Goal: Task Accomplishment & Management: Manage account settings

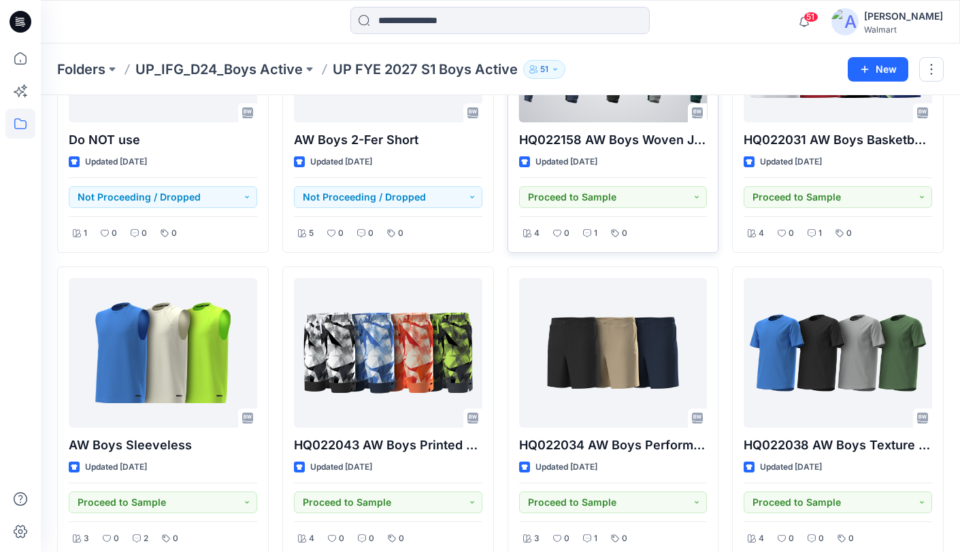
scroll to position [192, 0]
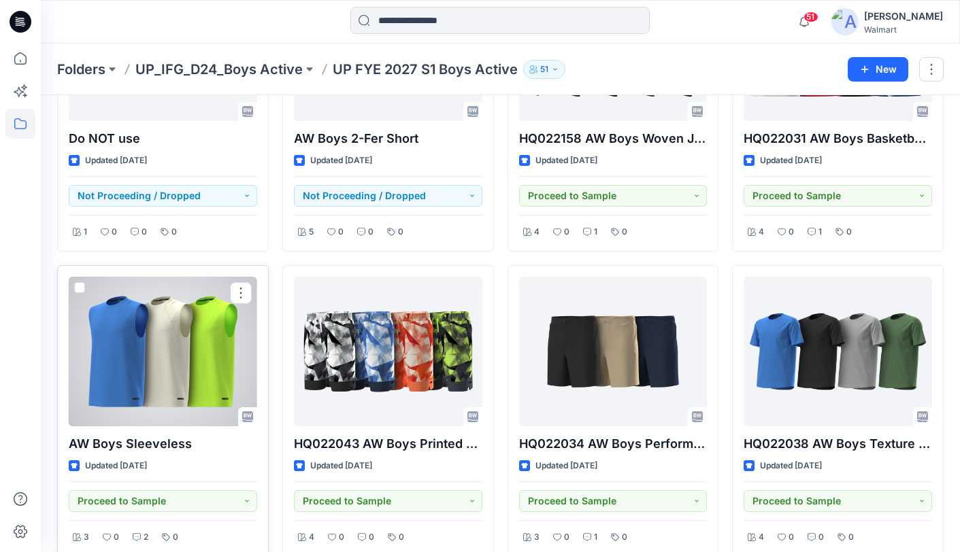
click at [190, 358] on div at bounding box center [163, 352] width 188 height 150
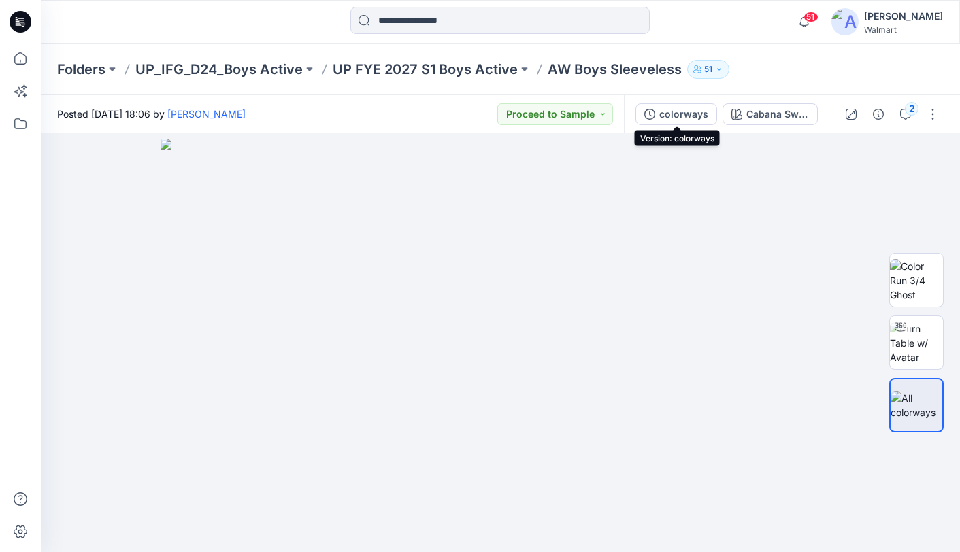
click at [681, 116] on div "colorways" at bounding box center [683, 114] width 49 height 15
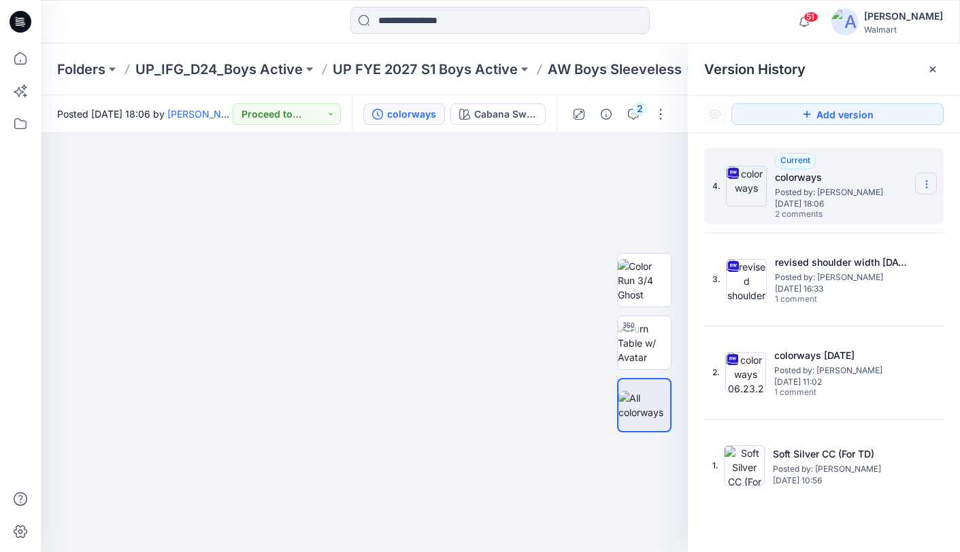
click at [928, 185] on icon at bounding box center [926, 184] width 11 height 11
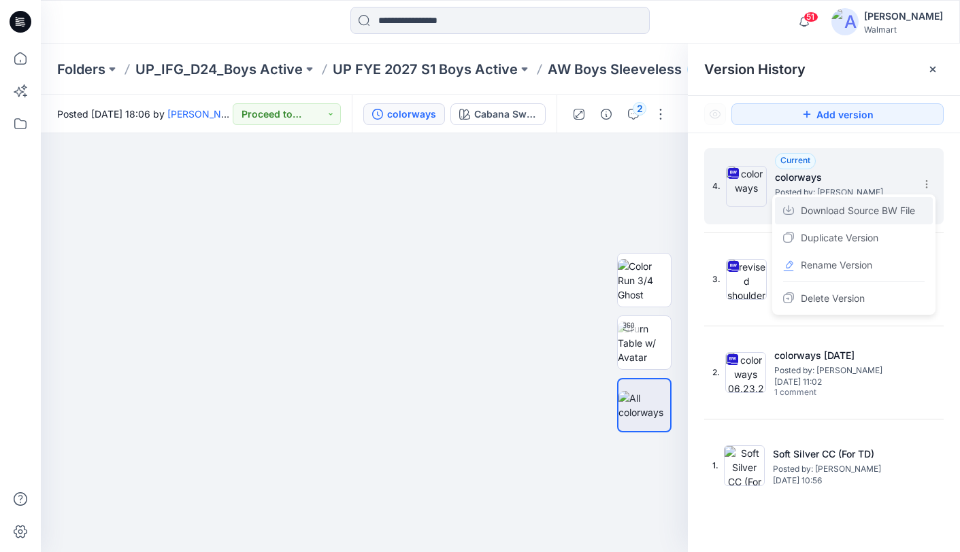
click at [903, 212] on span "Download Source BW File" at bounding box center [858, 211] width 114 height 16
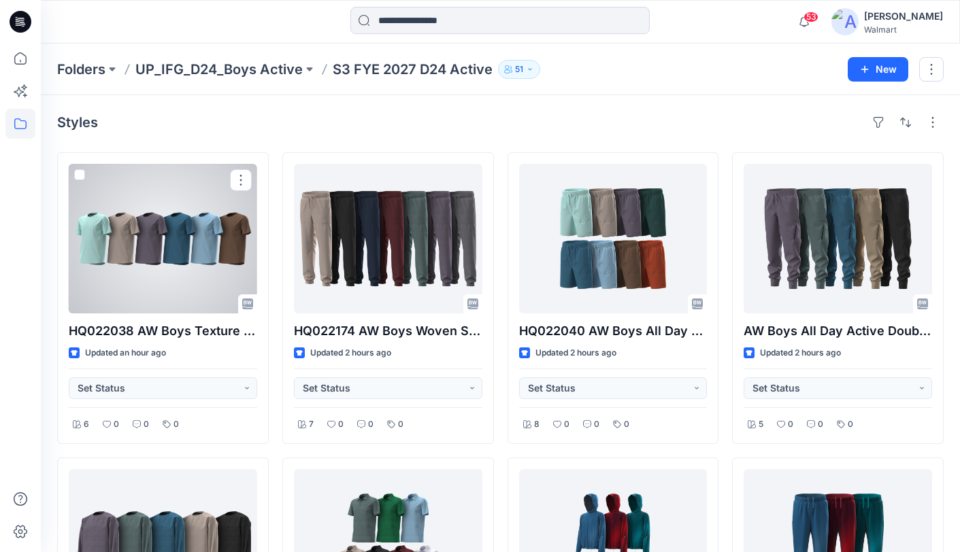
click at [144, 226] on div at bounding box center [163, 239] width 188 height 150
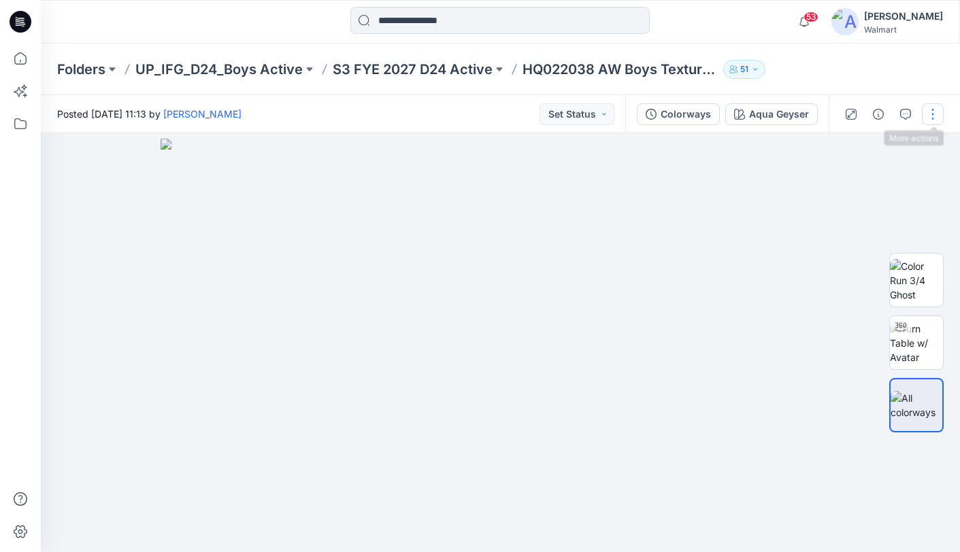
click at [933, 110] on button "button" at bounding box center [933, 114] width 22 height 22
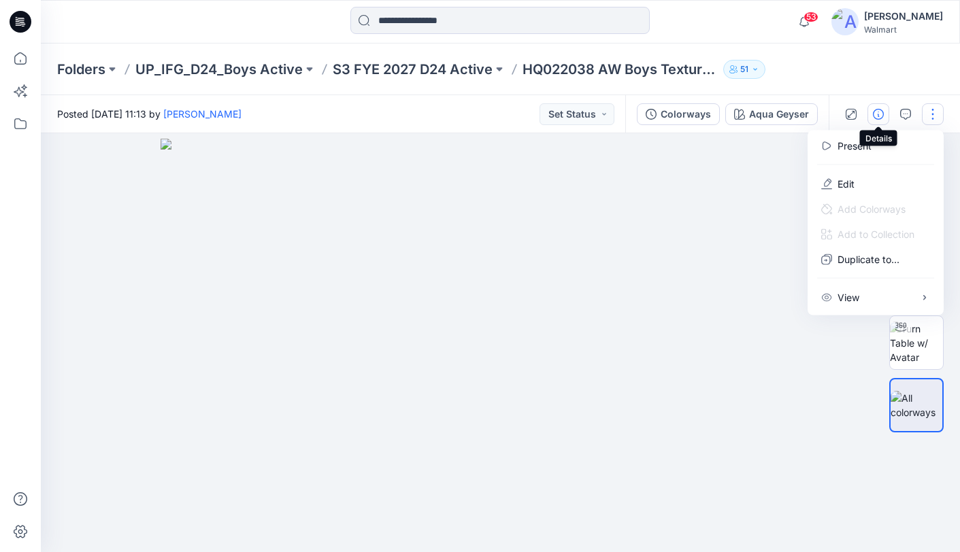
click at [877, 112] on icon "button" at bounding box center [878, 114] width 11 height 11
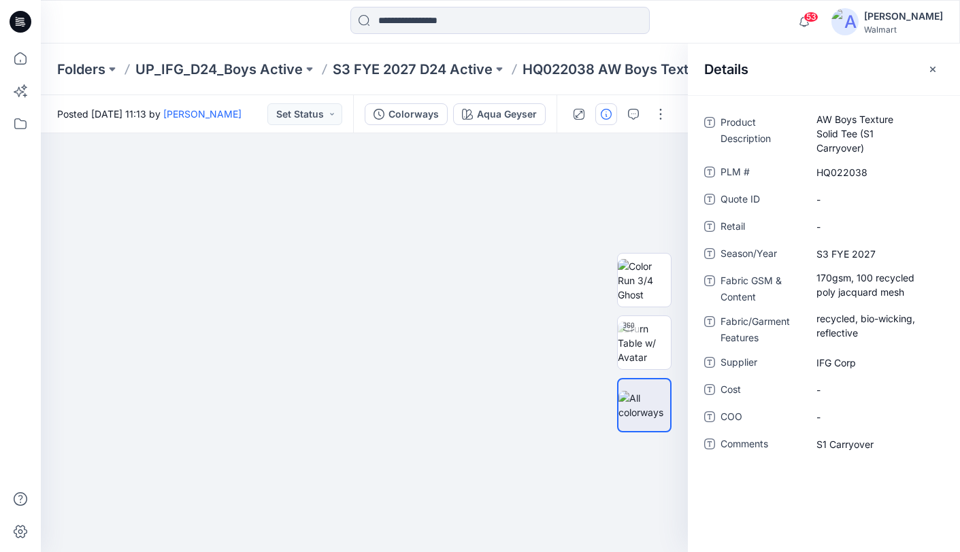
click at [129, 12] on div at bounding box center [156, 22] width 230 height 30
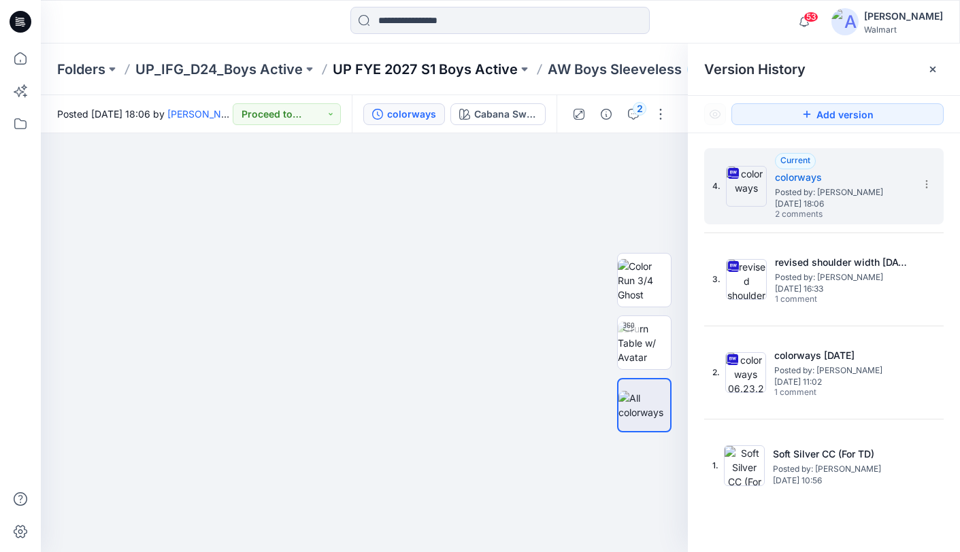
click at [465, 67] on p "UP FYE 2027 S1 Boys Active" at bounding box center [425, 69] width 185 height 19
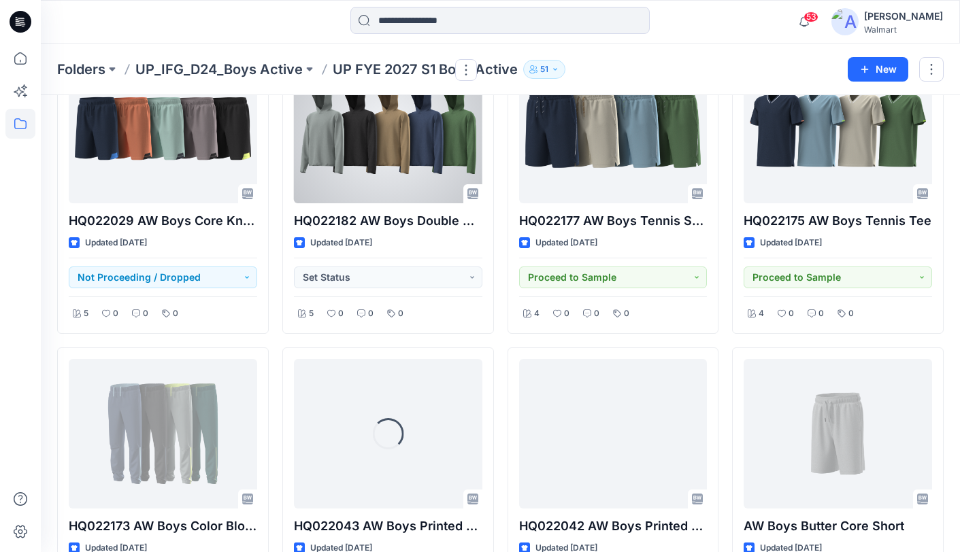
scroll to position [1741, 0]
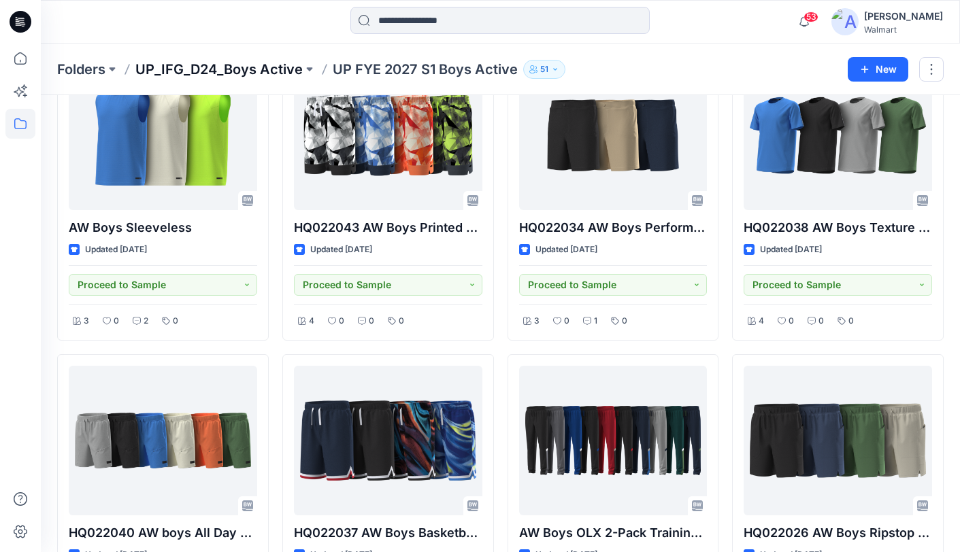
click at [243, 63] on p "UP_IFG_D24_Boys Active" at bounding box center [218, 69] width 167 height 19
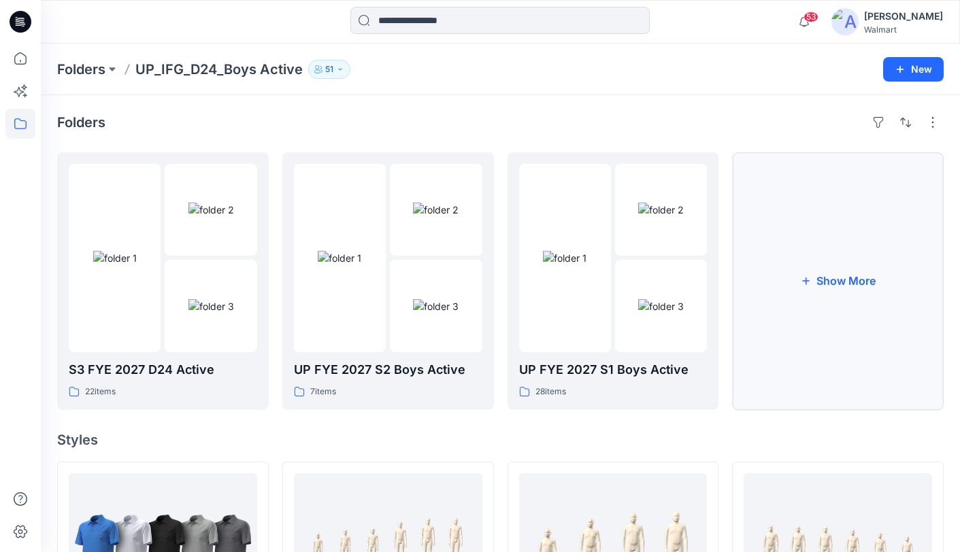
click at [852, 282] on button "Show More" at bounding box center [838, 281] width 212 height 258
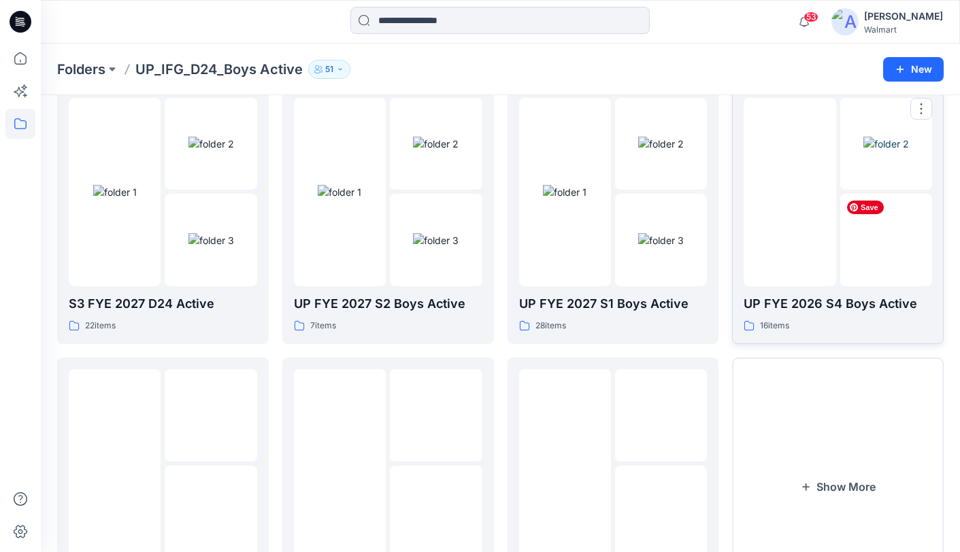
scroll to position [67, 0]
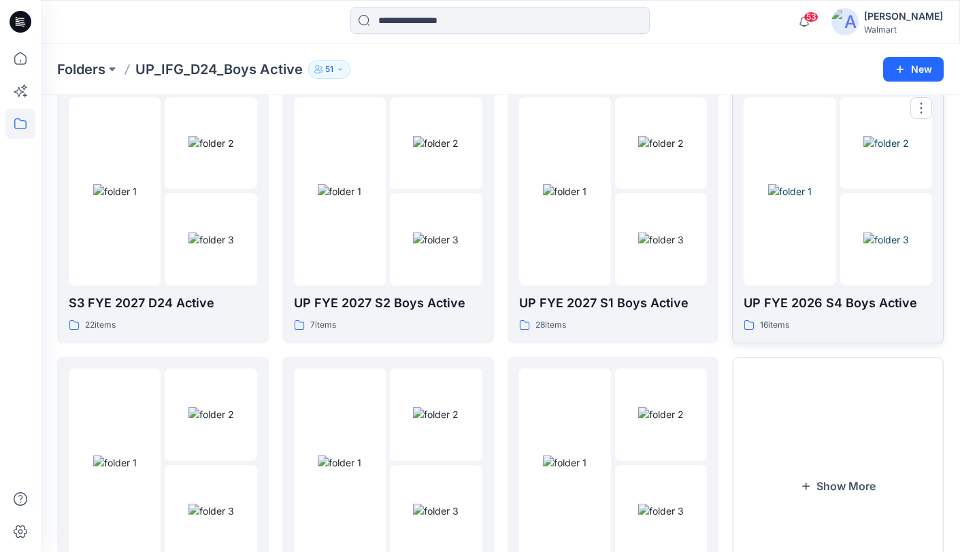
click at [801, 271] on div at bounding box center [789, 191] width 92 height 188
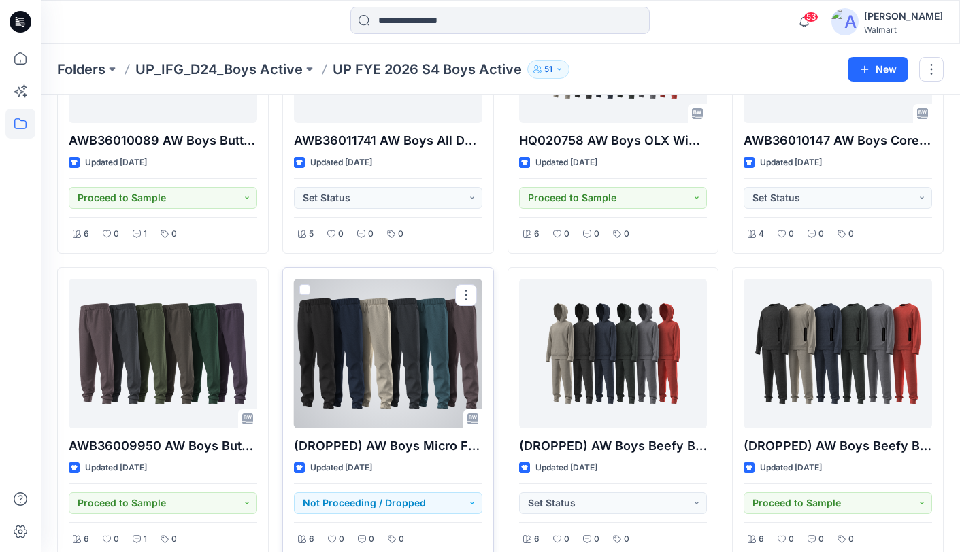
scroll to position [191, 0]
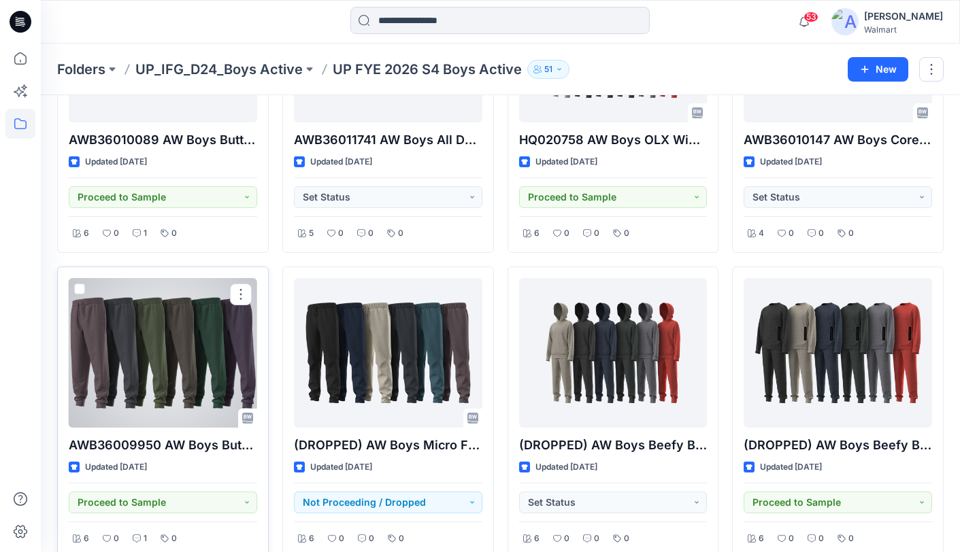
click at [152, 348] on div at bounding box center [163, 353] width 188 height 150
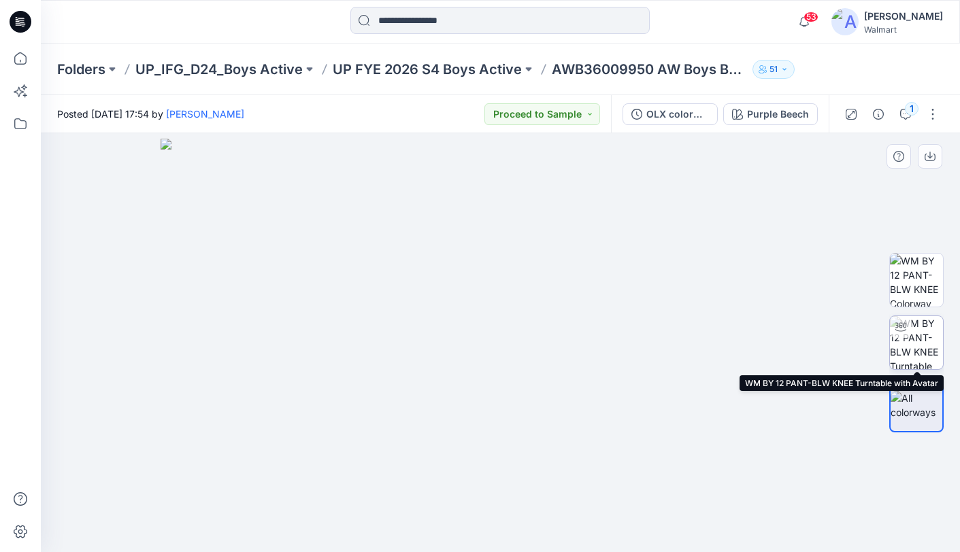
click at [909, 353] on img at bounding box center [916, 342] width 53 height 53
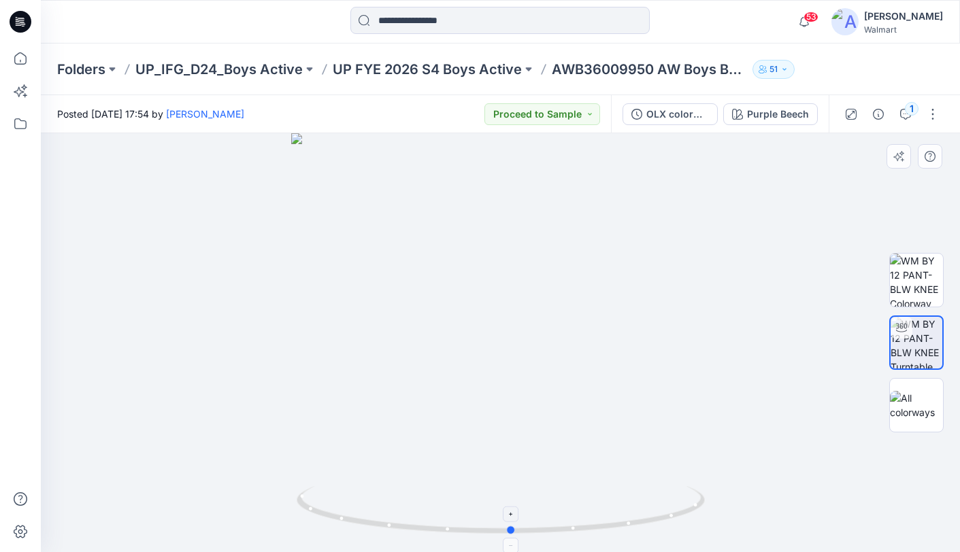
drag, startPoint x: 498, startPoint y: 531, endPoint x: 516, endPoint y: 516, distance: 23.6
click at [515, 517] on icon at bounding box center [502, 511] width 411 height 51
click at [437, 65] on p "UP FYE 2026 S4 Boys Active" at bounding box center [427, 69] width 189 height 19
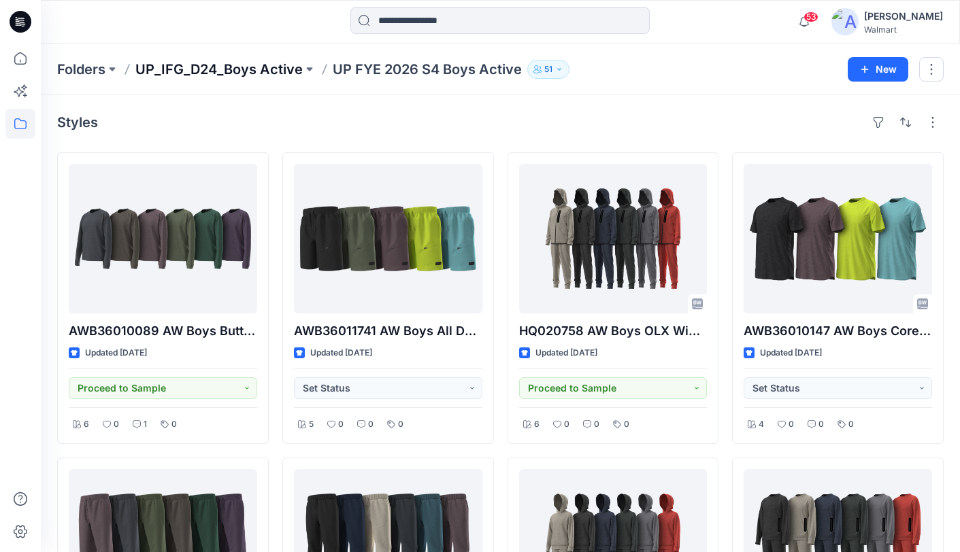
click at [271, 72] on p "UP_IFG_D24_Boys Active" at bounding box center [218, 69] width 167 height 19
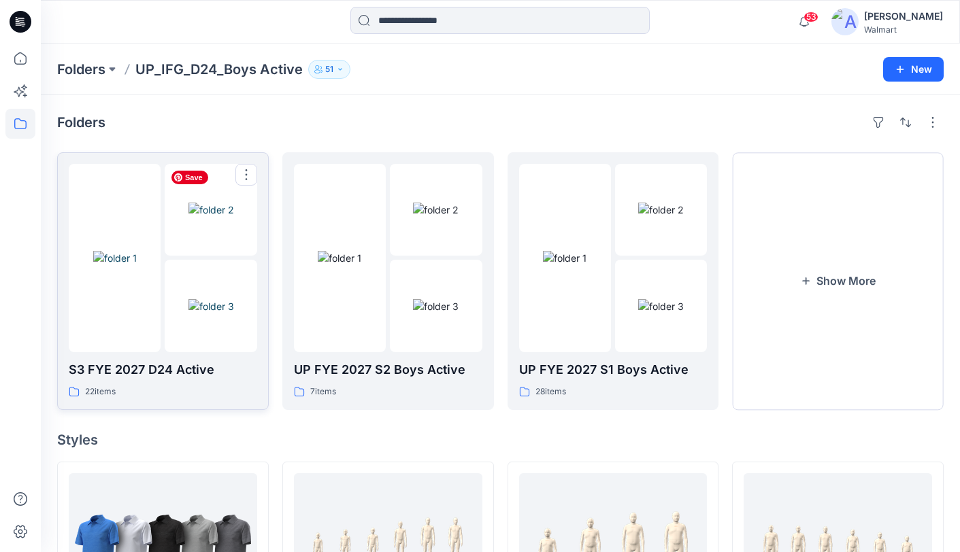
click at [229, 217] on img at bounding box center [211, 210] width 46 height 14
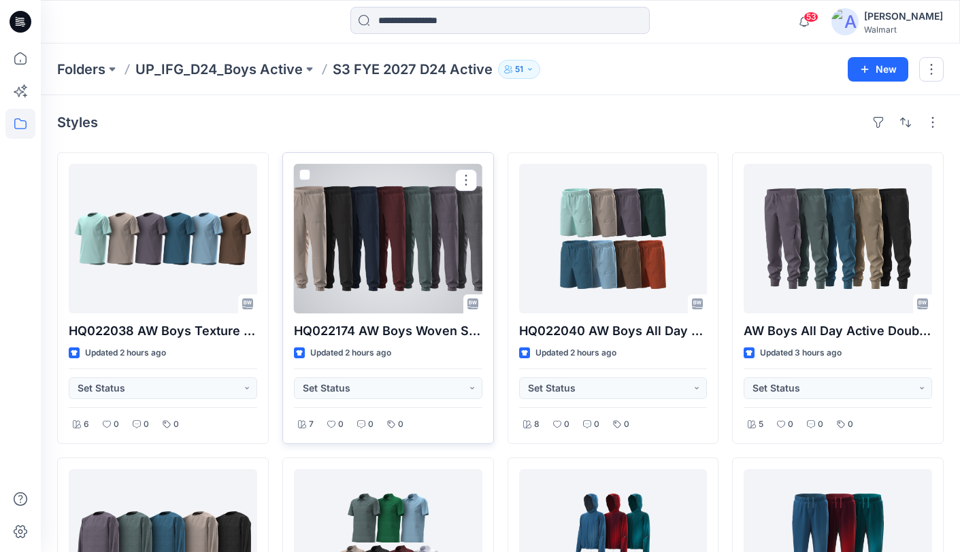
click at [387, 256] on div at bounding box center [388, 239] width 188 height 150
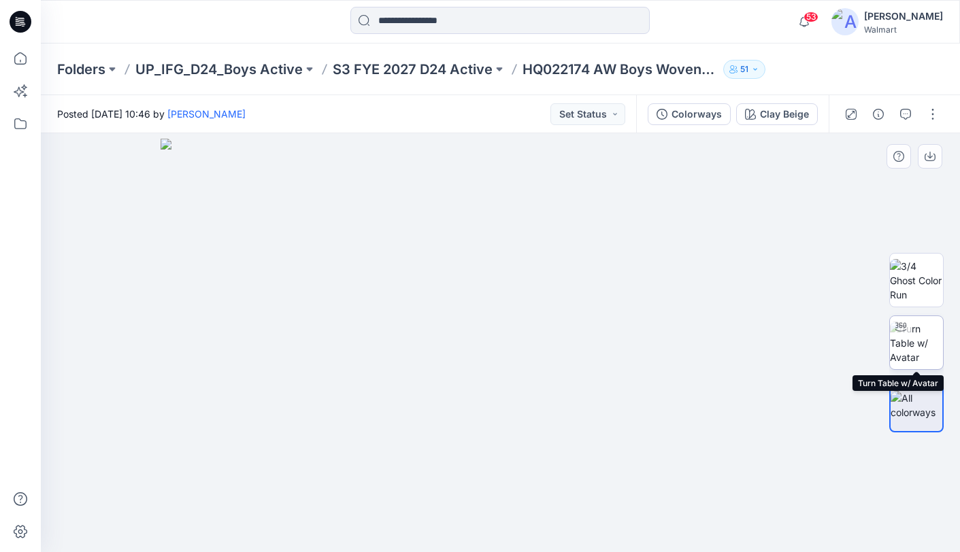
click at [909, 339] on img at bounding box center [916, 343] width 53 height 43
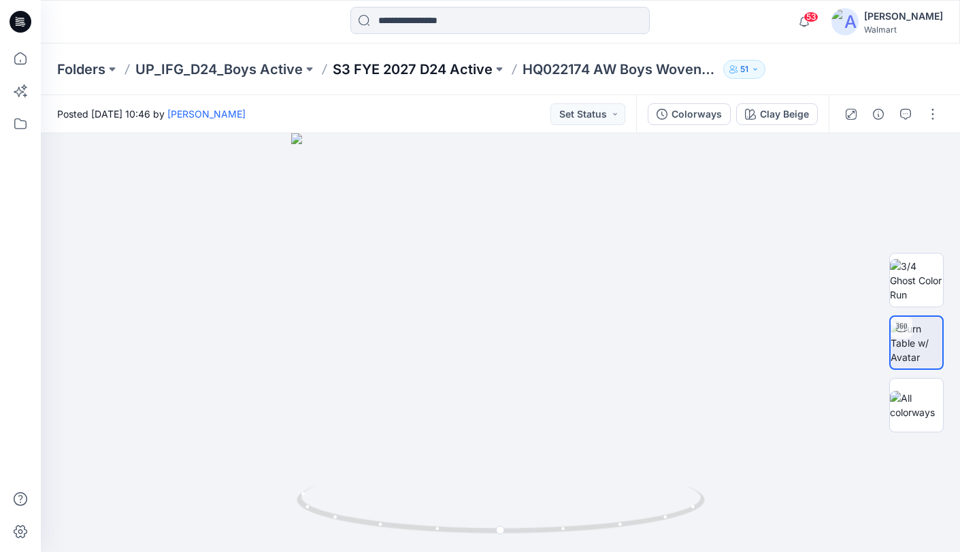
click at [389, 67] on p "S3 FYE 2027 D24 Active" at bounding box center [413, 69] width 160 height 19
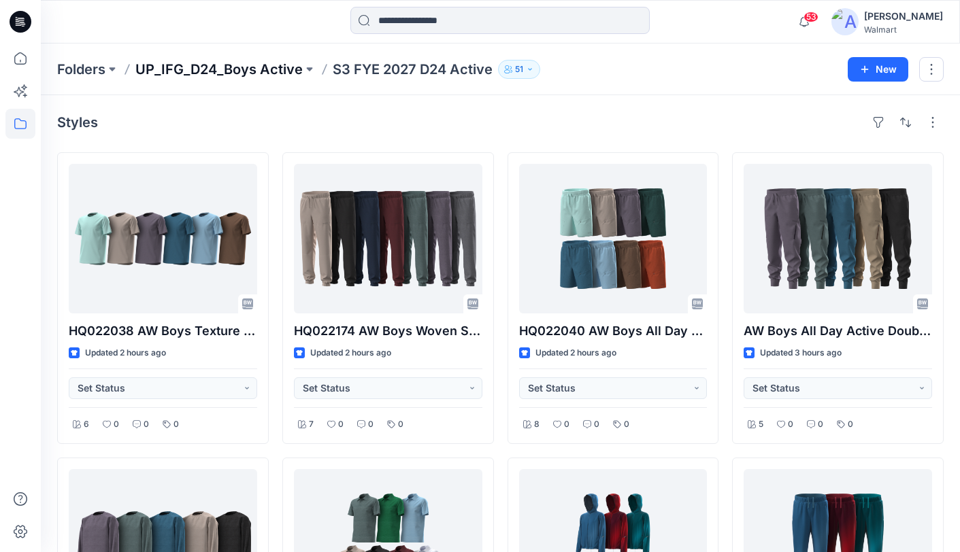
click at [265, 69] on p "UP_IFG_D24_Boys Active" at bounding box center [218, 69] width 167 height 19
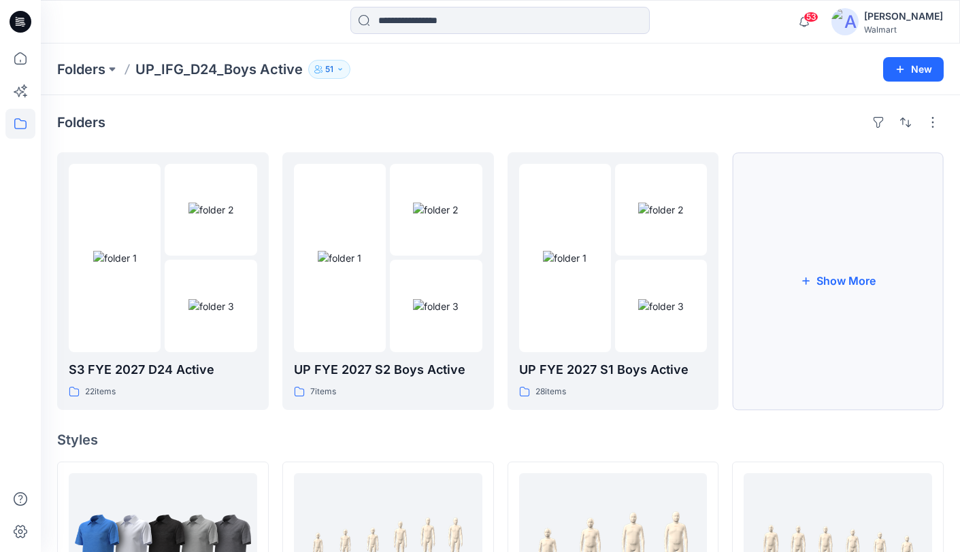
click at [809, 261] on button "Show More" at bounding box center [838, 281] width 212 height 258
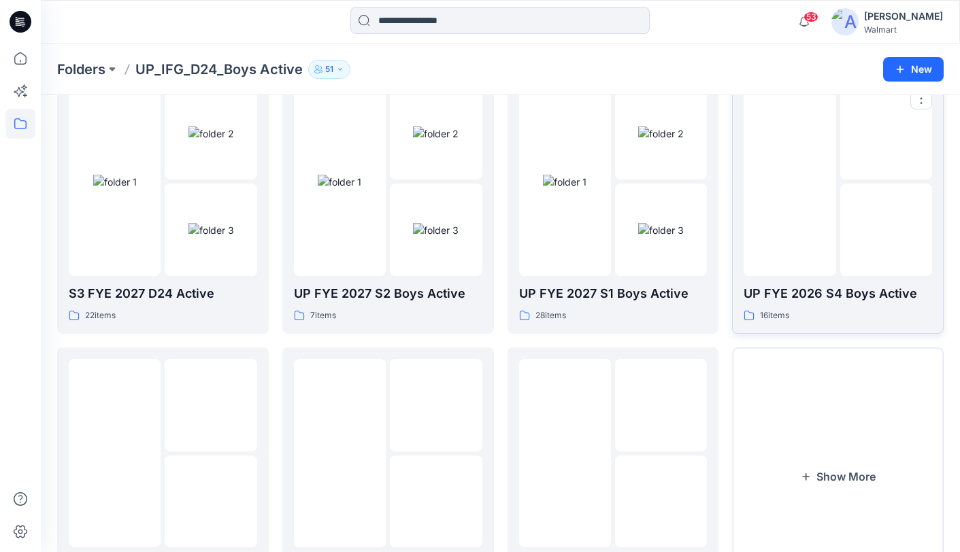
scroll to position [82, 0]
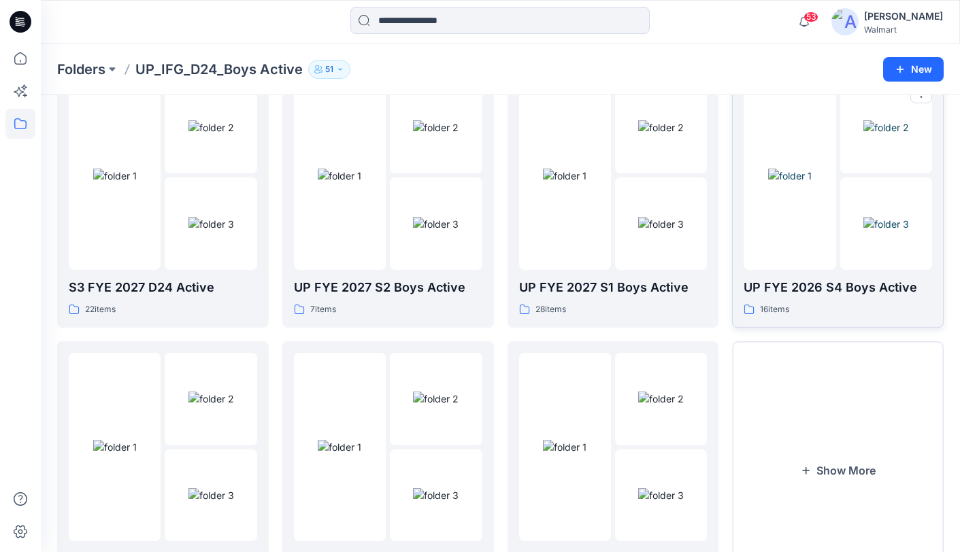
click at [784, 238] on div at bounding box center [789, 176] width 92 height 188
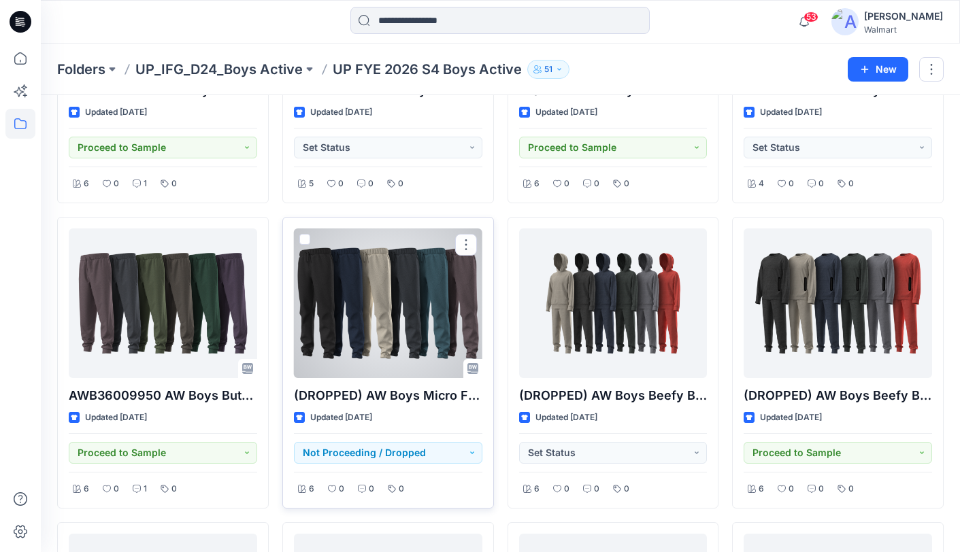
scroll to position [245, 0]
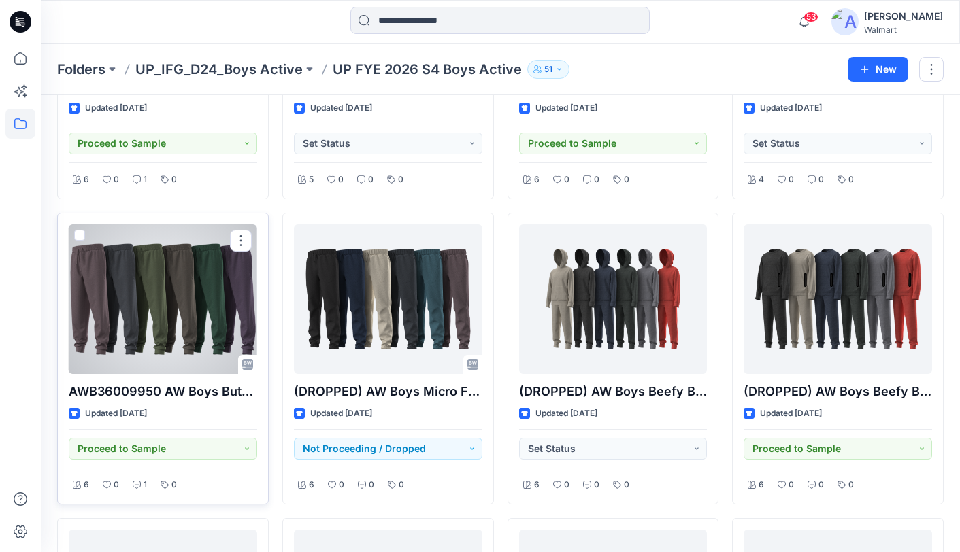
click at [154, 311] on div at bounding box center [163, 299] width 188 height 150
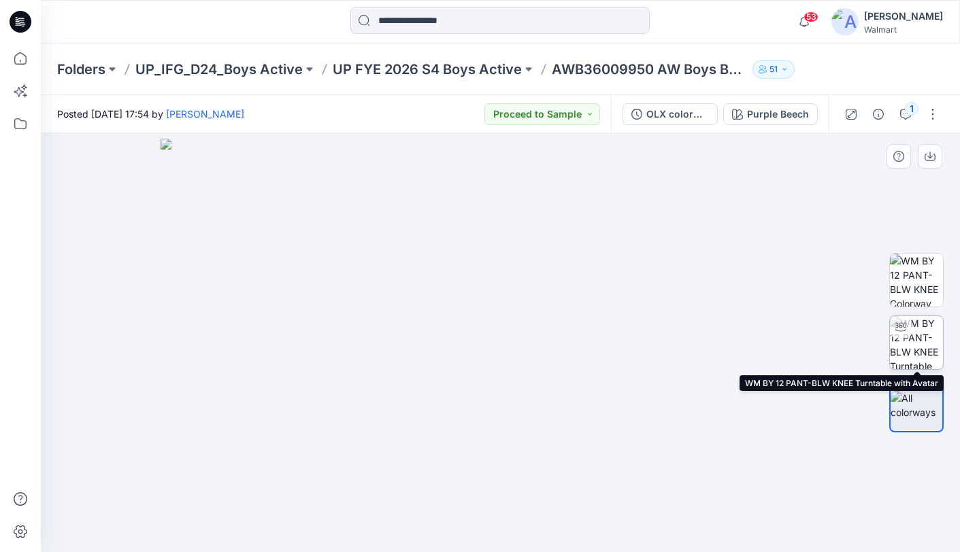
click at [913, 335] on img at bounding box center [916, 342] width 53 height 53
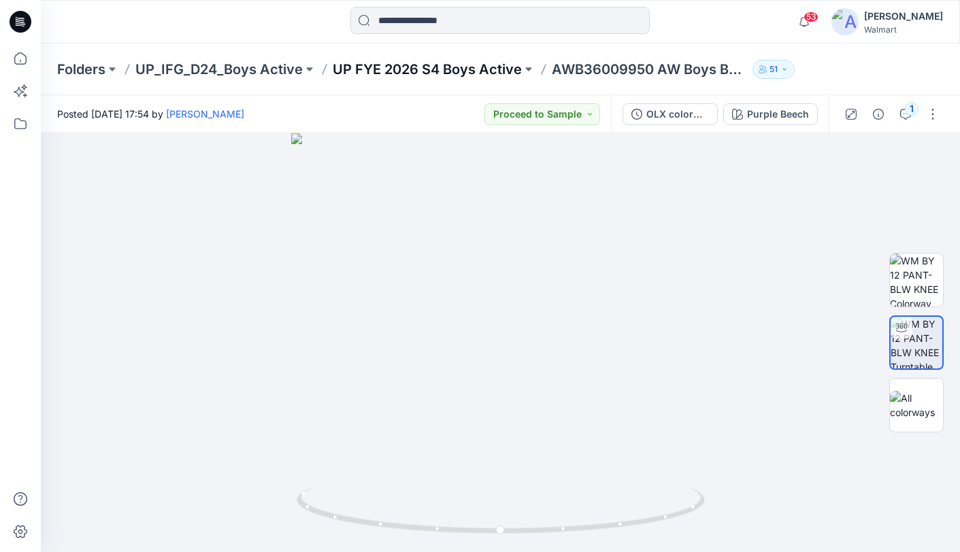
click at [440, 68] on p "UP FYE 2026 S4 Boys Active" at bounding box center [427, 69] width 189 height 19
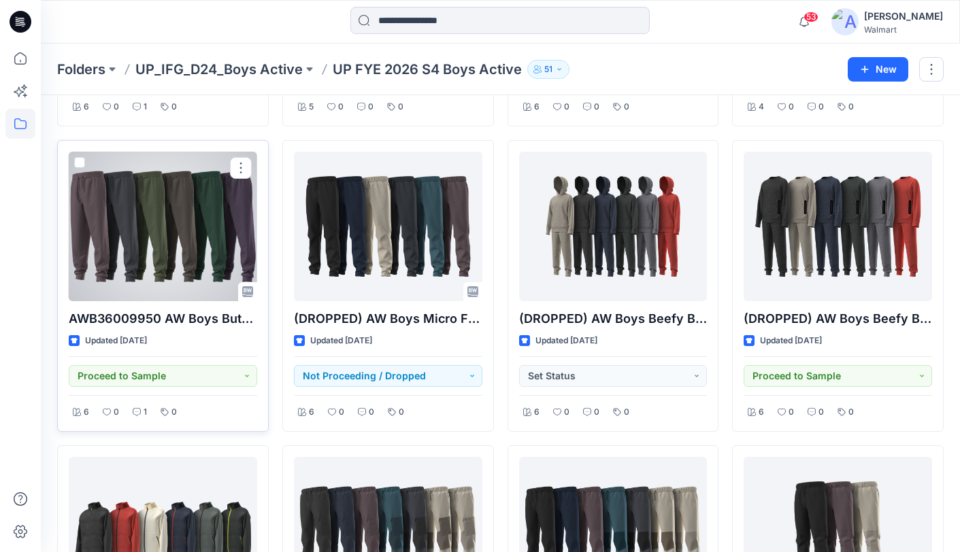
scroll to position [319, 0]
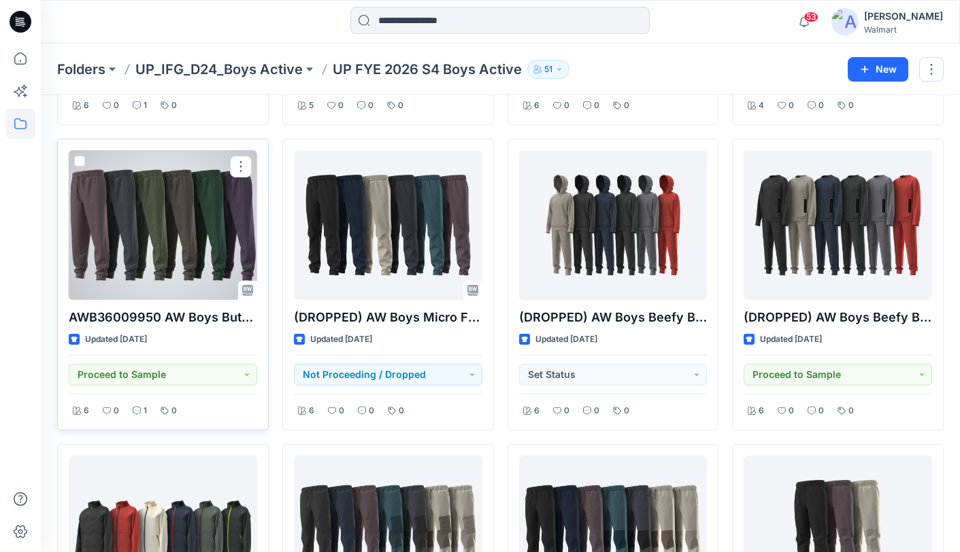
click at [79, 161] on span at bounding box center [79, 161] width 11 height 11
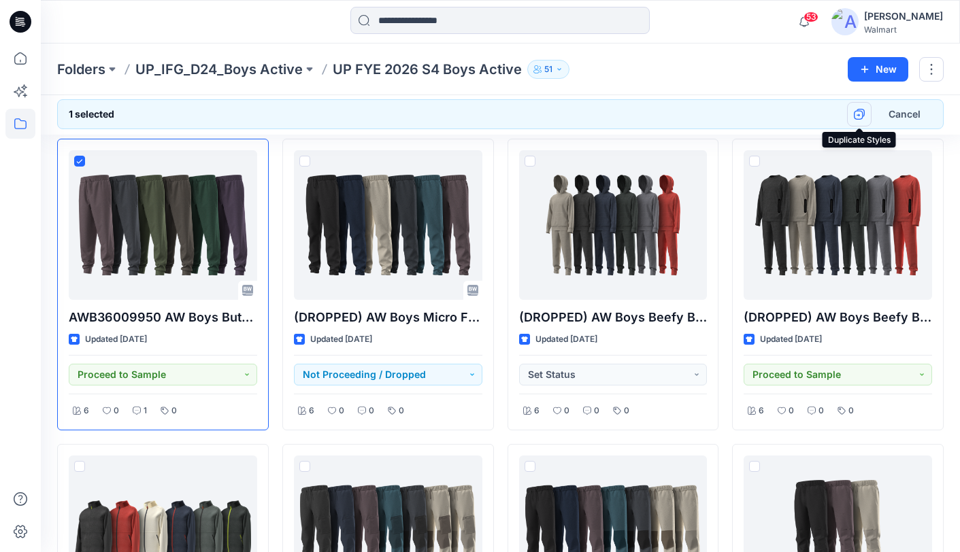
click at [856, 110] on icon "button" at bounding box center [859, 114] width 11 height 11
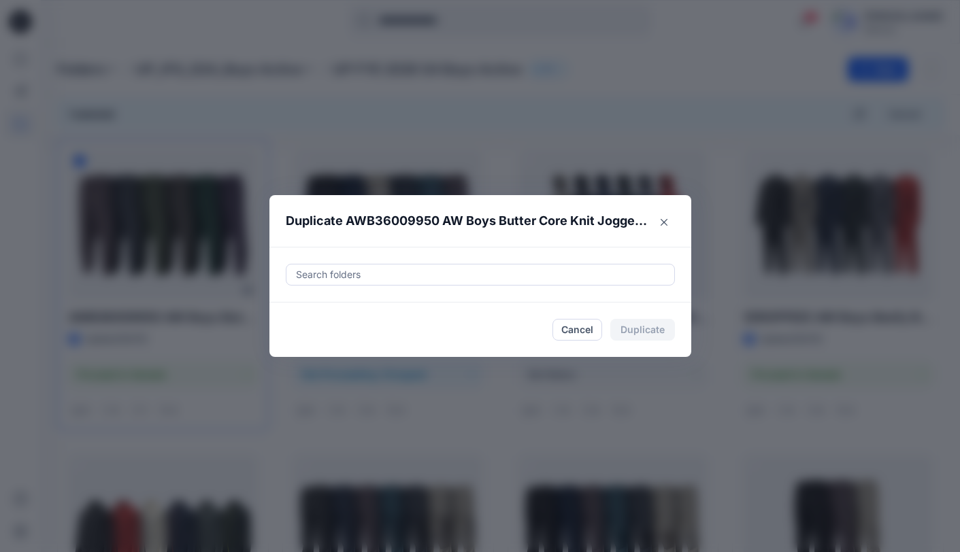
click at [314, 272] on div at bounding box center [479, 275] width 371 height 16
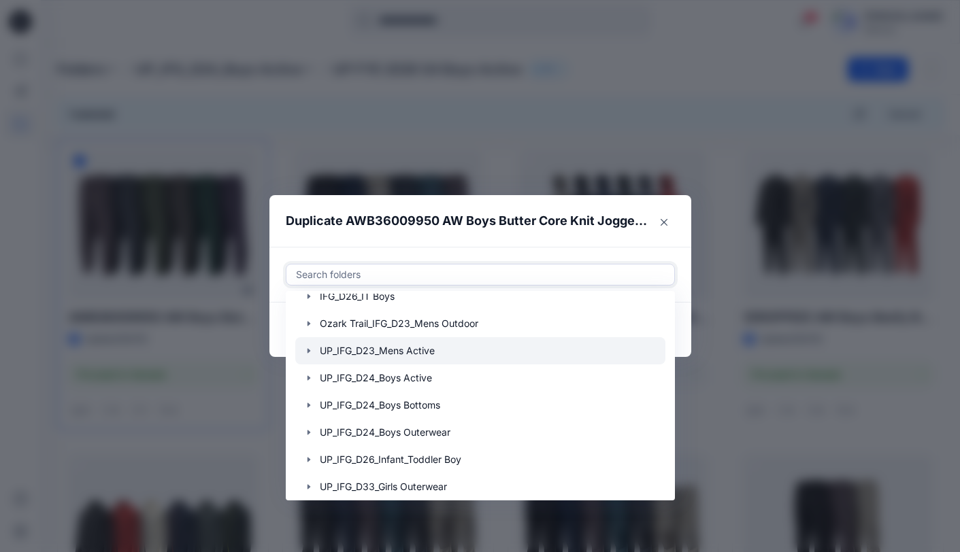
scroll to position [128, 0]
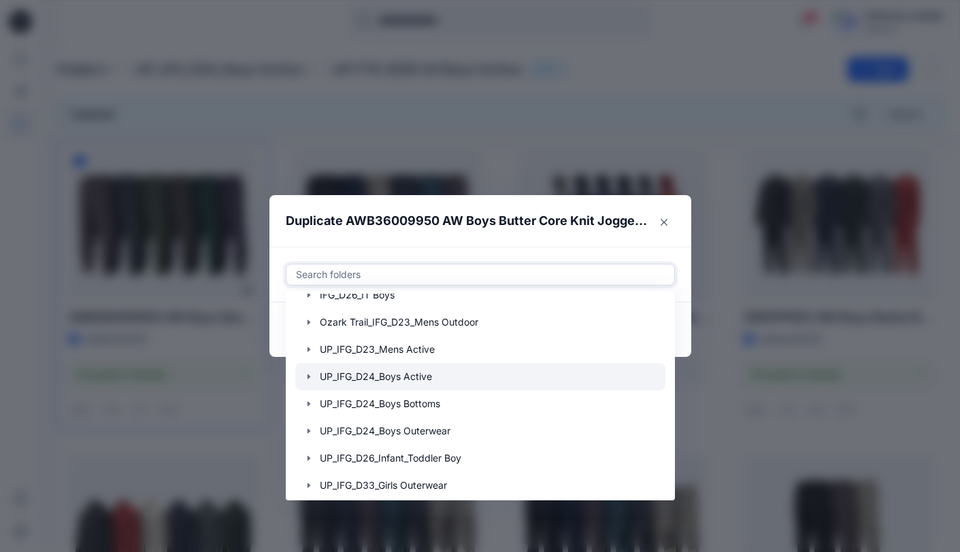
click at [306, 377] on icon "button" at bounding box center [308, 376] width 11 height 11
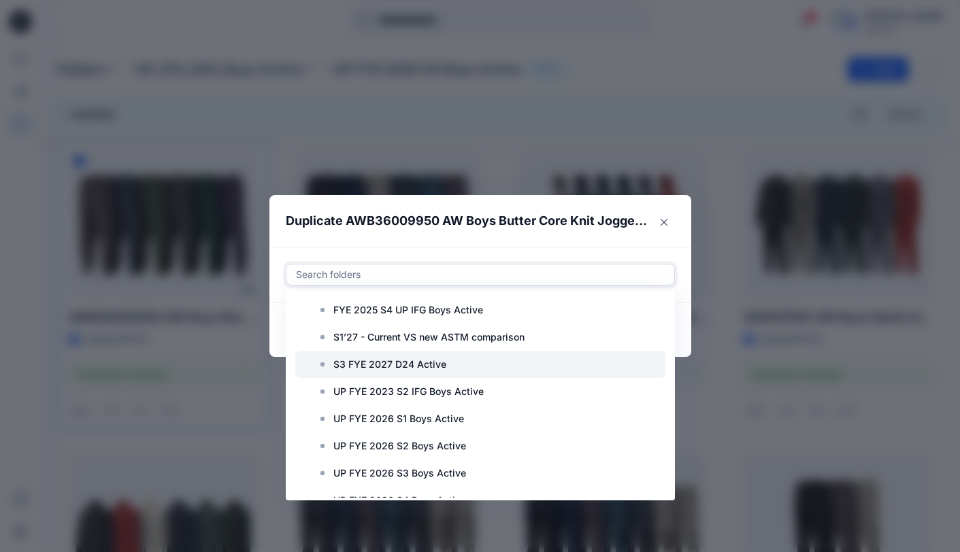
scroll to position [440, 0]
click at [403, 363] on p "S3 FYE 2027 D24 Active" at bounding box center [389, 364] width 113 height 16
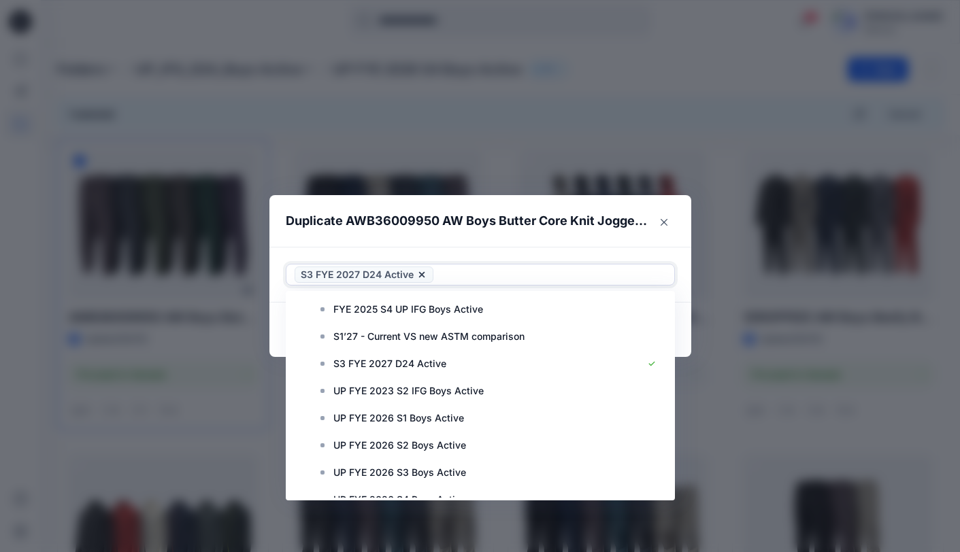
drag, startPoint x: 560, startPoint y: 252, endPoint x: 576, endPoint y: 251, distance: 16.3
click at [560, 252] on div "Use Up and Down to choose options, press Enter to select the currently focused …" at bounding box center [480, 275] width 422 height 56
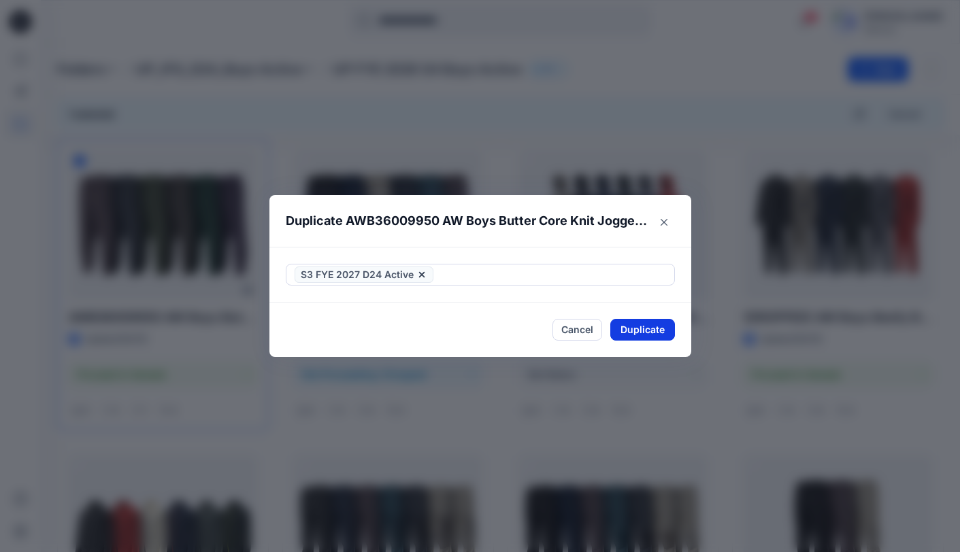
click at [647, 331] on button "Duplicate" at bounding box center [642, 330] width 65 height 22
click at [652, 331] on button "Close" at bounding box center [652, 330] width 44 height 22
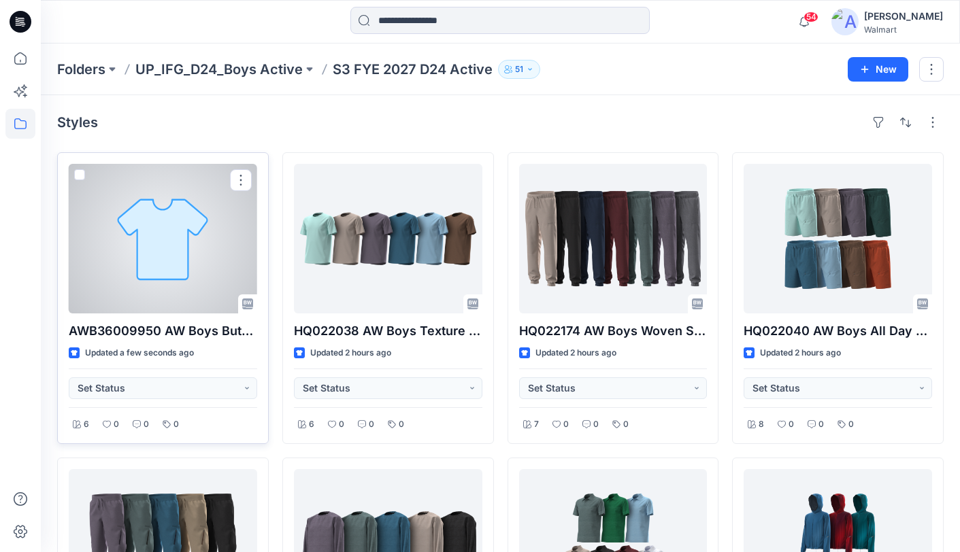
click at [221, 277] on div at bounding box center [163, 239] width 188 height 150
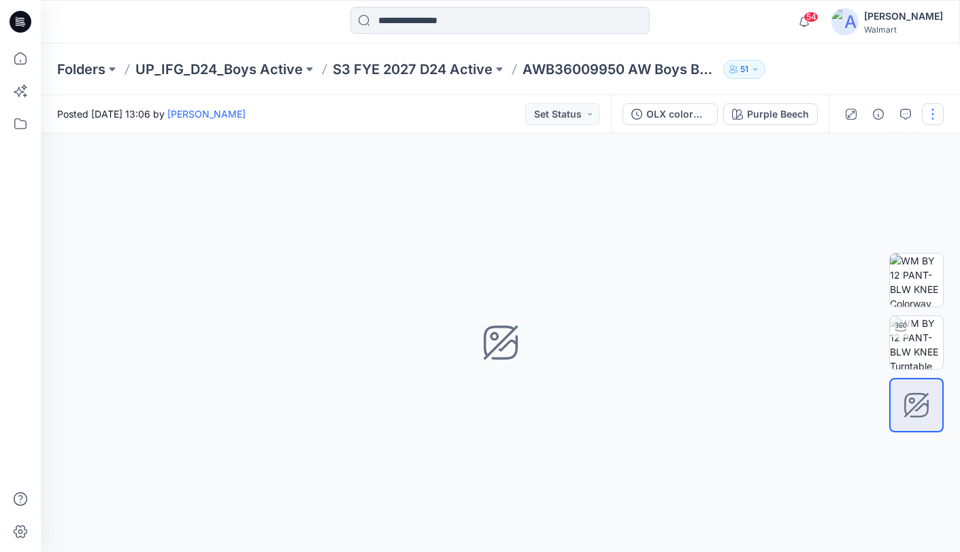
click at [932, 114] on button "button" at bounding box center [933, 114] width 22 height 22
click at [839, 179] on p "Edit" at bounding box center [845, 184] width 17 height 14
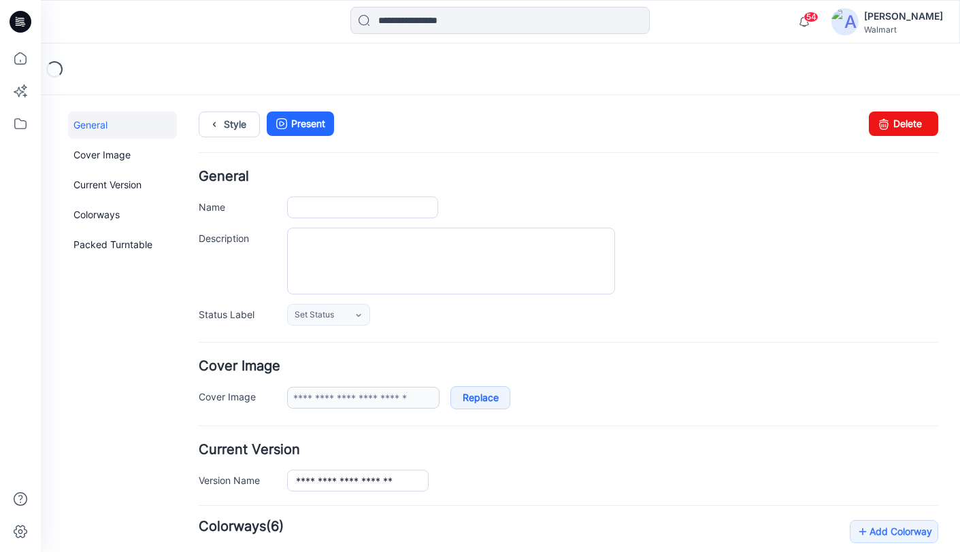
type input "**********"
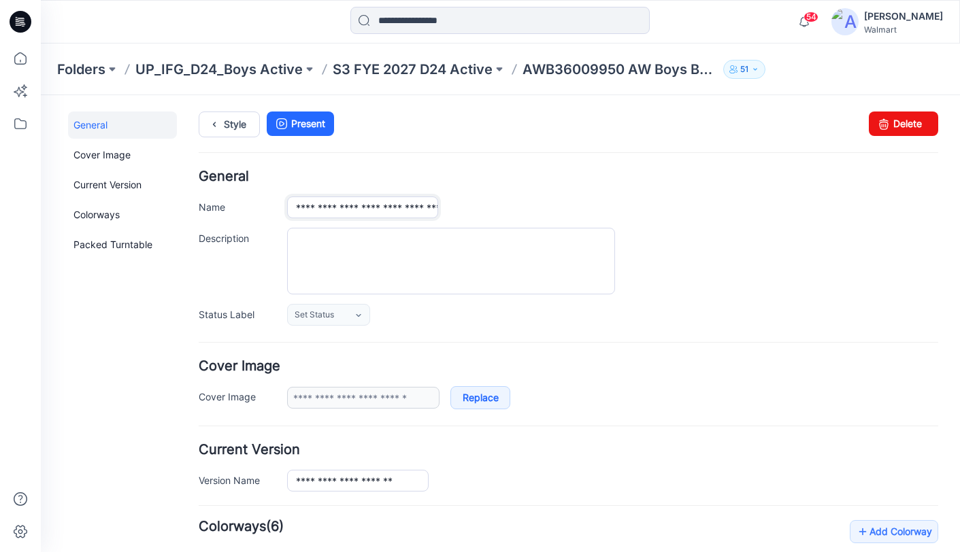
scroll to position [0, 162]
drag, startPoint x: 407, startPoint y: 206, endPoint x: 472, endPoint y: 203, distance: 64.7
click at [472, 203] on div "**********" at bounding box center [612, 208] width 651 height 22
click at [419, 207] on input "**********" at bounding box center [362, 208] width 151 height 22
drag, startPoint x: 401, startPoint y: 208, endPoint x: 433, endPoint y: 208, distance: 32.0
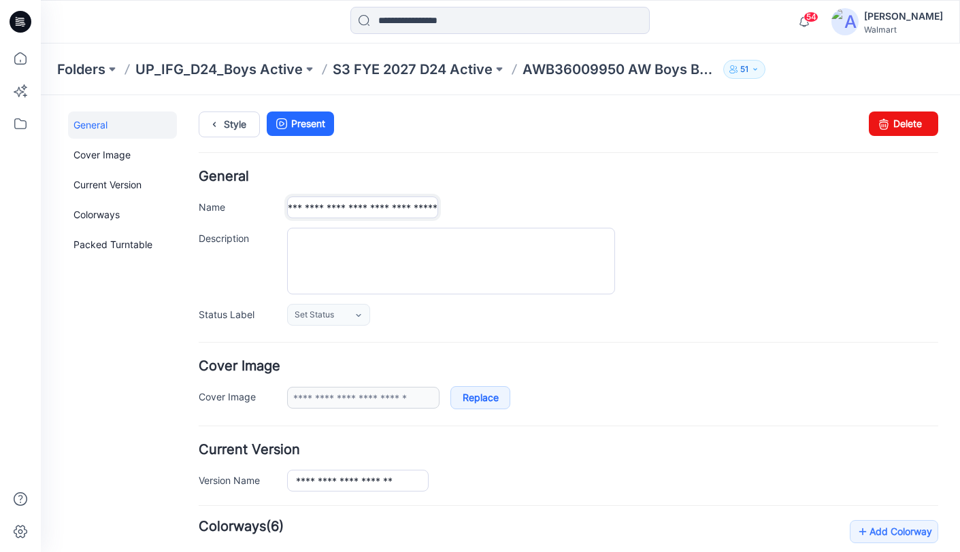
click at [433, 209] on input "**********" at bounding box center [362, 208] width 151 height 22
drag, startPoint x: 353, startPoint y: 207, endPoint x: 454, endPoint y: 205, distance: 100.7
click at [454, 205] on div "**********" at bounding box center [612, 208] width 651 height 22
type input "**********"
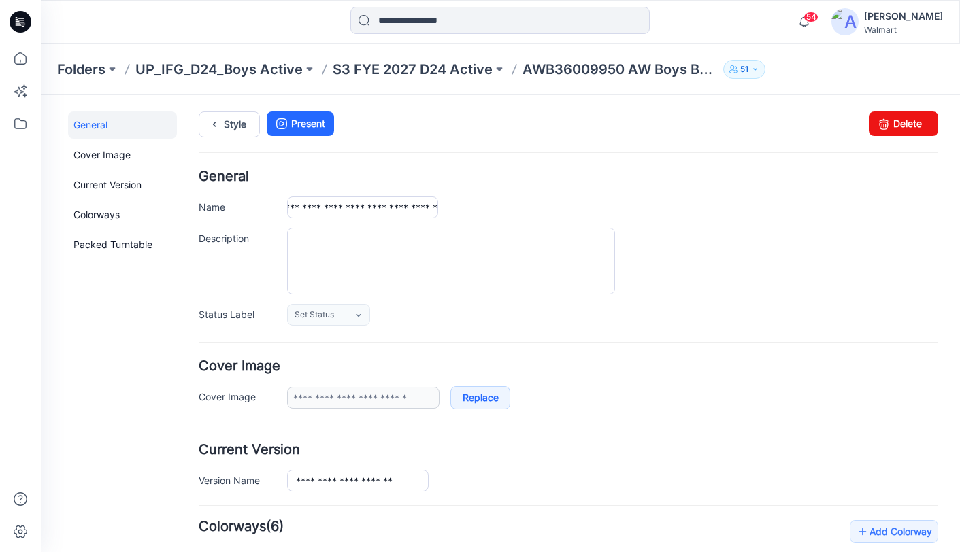
click at [563, 177] on h4 "General" at bounding box center [568, 176] width 739 height 13
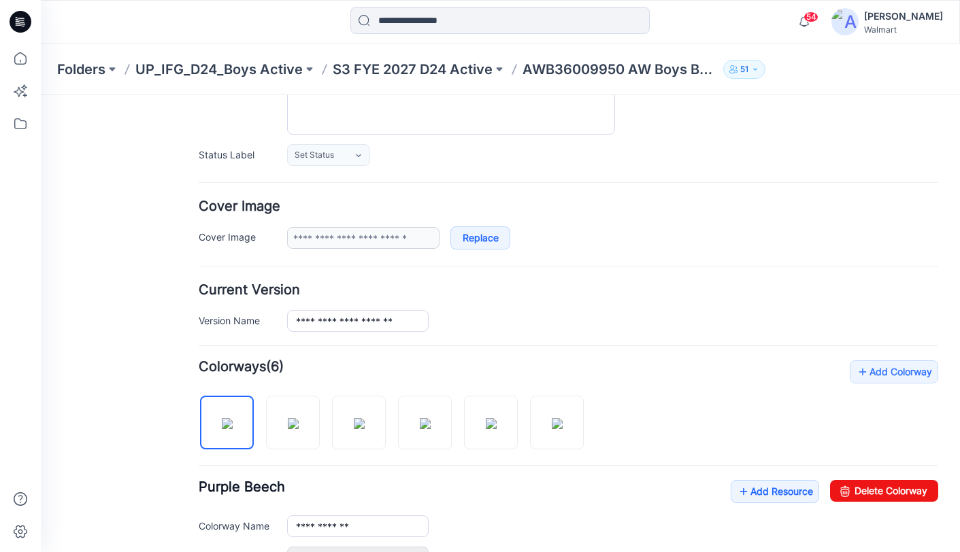
scroll to position [0, 0]
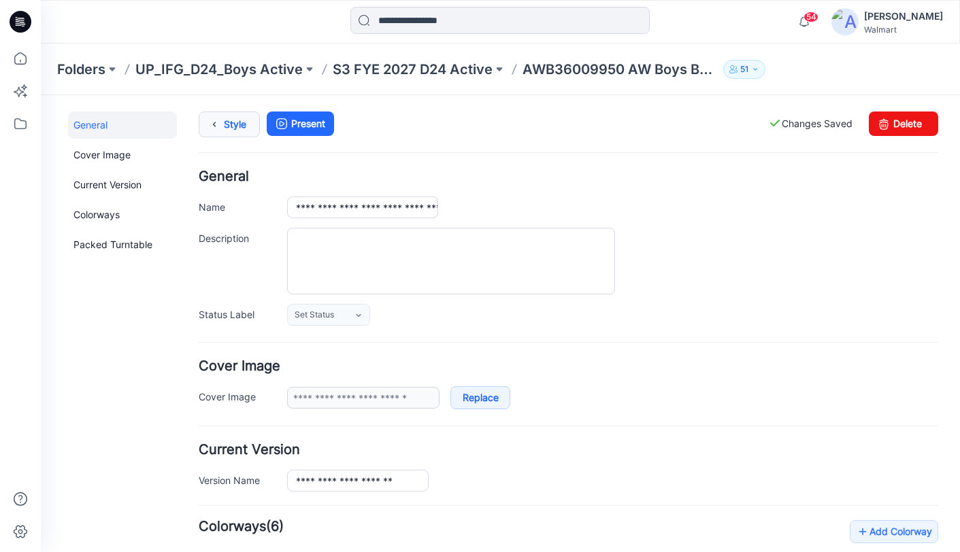
click at [226, 128] on link "Style" at bounding box center [229, 125] width 61 height 26
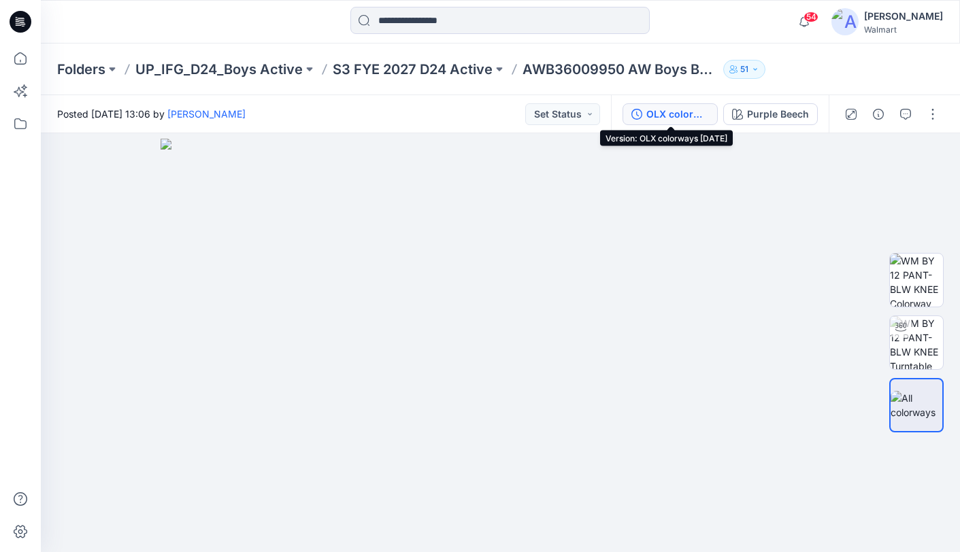
click at [669, 114] on div "OLX colorways [DATE]" at bounding box center [677, 114] width 63 height 15
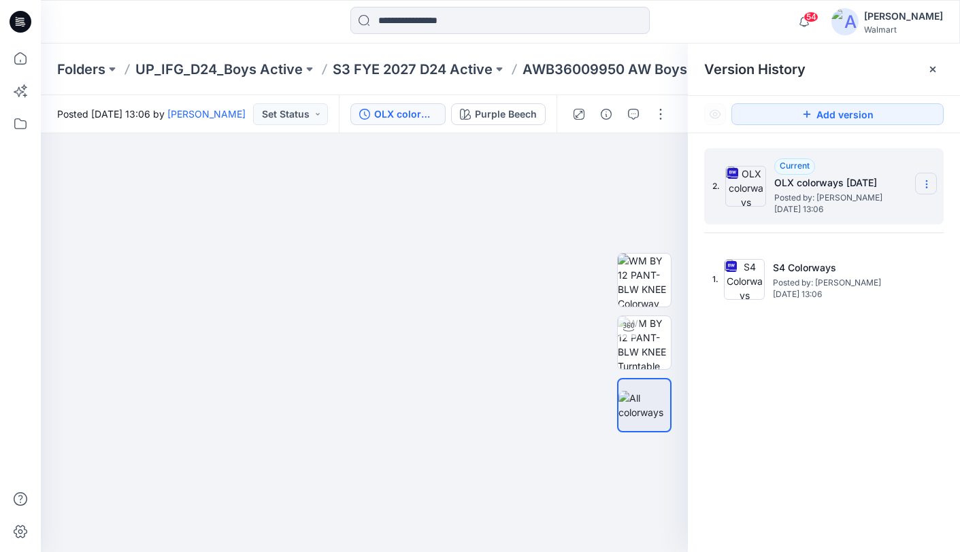
click at [924, 187] on icon at bounding box center [926, 184] width 11 height 11
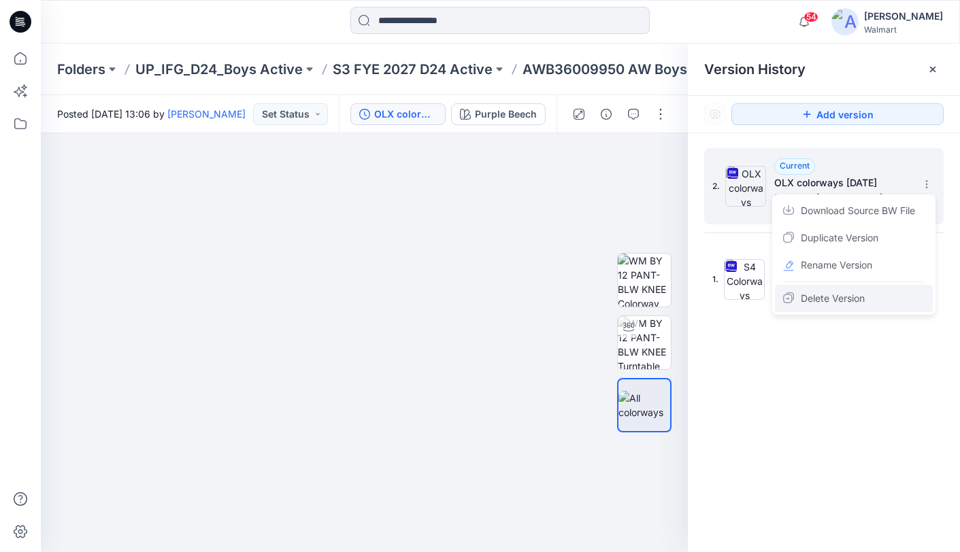
click at [826, 297] on span "Delete Version" at bounding box center [833, 298] width 64 height 16
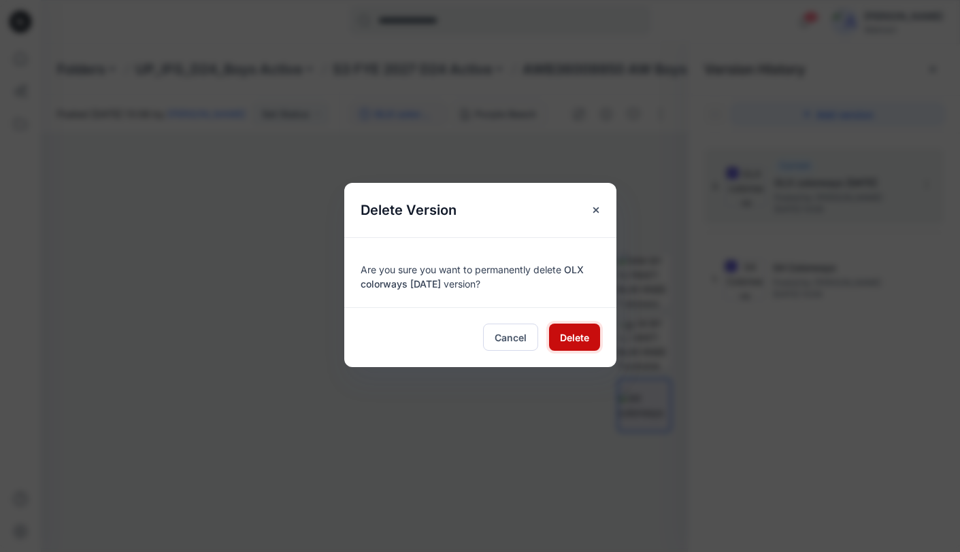
click at [583, 339] on span "Delete" at bounding box center [574, 338] width 29 height 14
click at [575, 337] on span "Delete" at bounding box center [574, 338] width 29 height 14
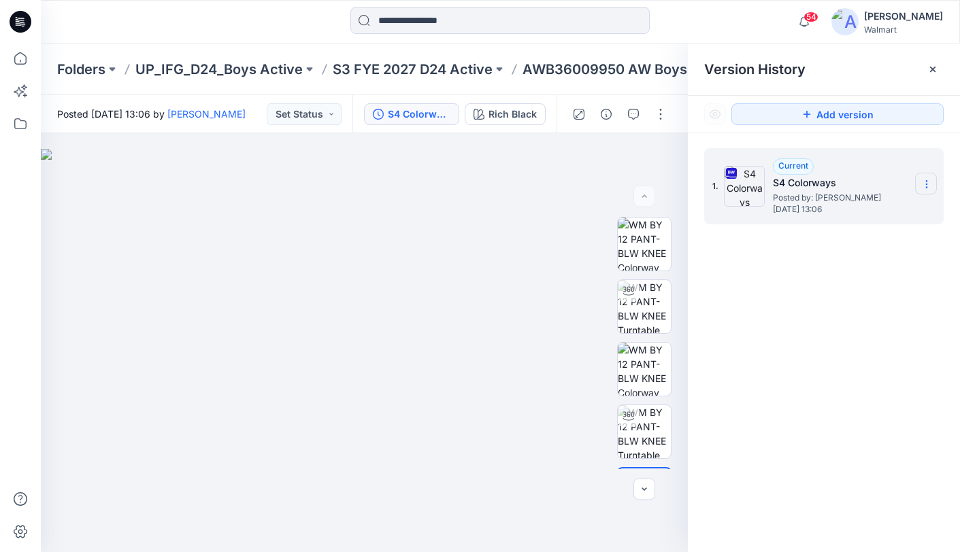
click at [926, 189] on icon at bounding box center [926, 184] width 11 height 11
click at [741, 338] on div "1. Current S4 Colorways Posted by: [PERSON_NAME] [DATE] 13:06 Download Source B…" at bounding box center [824, 352] width 272 height 439
click at [406, 77] on p "S3 FYE 2027 D24 Active" at bounding box center [413, 69] width 160 height 19
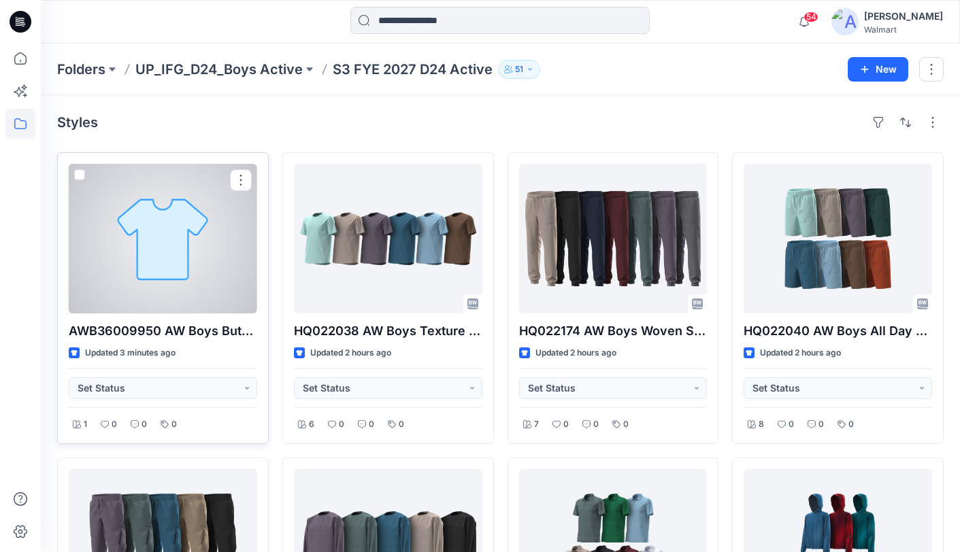
click at [217, 280] on div at bounding box center [163, 239] width 188 height 150
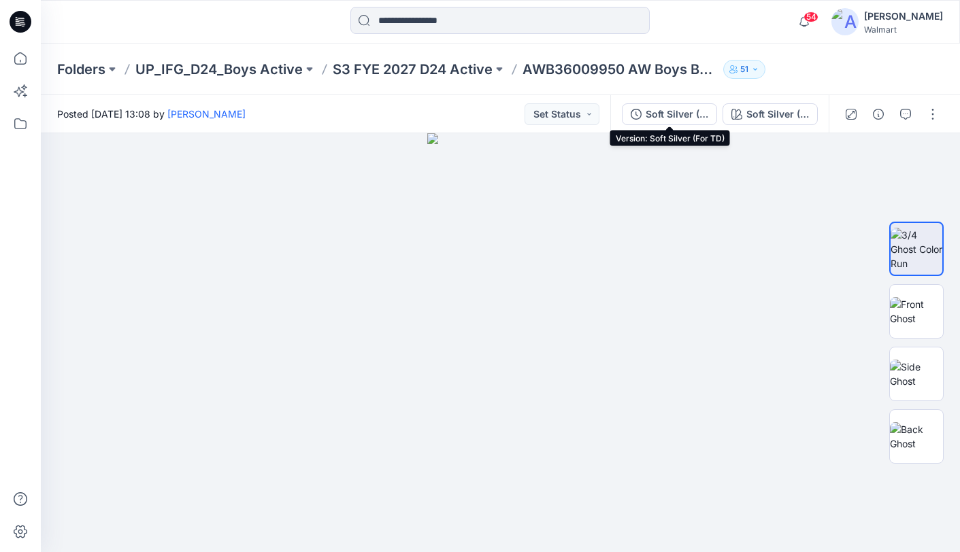
click at [681, 114] on div "Soft Silver (For TD)" at bounding box center [676, 114] width 63 height 15
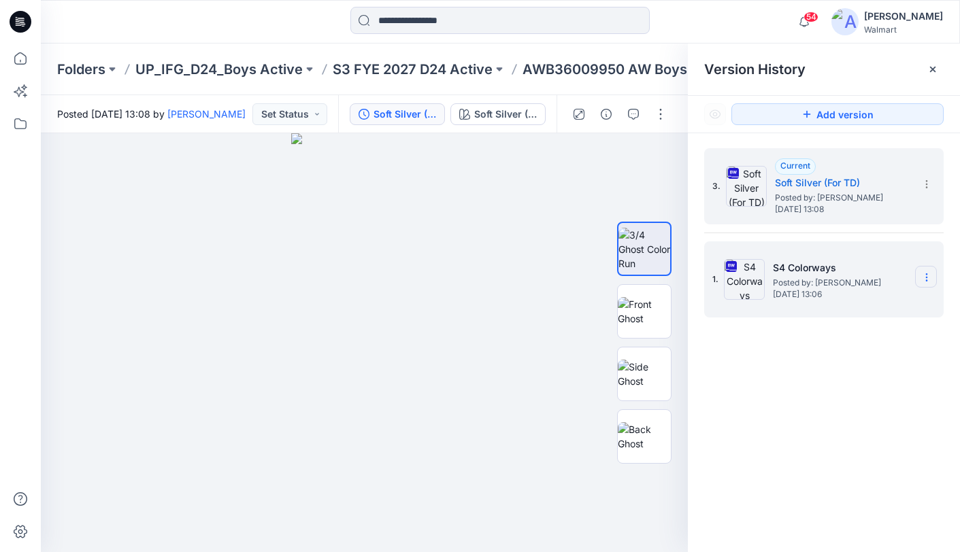
click at [926, 275] on icon at bounding box center [926, 274] width 1 height 1
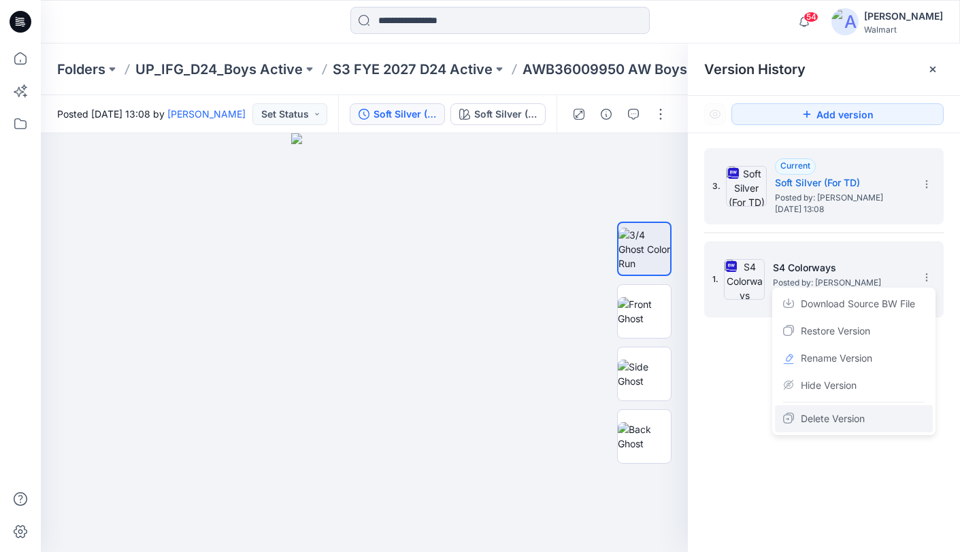
click at [837, 418] on span "Delete Version" at bounding box center [833, 419] width 64 height 16
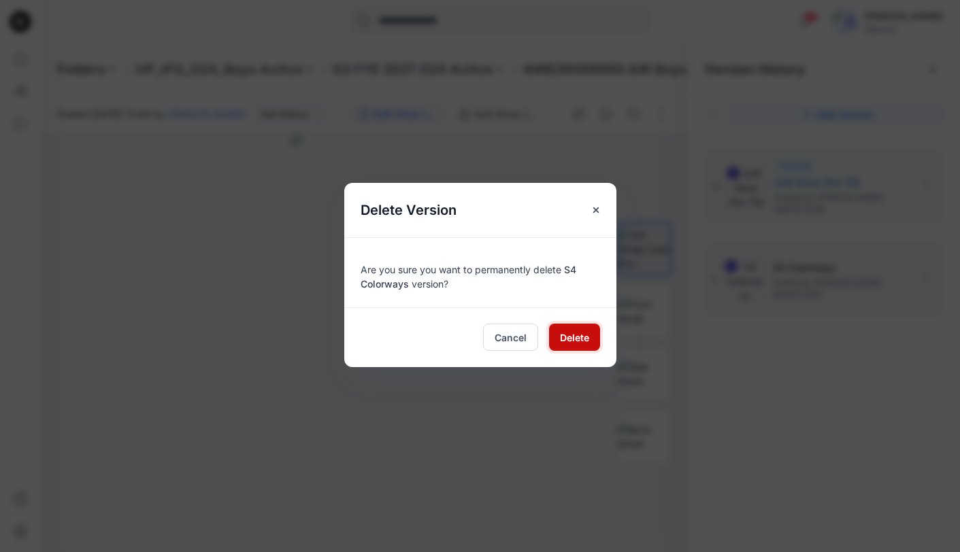
click at [577, 340] on span "Delete" at bounding box center [574, 338] width 29 height 14
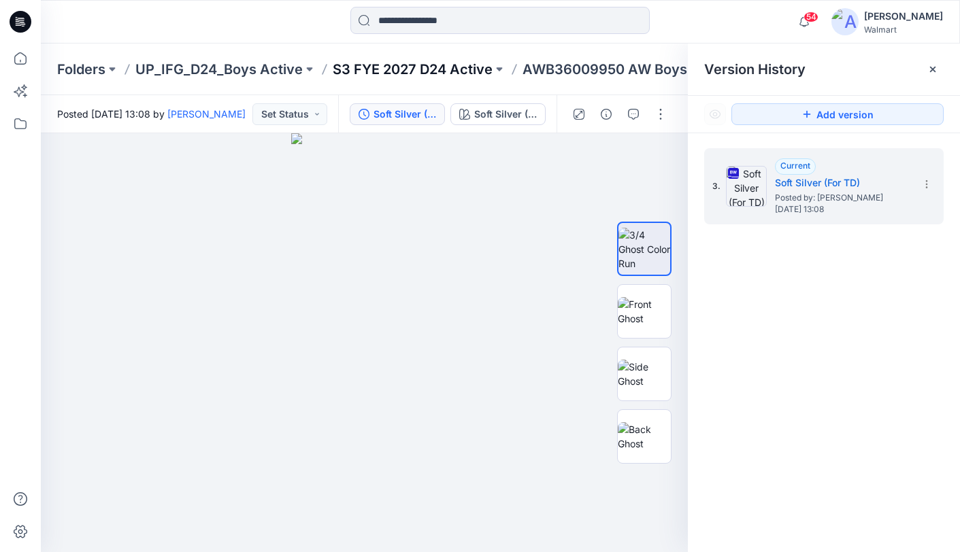
click at [424, 67] on p "S3 FYE 2027 D24 Active" at bounding box center [413, 69] width 160 height 19
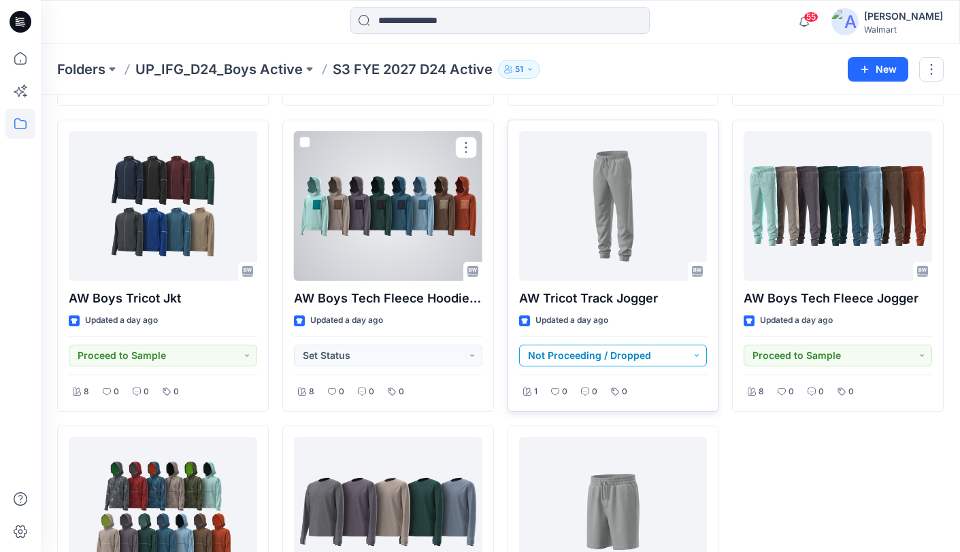
scroll to position [1256, 0]
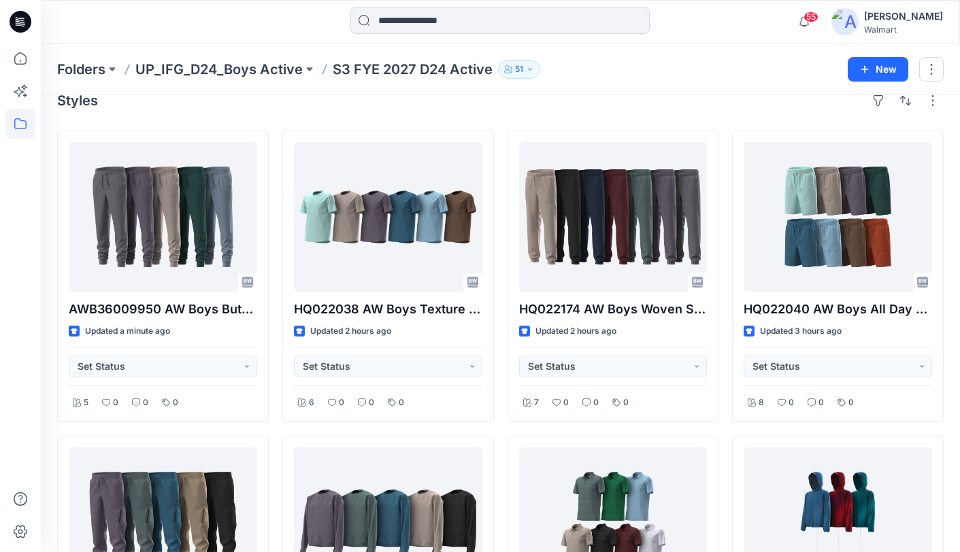
scroll to position [22, 0]
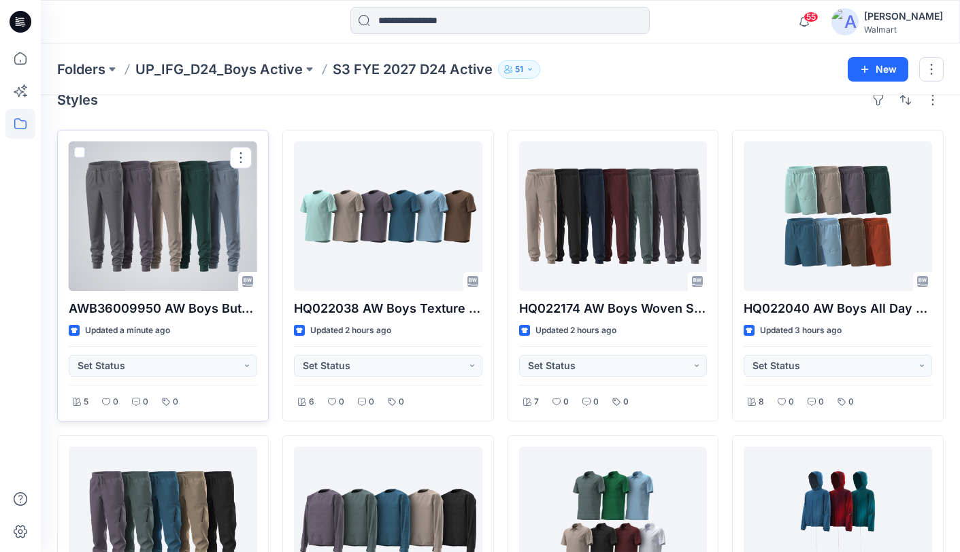
click at [185, 218] on div at bounding box center [163, 216] width 188 height 150
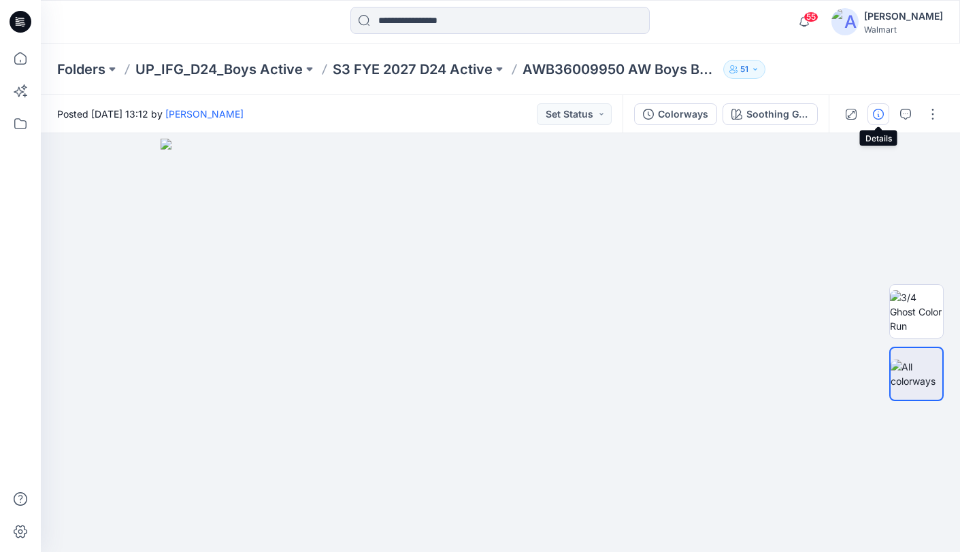
click at [880, 116] on icon "button" at bounding box center [878, 114] width 11 height 11
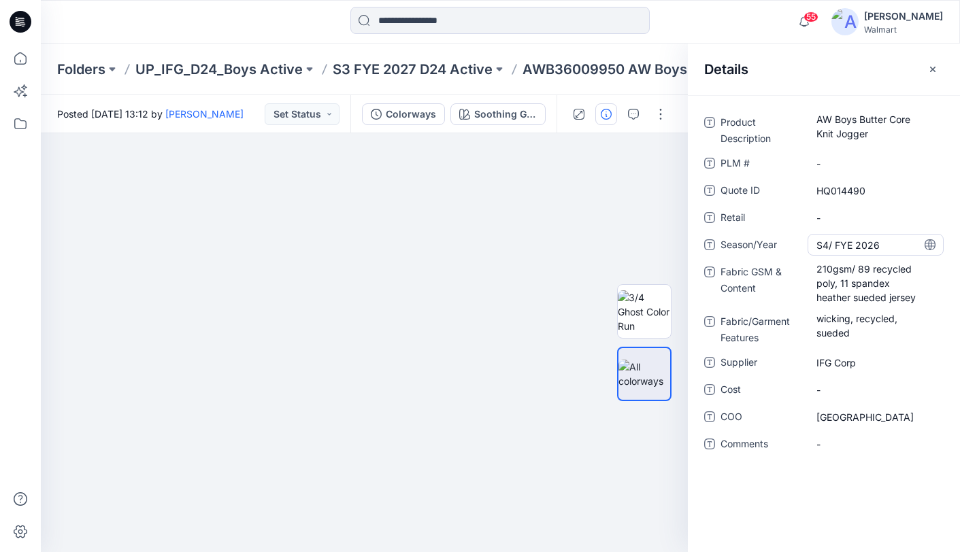
click at [867, 246] on span "S4/ FYE 2026" at bounding box center [875, 245] width 118 height 14
drag, startPoint x: 835, startPoint y: 244, endPoint x: 825, endPoint y: 243, distance: 9.6
click at [825, 244] on textarea "**********" at bounding box center [875, 245] width 136 height 22
click at [888, 246] on textarea "**********" at bounding box center [875, 245] width 136 height 22
type textarea "**********"
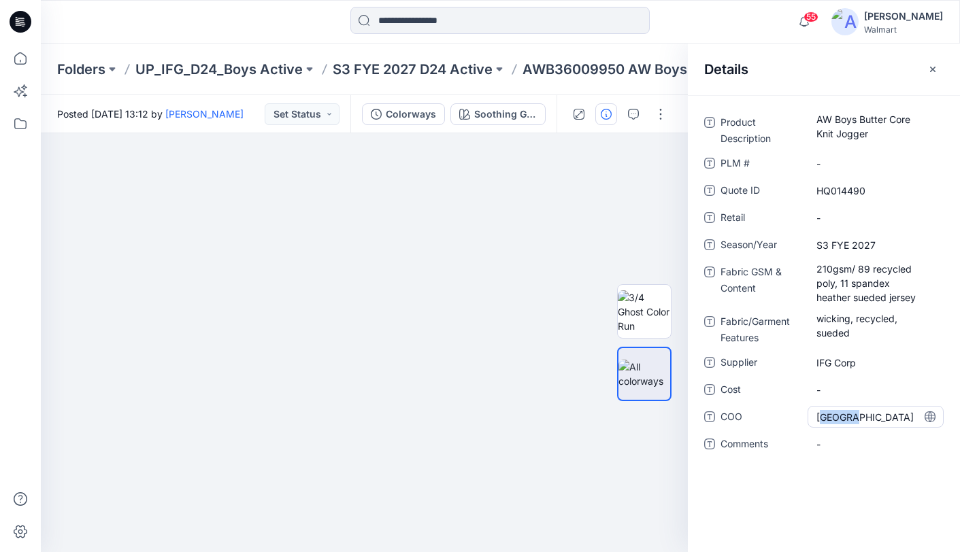
drag, startPoint x: 857, startPoint y: 417, endPoint x: 815, endPoint y: 417, distance: 42.2
click at [815, 417] on div "Vietnam" at bounding box center [875, 417] width 136 height 22
drag, startPoint x: 862, startPoint y: 419, endPoint x: 822, endPoint y: 415, distance: 40.3
click at [794, 416] on div "COO *******" at bounding box center [823, 417] width 239 height 22
click at [932, 417] on icon at bounding box center [929, 416] width 11 height 11
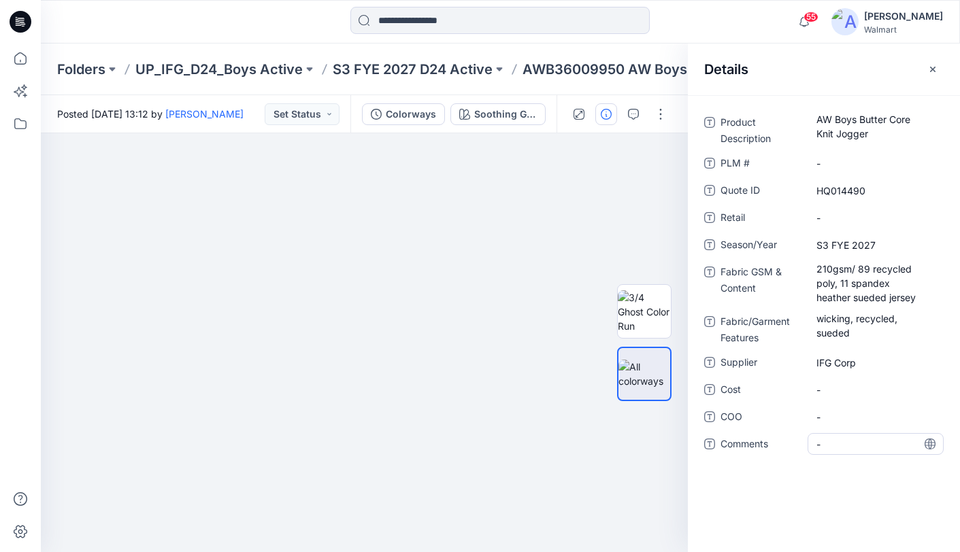
click at [856, 440] on span "-" at bounding box center [875, 444] width 118 height 14
type textarea "**********"
click at [929, 445] on icon at bounding box center [929, 444] width 11 height 11
click at [853, 441] on span "S4 Carryover in ASTM spec" at bounding box center [875, 448] width 118 height 29
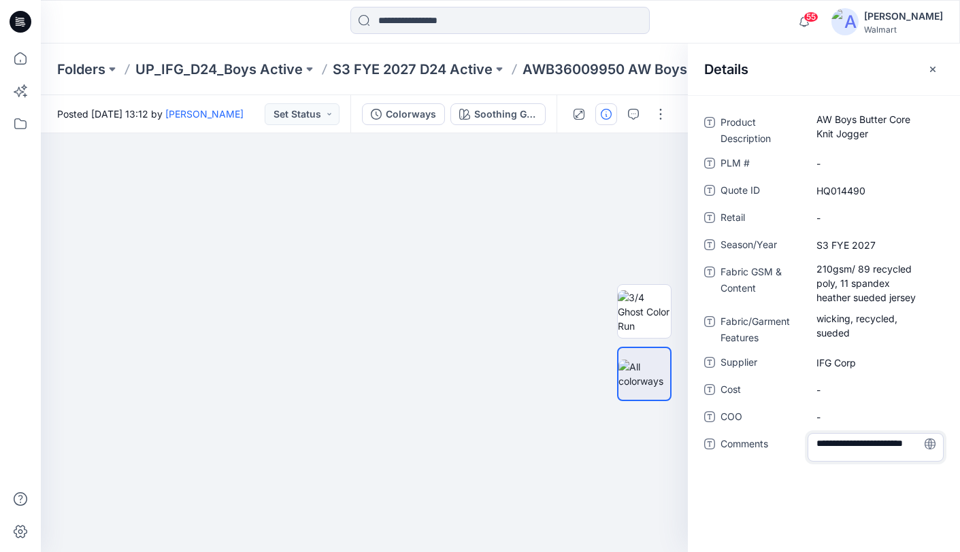
click at [817, 445] on textarea "**********" at bounding box center [875, 447] width 136 height 29
type textarea "**********"
click at [932, 445] on icon at bounding box center [929, 444] width 11 height 11
click at [879, 134] on Description "AW Boys Butter Core Knit Jogger" at bounding box center [875, 126] width 118 height 29
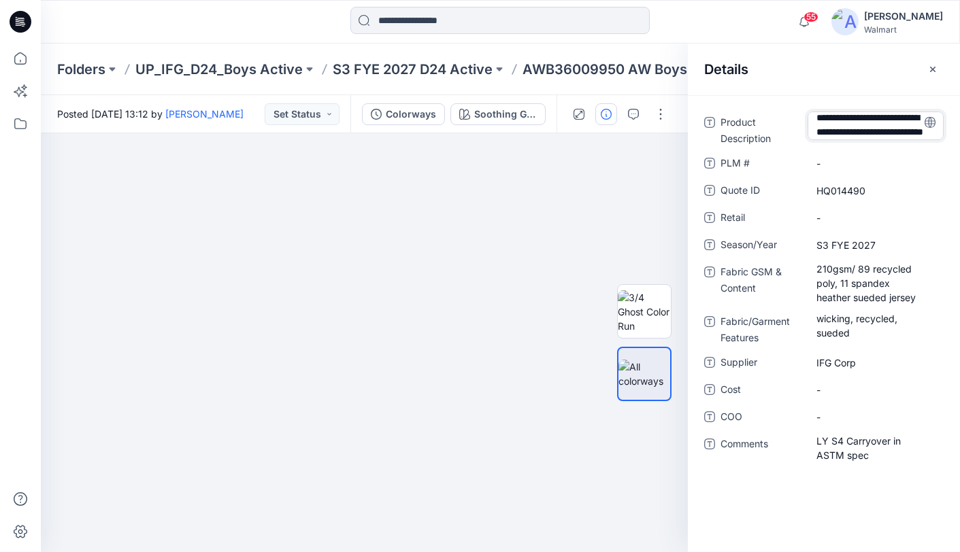
type textarea "**********"
click at [931, 125] on icon at bounding box center [929, 122] width 11 height 11
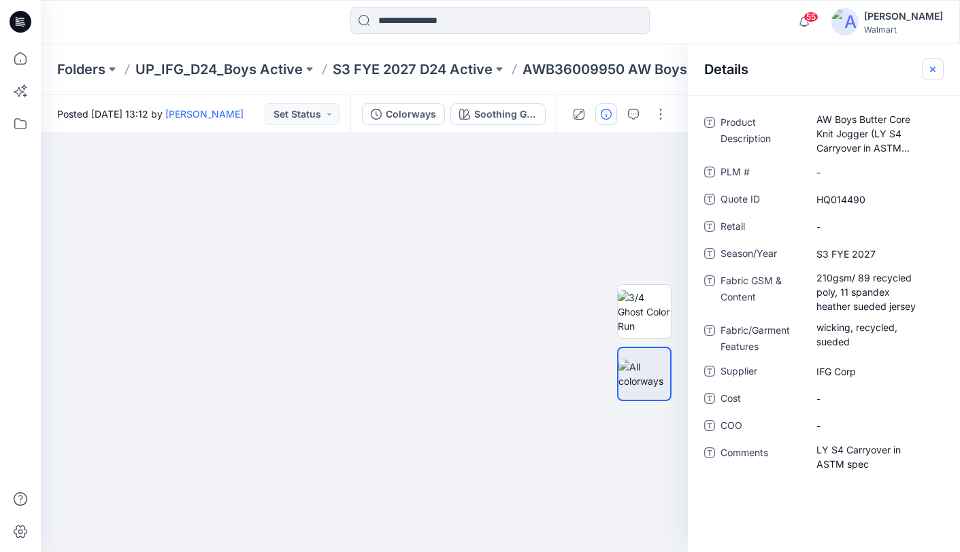
click at [932, 65] on icon "button" at bounding box center [932, 69] width 11 height 11
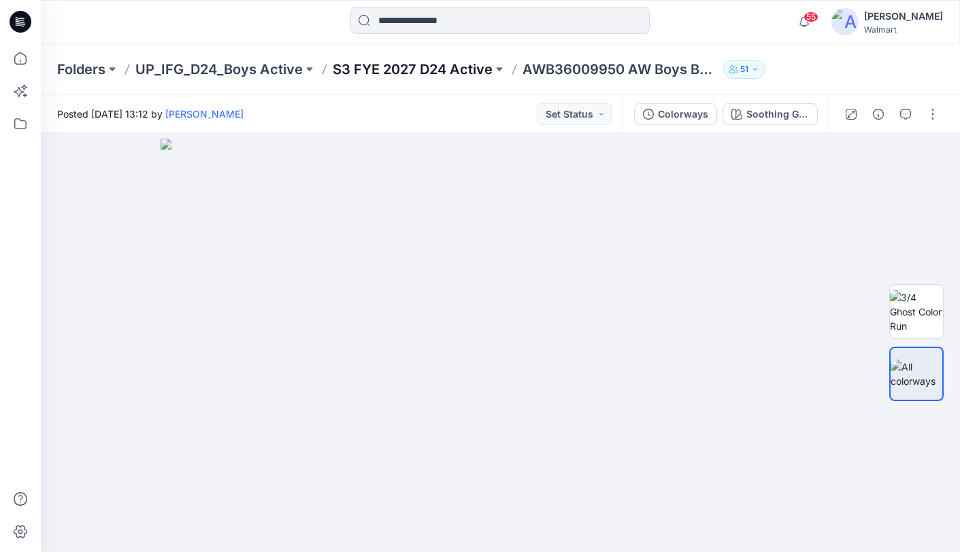
click at [427, 75] on p "S3 FYE 2027 D24 Active" at bounding box center [413, 69] width 160 height 19
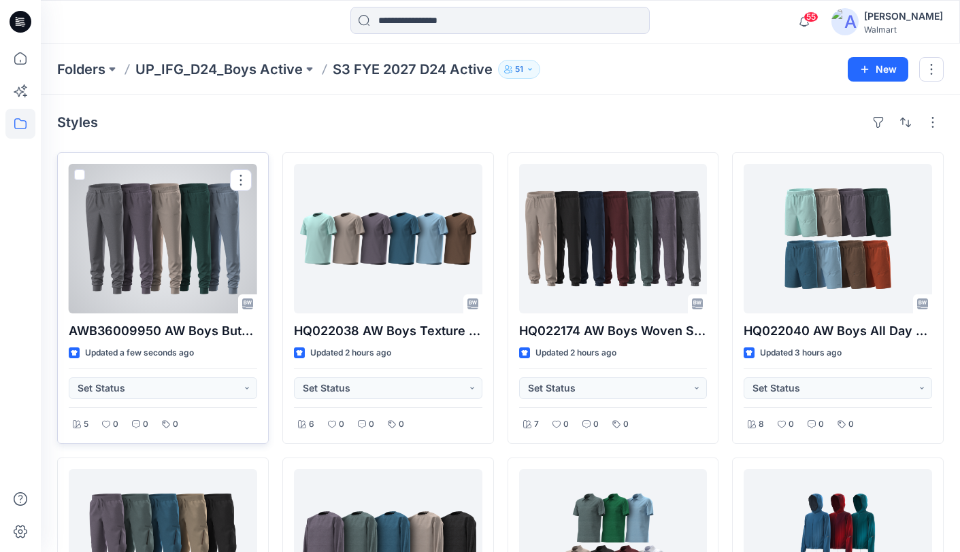
click at [182, 215] on div at bounding box center [163, 239] width 188 height 150
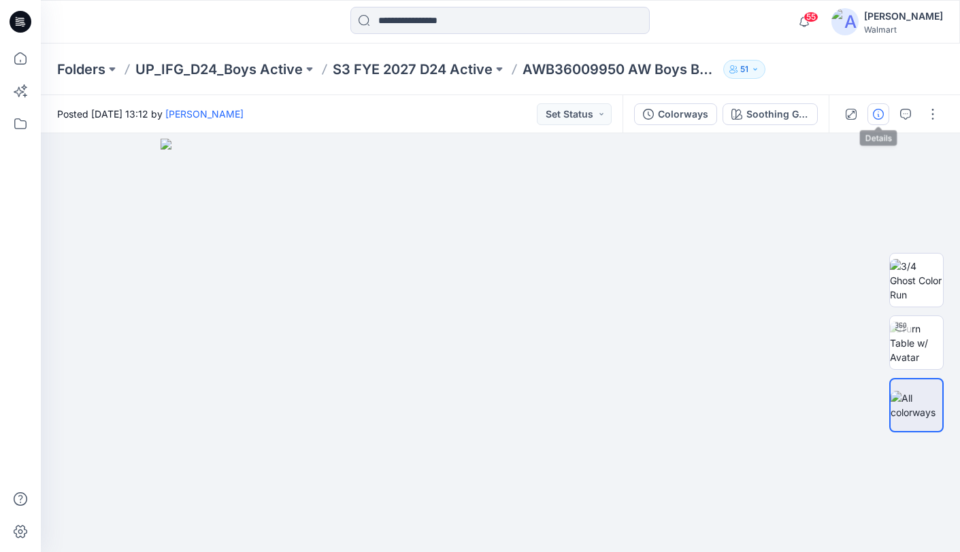
click at [875, 113] on icon "button" at bounding box center [878, 114] width 11 height 11
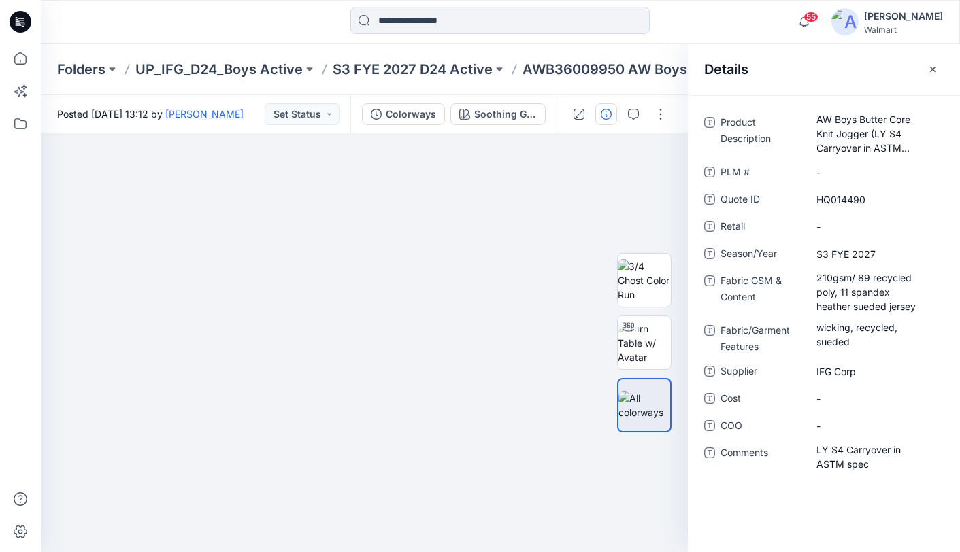
click at [811, 90] on div "Details" at bounding box center [824, 69] width 272 height 51
click at [639, 81] on div "Folders UP_IFG_D24_Boys Active S3 FYE 2027 D24 Active AWB36009950 AW Boys Butte…" at bounding box center [500, 70] width 919 height 52
click at [932, 71] on icon "button" at bounding box center [932, 69] width 11 height 11
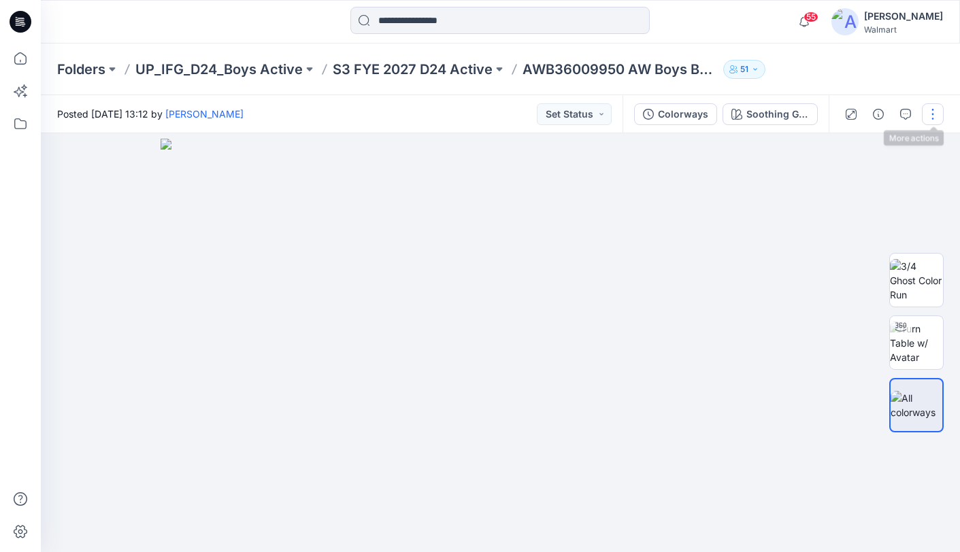
click at [934, 115] on button "button" at bounding box center [933, 114] width 22 height 22
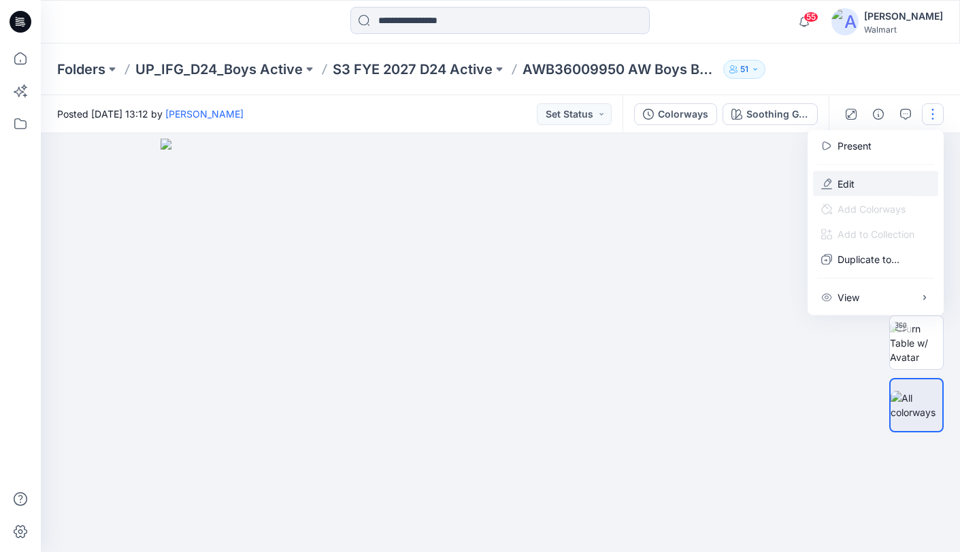
click at [856, 184] on button "Edit" at bounding box center [875, 183] width 125 height 25
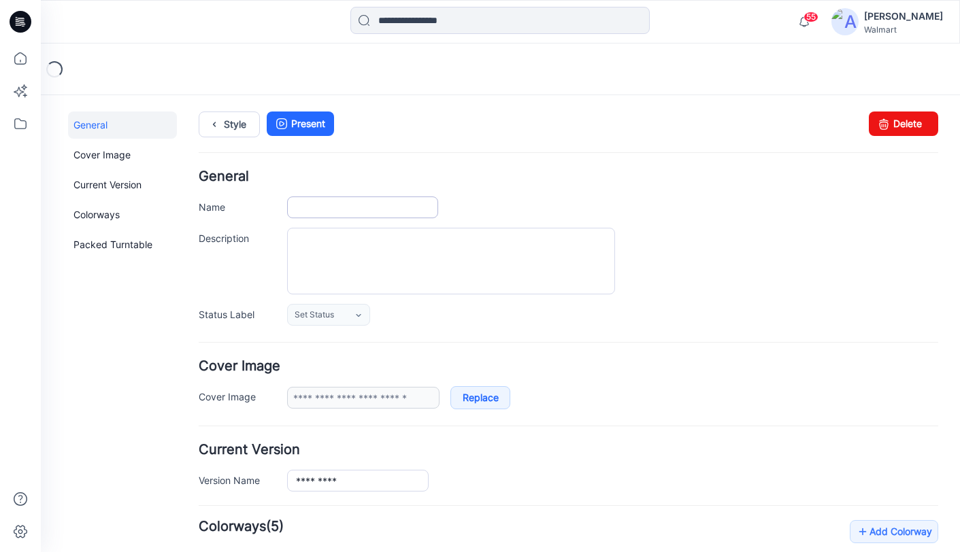
type input "**********"
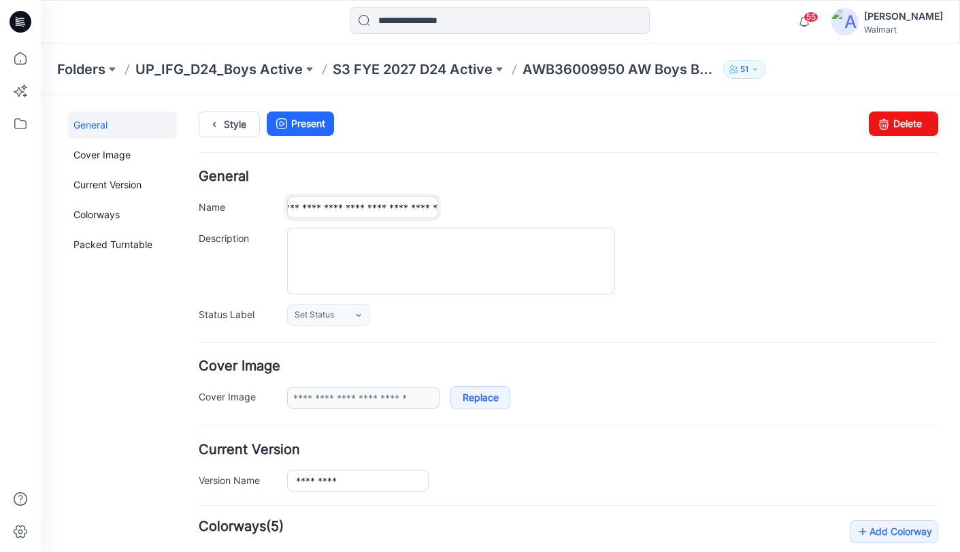
drag, startPoint x: 430, startPoint y: 209, endPoint x: 496, endPoint y: 200, distance: 66.6
click at [482, 204] on div "**********" at bounding box center [612, 208] width 651 height 22
click at [601, 185] on div "**********" at bounding box center [568, 248] width 739 height 156
click at [388, 66] on p "S3 FYE 2027 D24 Active" at bounding box center [413, 69] width 160 height 19
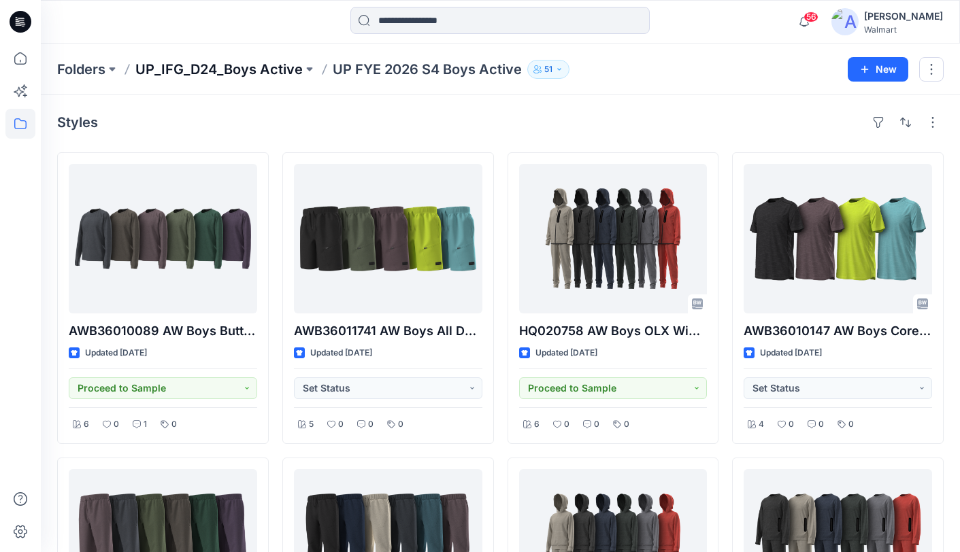
scroll to position [319, 0]
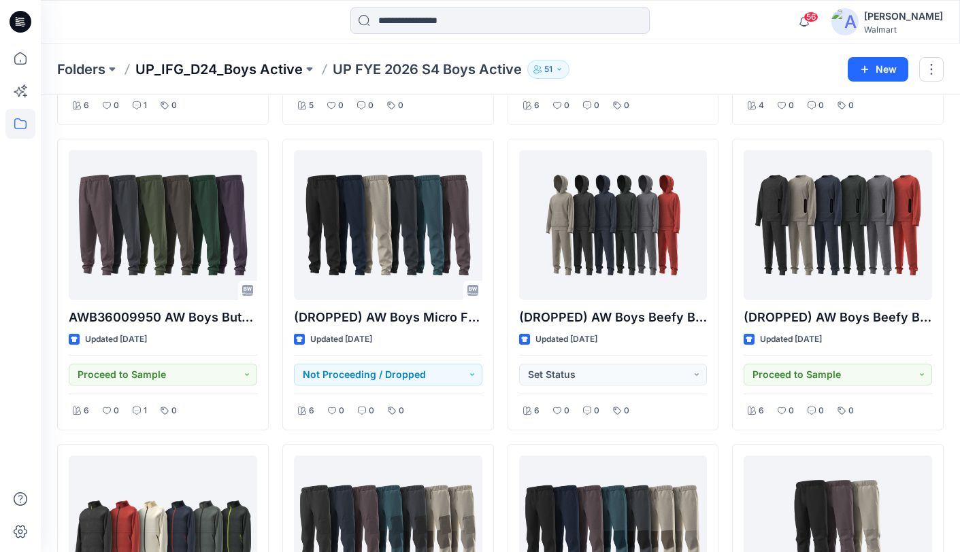
click at [218, 69] on p "UP_IFG_D24_Boys Active" at bounding box center [218, 69] width 167 height 19
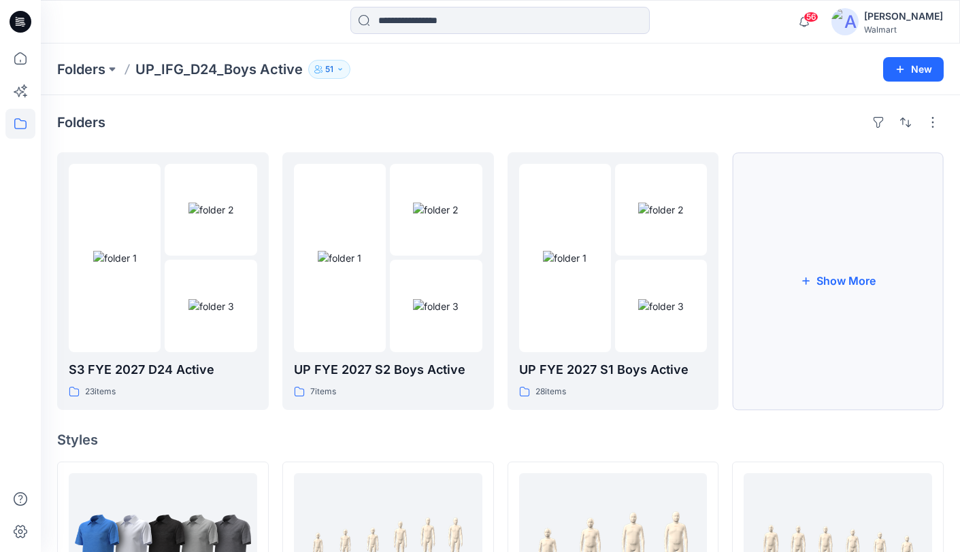
click at [834, 254] on button "Show More" at bounding box center [838, 281] width 212 height 258
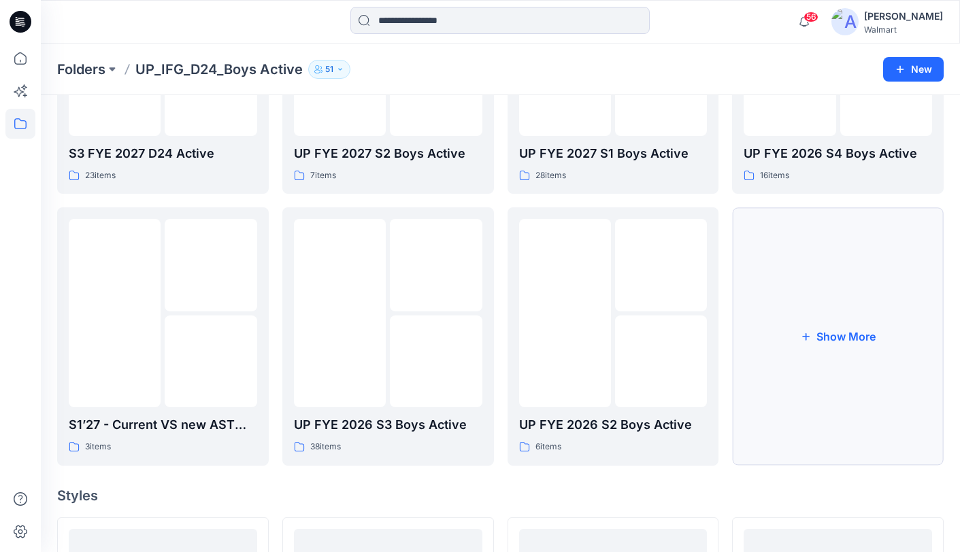
scroll to position [218, 0]
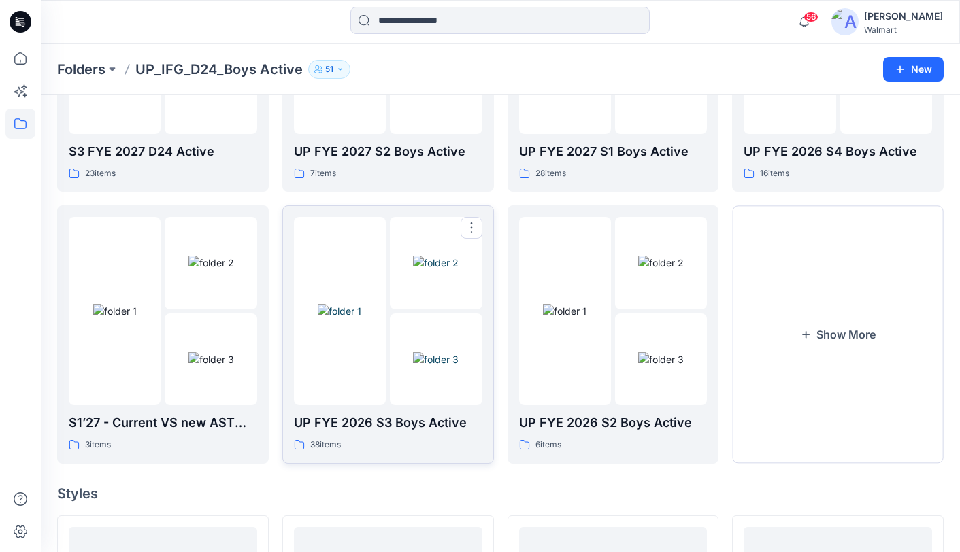
click at [337, 370] on div at bounding box center [340, 311] width 92 height 188
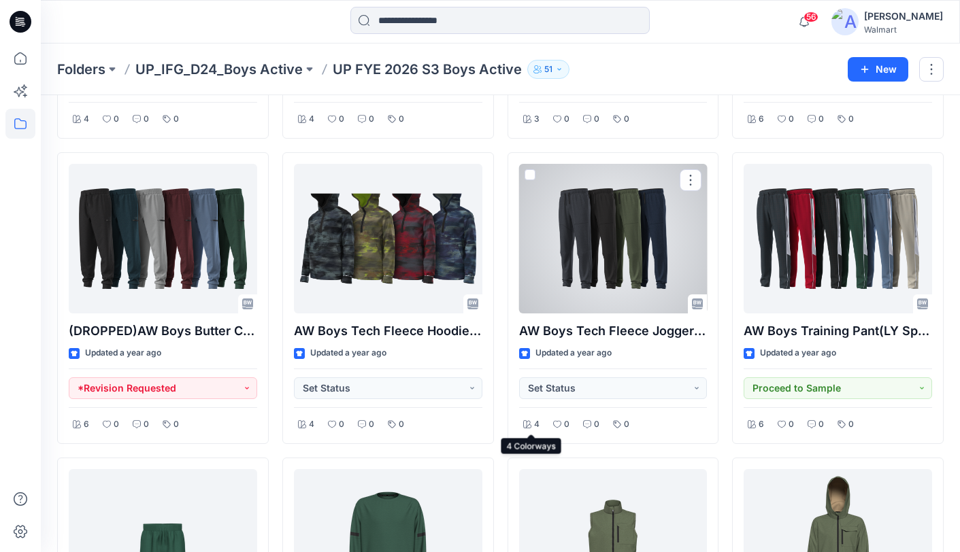
scroll to position [911, 0]
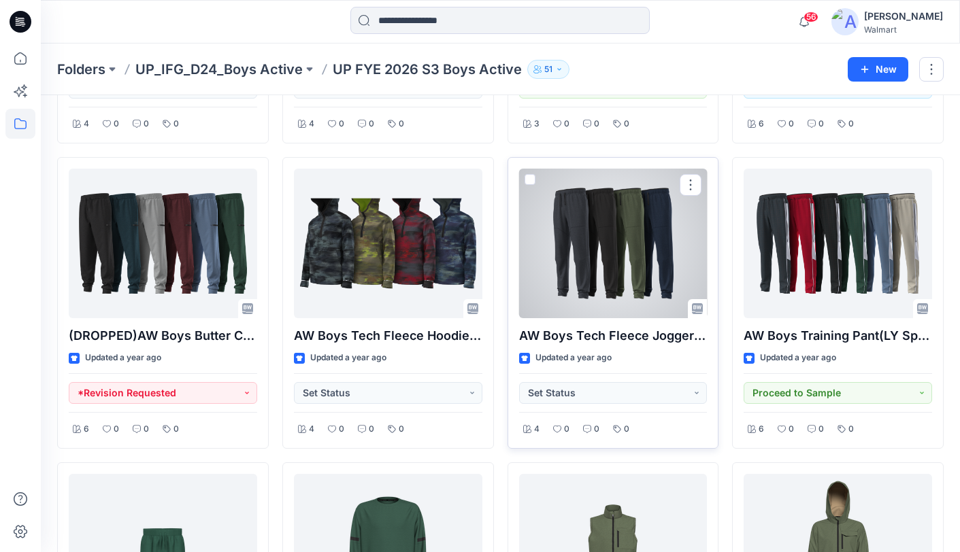
click at [596, 250] on div at bounding box center [613, 244] width 188 height 150
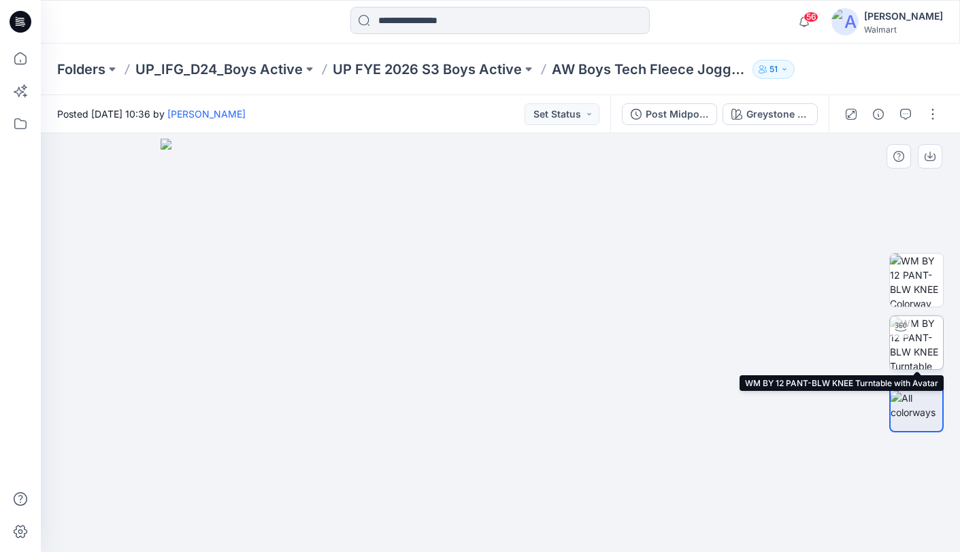
drag, startPoint x: 912, startPoint y: 346, endPoint x: 900, endPoint y: 346, distance: 11.6
click at [912, 346] on img at bounding box center [916, 342] width 53 height 53
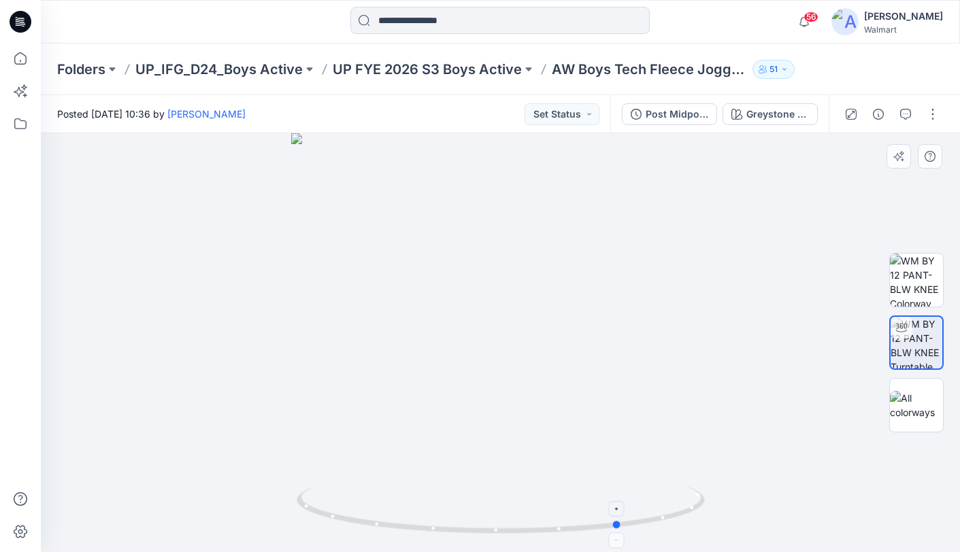
drag, startPoint x: 505, startPoint y: 534, endPoint x: 539, endPoint y: 516, distance: 38.3
click at [539, 520] on icon at bounding box center [502, 511] width 411 height 51
click at [428, 69] on p "UP FYE 2026 S3 Boys Active" at bounding box center [427, 69] width 189 height 19
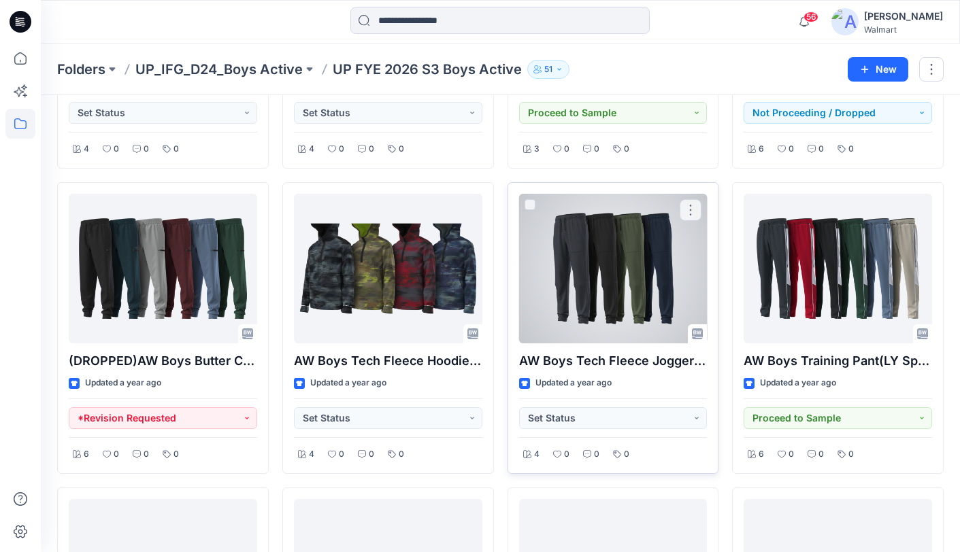
scroll to position [884, 0]
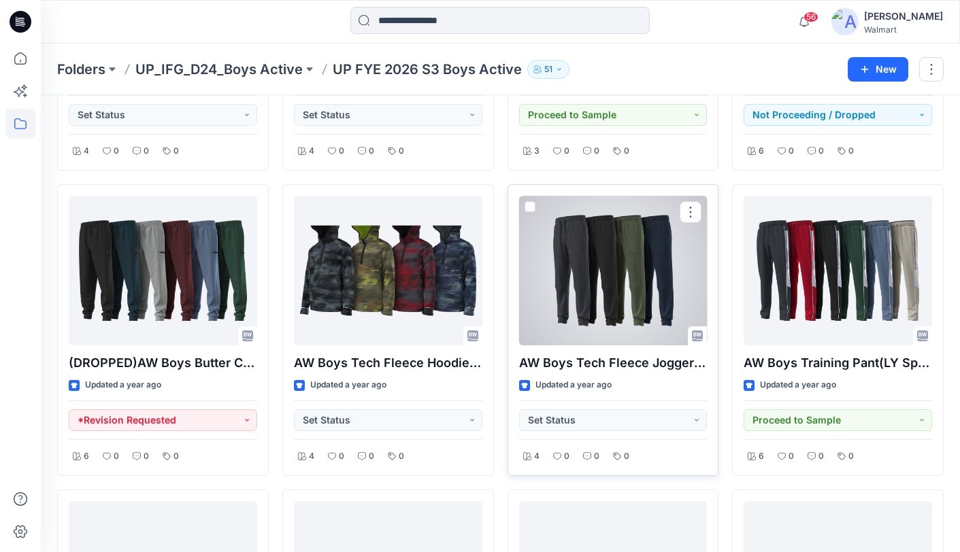
click at [528, 207] on span at bounding box center [529, 206] width 11 height 11
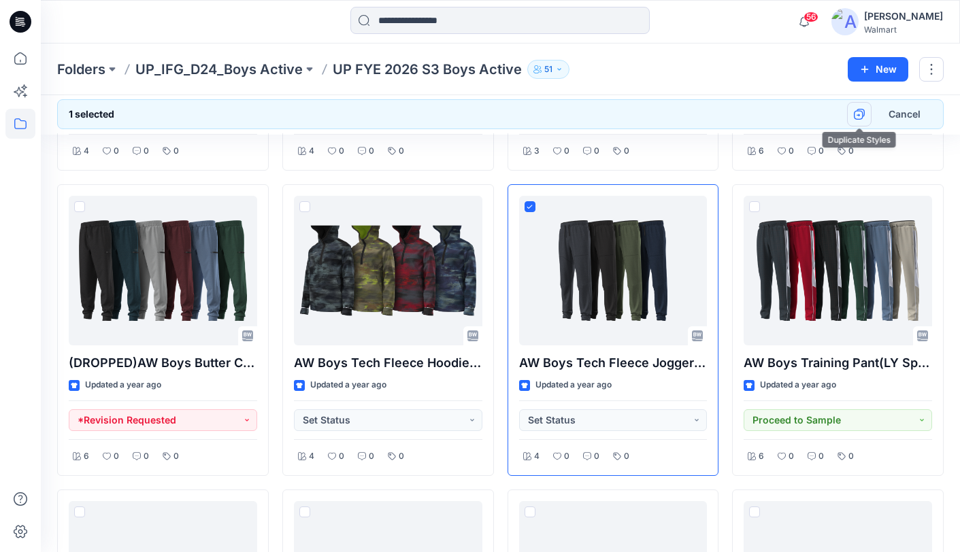
click at [856, 115] on icon "button" at bounding box center [859, 114] width 11 height 11
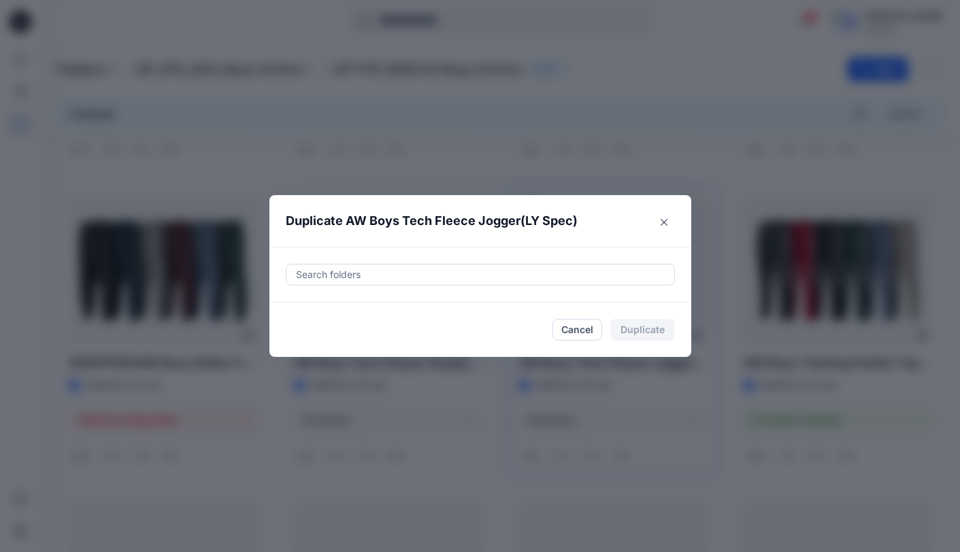
click at [358, 273] on div at bounding box center [479, 275] width 371 height 16
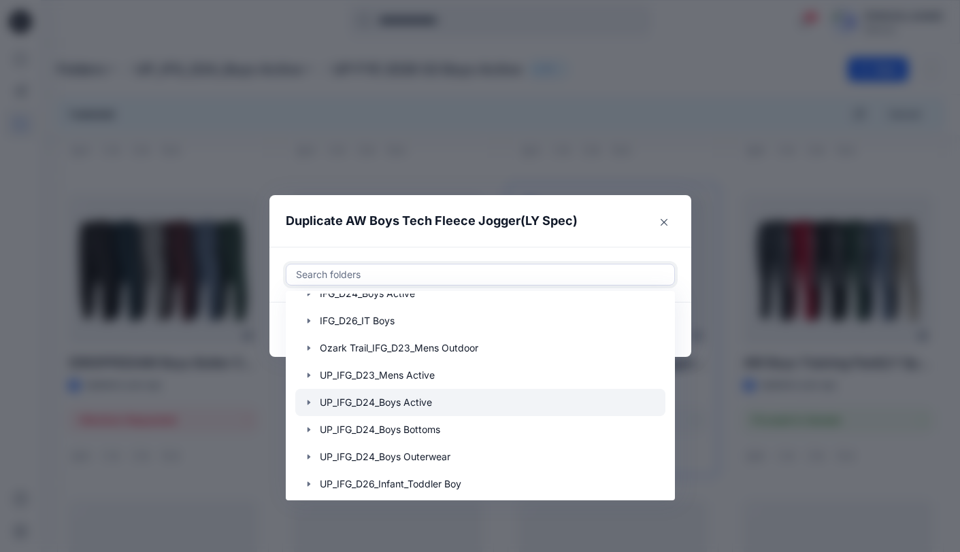
scroll to position [136, 0]
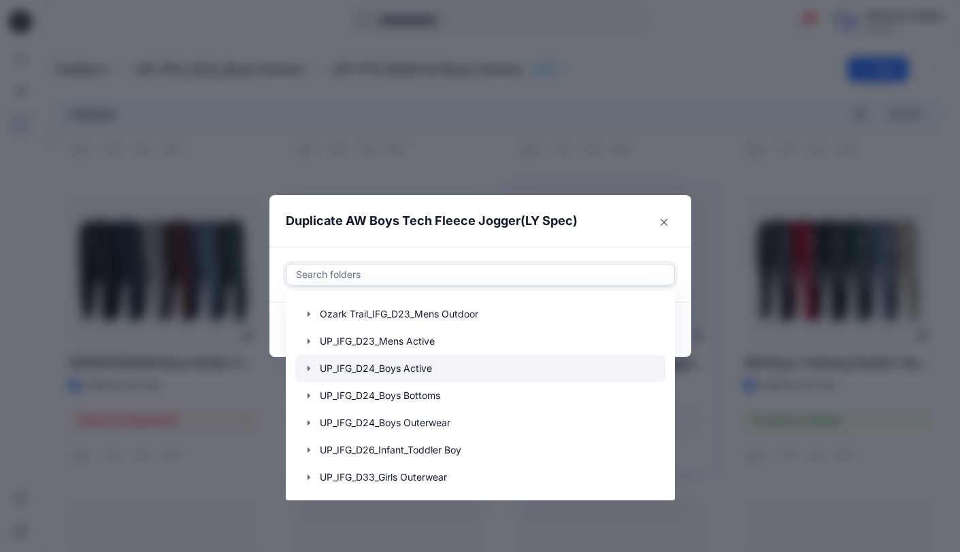
click at [308, 370] on icon "button" at bounding box center [308, 368] width 11 height 11
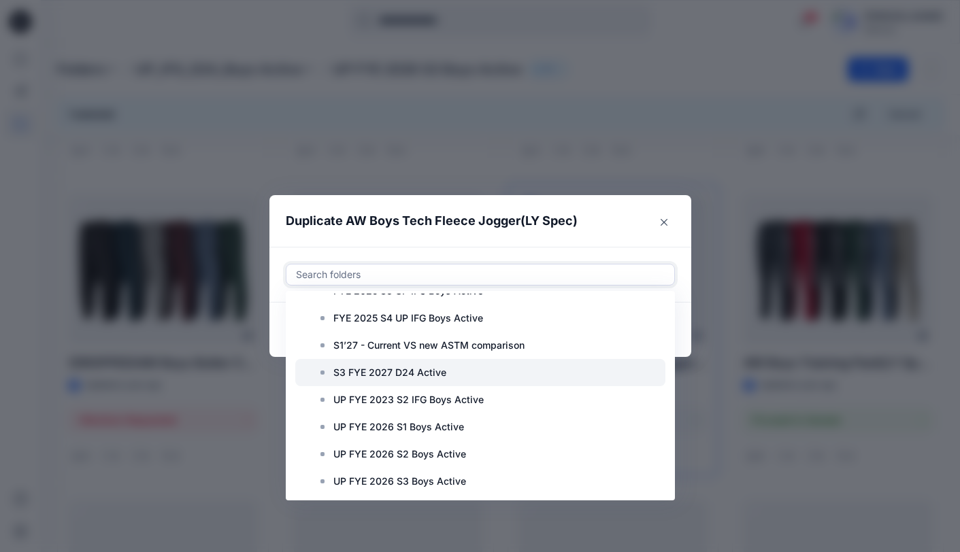
scroll to position [435, 0]
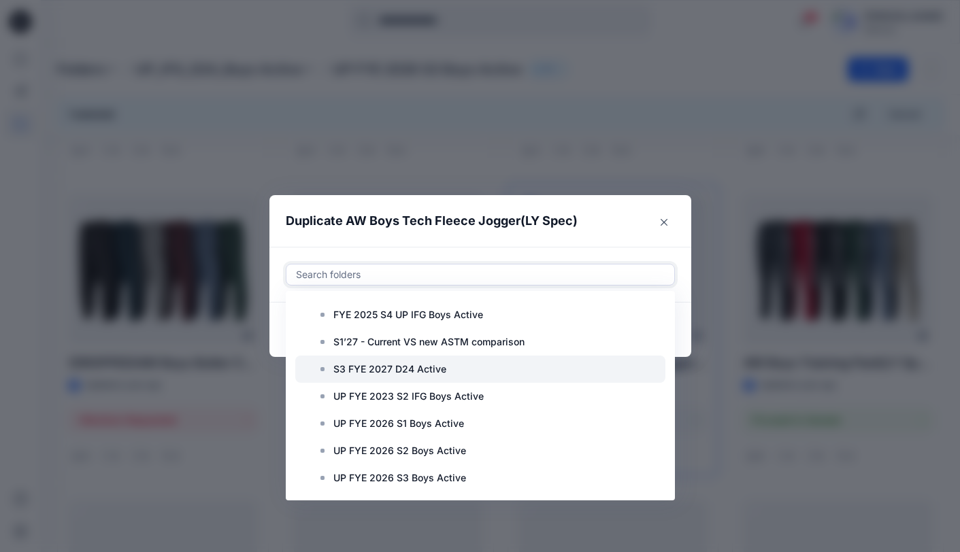
click at [401, 365] on p "S3 FYE 2027 D24 Active" at bounding box center [389, 369] width 113 height 16
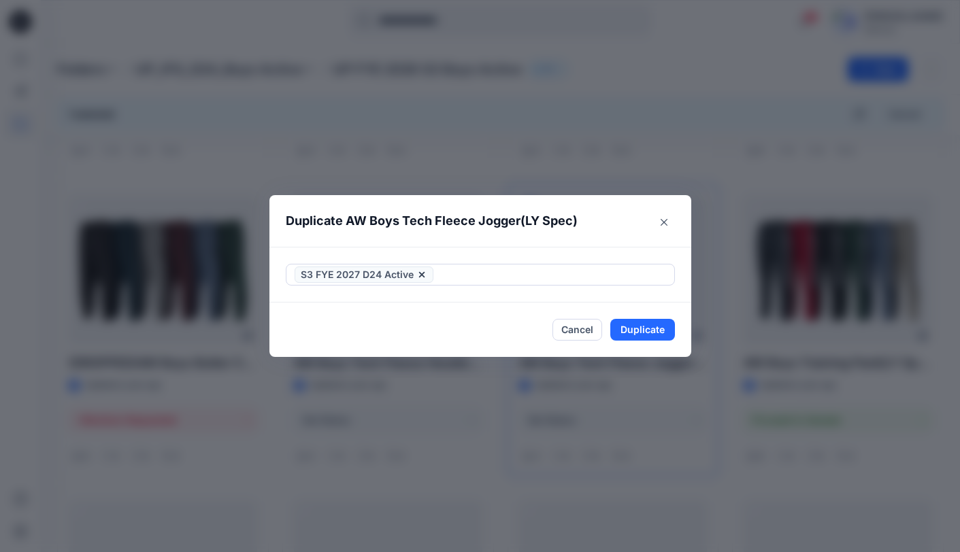
drag, startPoint x: 588, startPoint y: 250, endPoint x: 599, endPoint y: 254, distance: 11.6
click at [588, 250] on div "S3 FYE 2027 D24 Active" at bounding box center [480, 275] width 422 height 56
click at [650, 334] on button "Duplicate" at bounding box center [642, 330] width 65 height 22
click at [643, 331] on button "Close" at bounding box center [652, 330] width 44 height 22
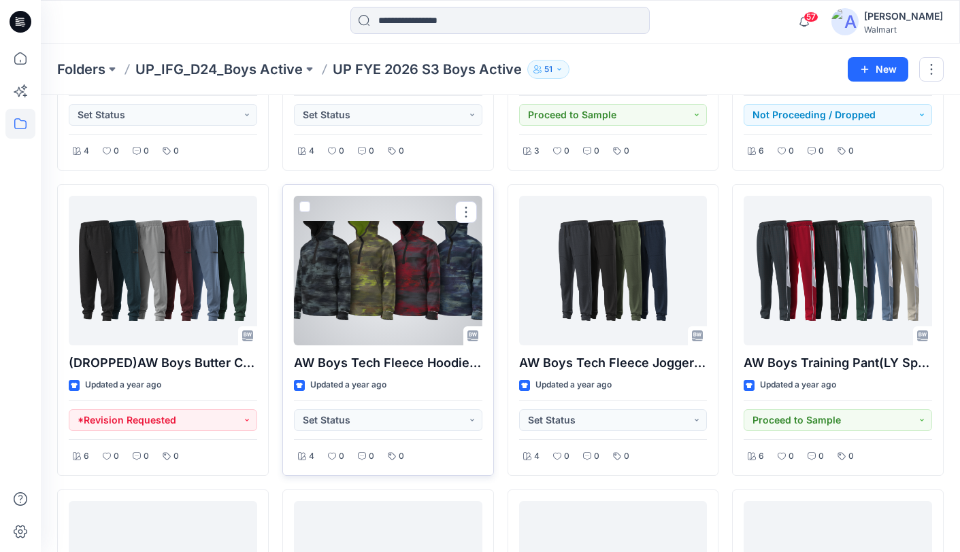
click at [404, 288] on div at bounding box center [388, 271] width 188 height 150
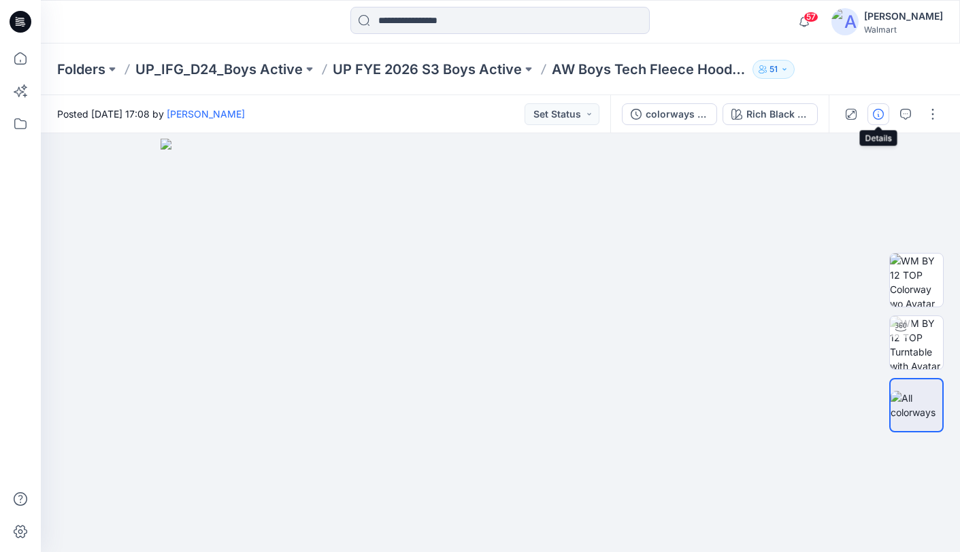
click at [878, 112] on icon "button" at bounding box center [878, 114] width 11 height 11
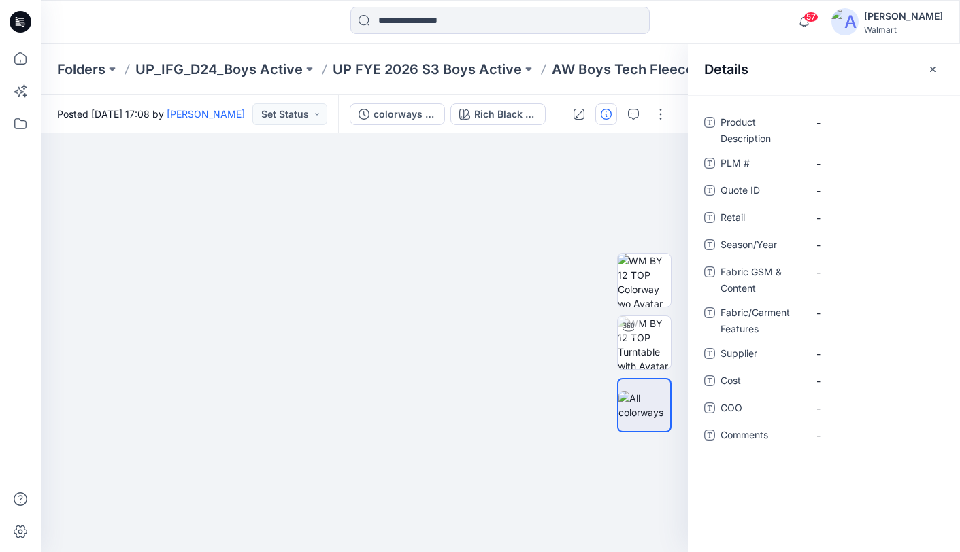
drag, startPoint x: 936, startPoint y: 71, endPoint x: 900, endPoint y: 66, distance: 35.7
click at [936, 71] on icon "button" at bounding box center [932, 69] width 11 height 11
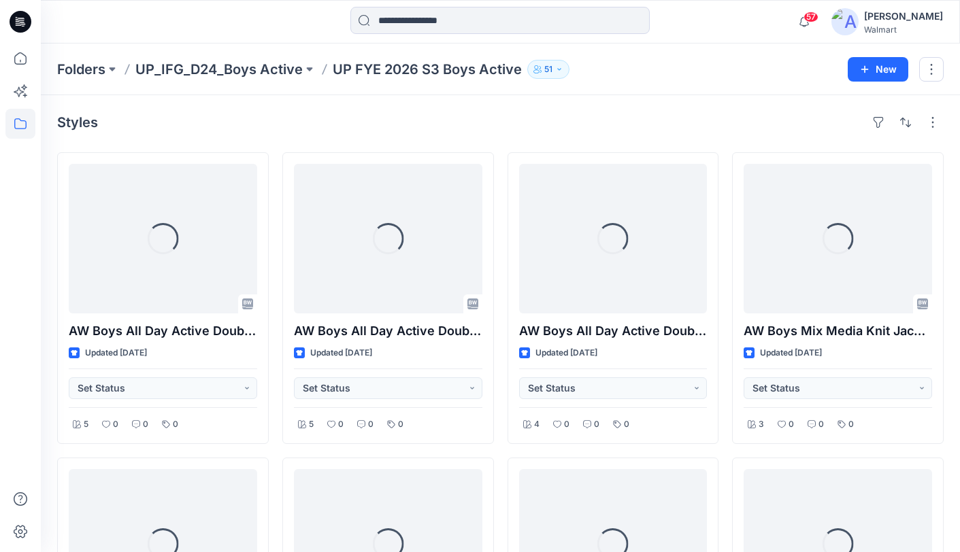
scroll to position [884, 0]
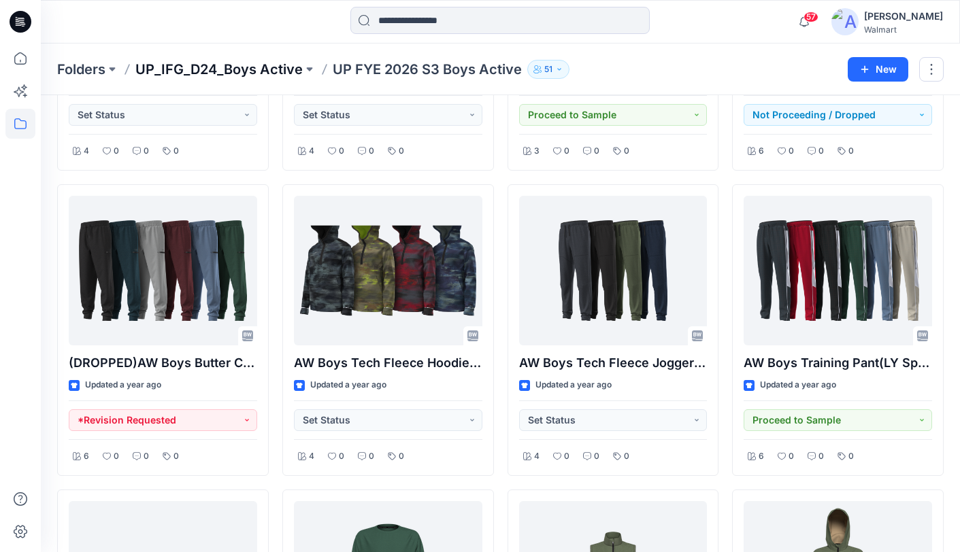
click at [241, 68] on p "UP_IFG_D24_Boys Active" at bounding box center [218, 69] width 167 height 19
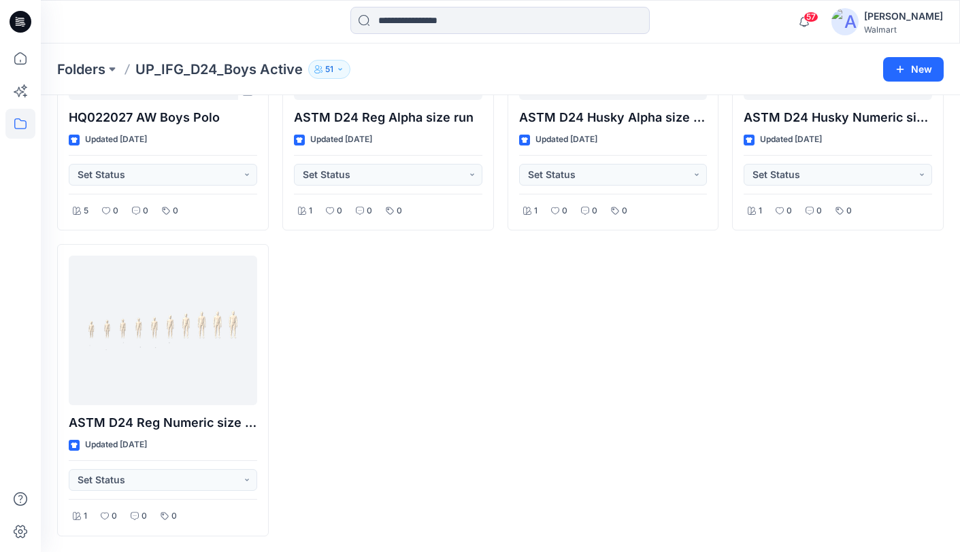
click at [237, 70] on p "UP_IFG_D24_Boys Active" at bounding box center [218, 69] width 167 height 19
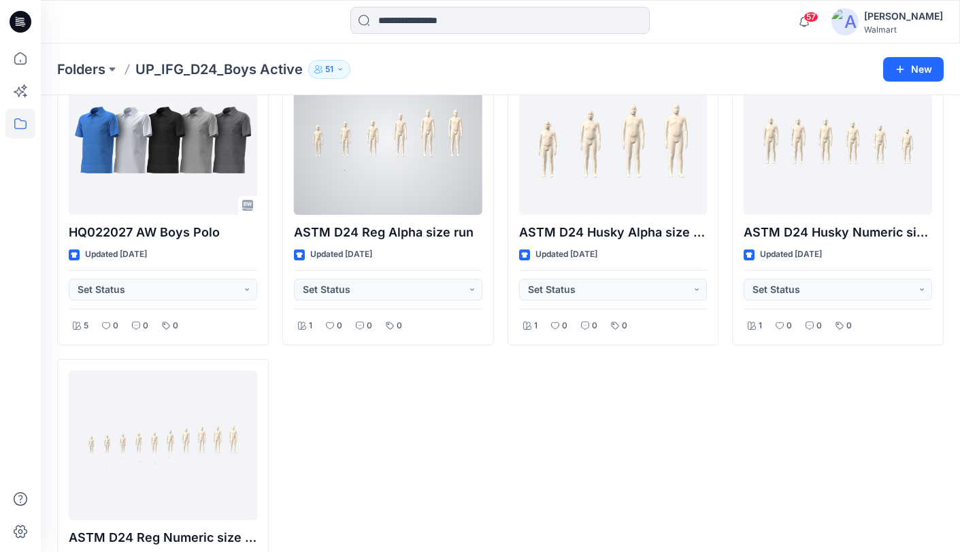
scroll to position [0, 0]
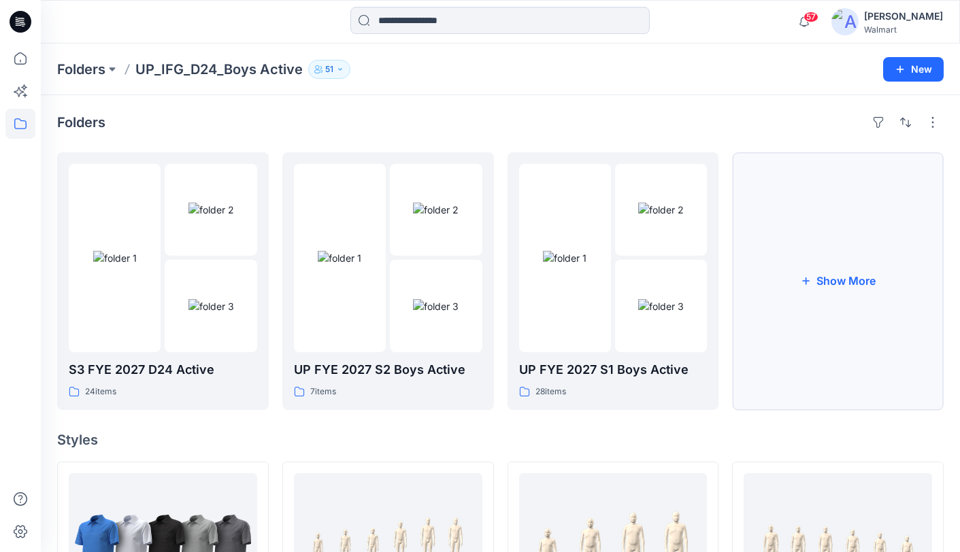
click at [809, 284] on icon "button" at bounding box center [805, 281] width 11 height 11
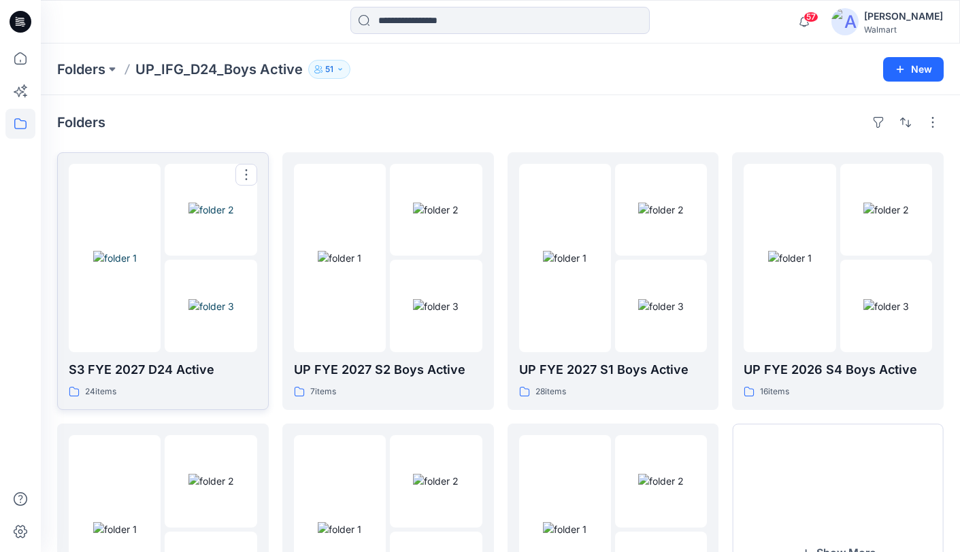
click at [131, 307] on div at bounding box center [115, 258] width 92 height 188
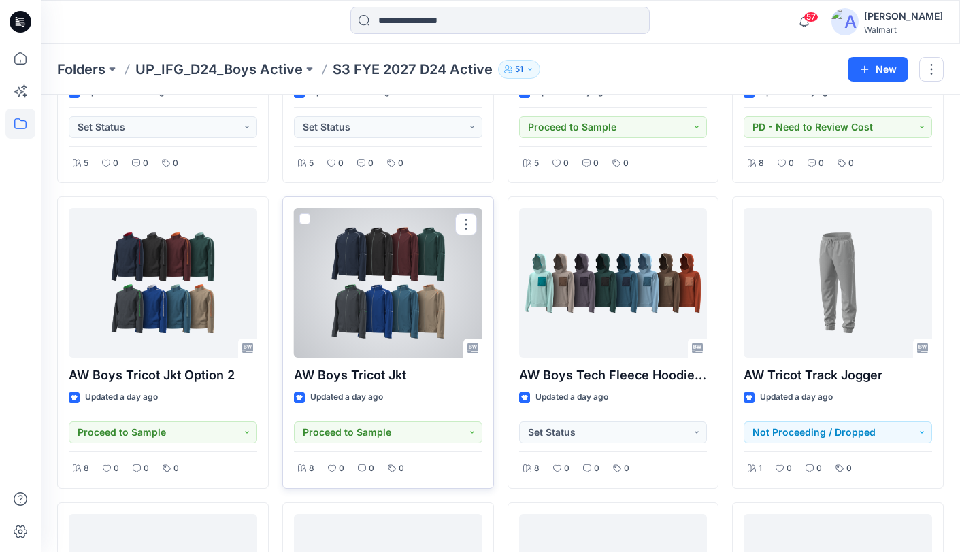
scroll to position [1182, 0]
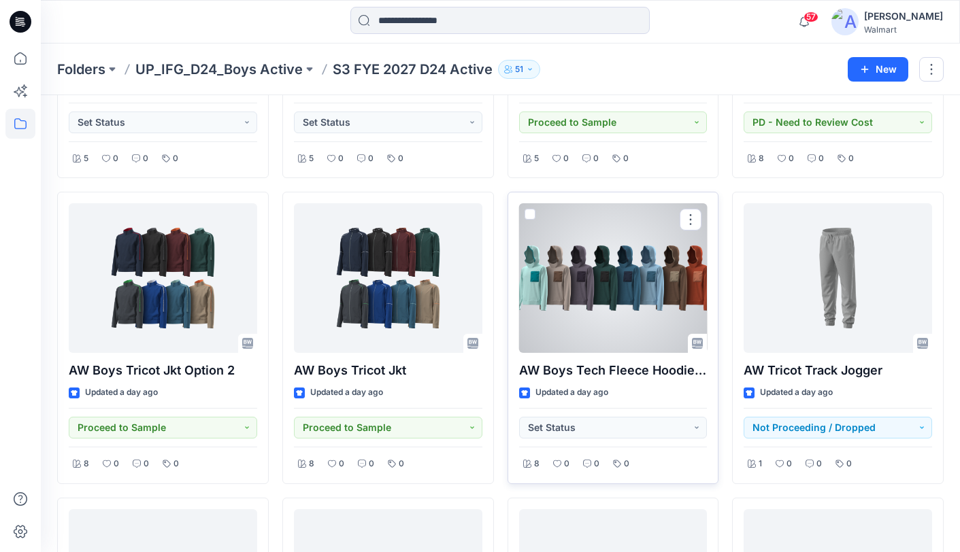
click at [588, 288] on div at bounding box center [613, 278] width 188 height 150
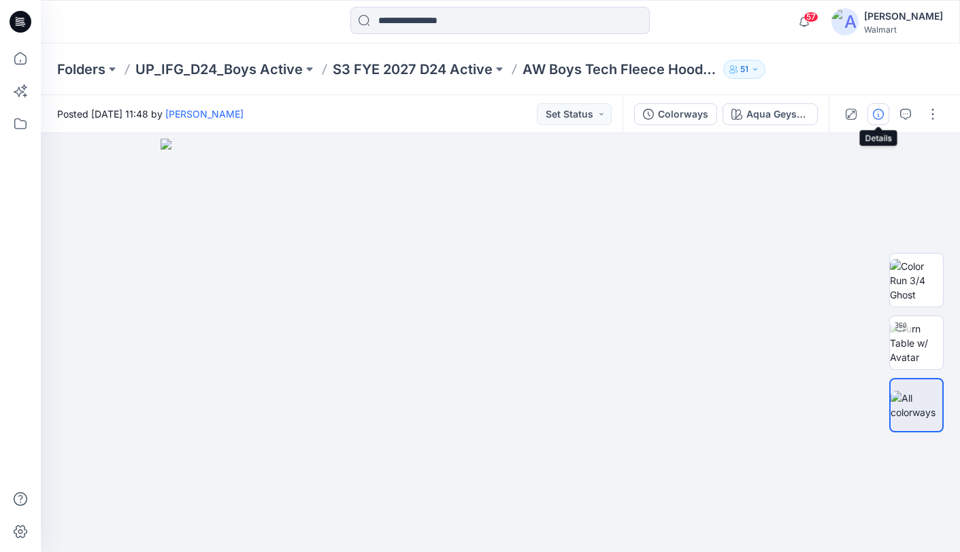
click at [880, 111] on icon "button" at bounding box center [878, 114] width 11 height 11
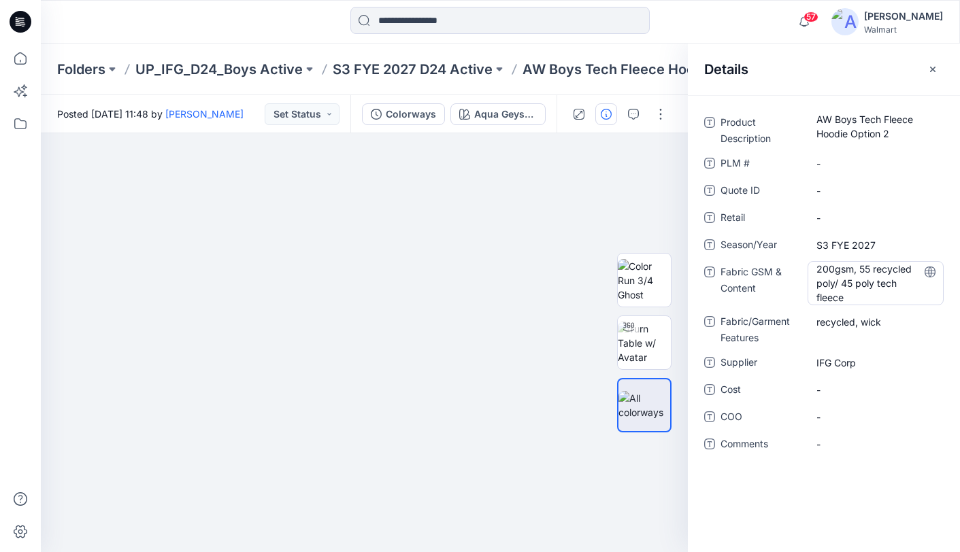
click at [862, 290] on Content "200gsm, 55 recycled poly/ 45 poly tech fleece" at bounding box center [875, 283] width 118 height 43
drag, startPoint x: 849, startPoint y: 297, endPoint x: 797, endPoint y: 259, distance: 63.8
click at [796, 261] on div "**********" at bounding box center [823, 282] width 239 height 43
click at [843, 324] on Features "recycled, wick" at bounding box center [875, 322] width 118 height 14
drag, startPoint x: 898, startPoint y: 323, endPoint x: 795, endPoint y: 320, distance: 103.4
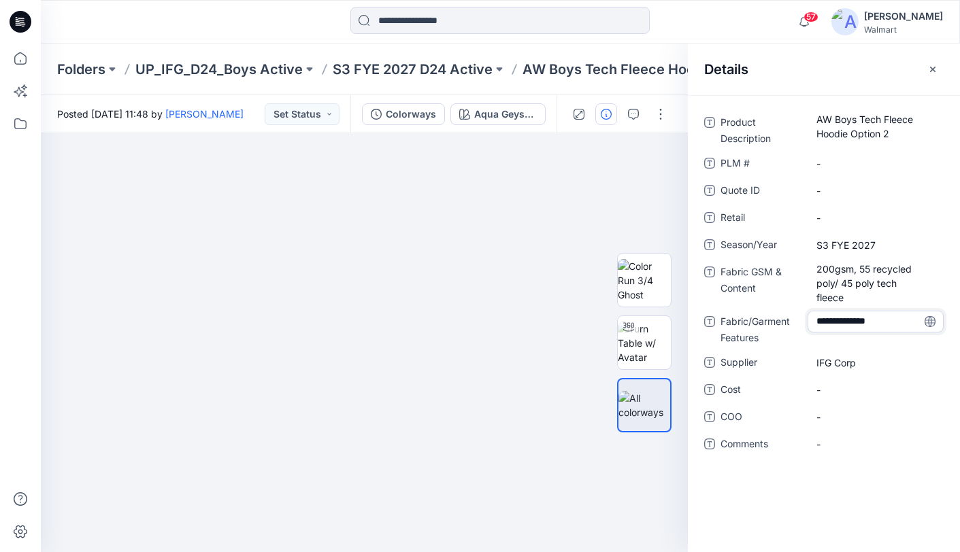
click at [799, 321] on div "**********" at bounding box center [823, 328] width 239 height 35
click at [834, 367] on span "IFG Corp" at bounding box center [875, 363] width 118 height 14
drag, startPoint x: 874, startPoint y: 362, endPoint x: 799, endPoint y: 356, distance: 75.1
click at [797, 361] on div "Supplier ********" at bounding box center [823, 363] width 239 height 22
click at [233, 68] on p "UP_IFG_D24_Boys Active" at bounding box center [218, 69] width 167 height 19
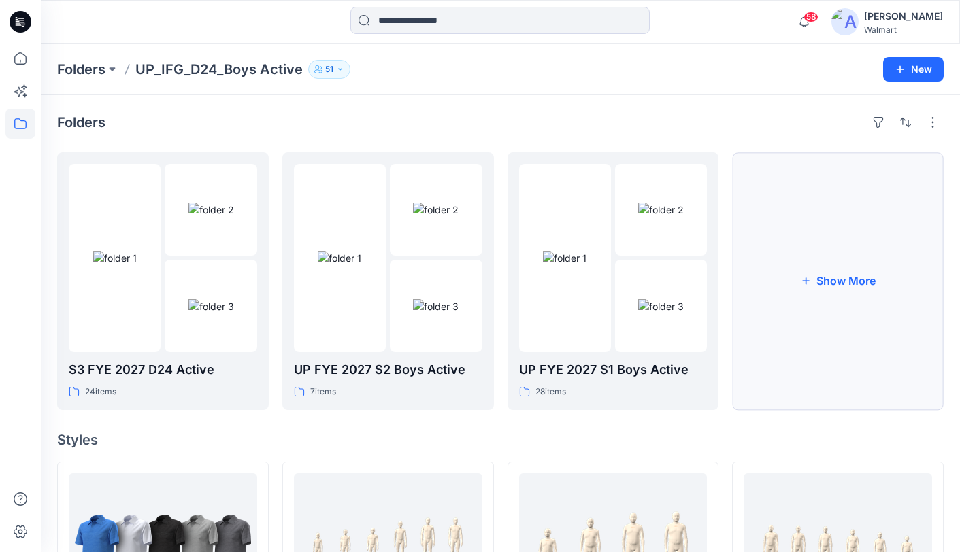
click at [849, 242] on button "Show More" at bounding box center [838, 281] width 212 height 258
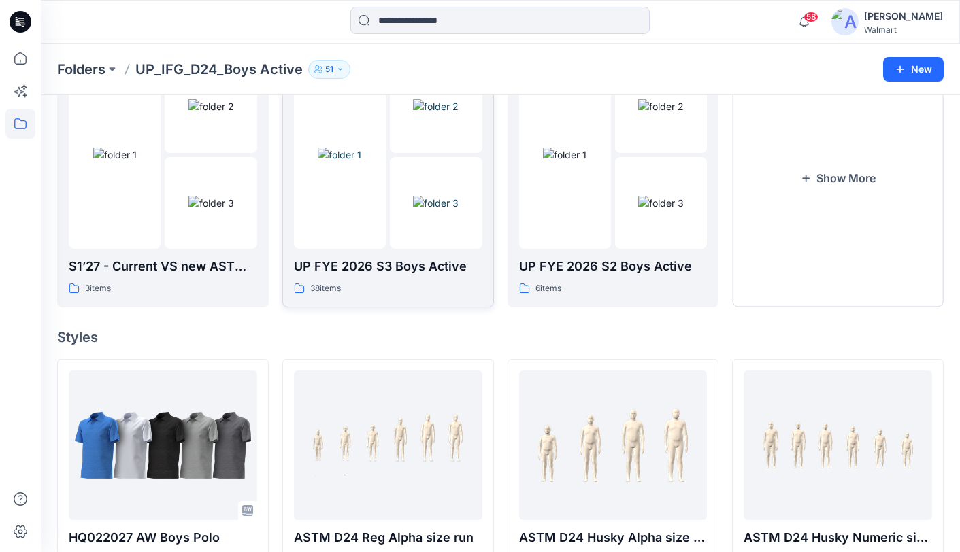
scroll to position [374, 0]
click at [375, 222] on div at bounding box center [340, 155] width 92 height 188
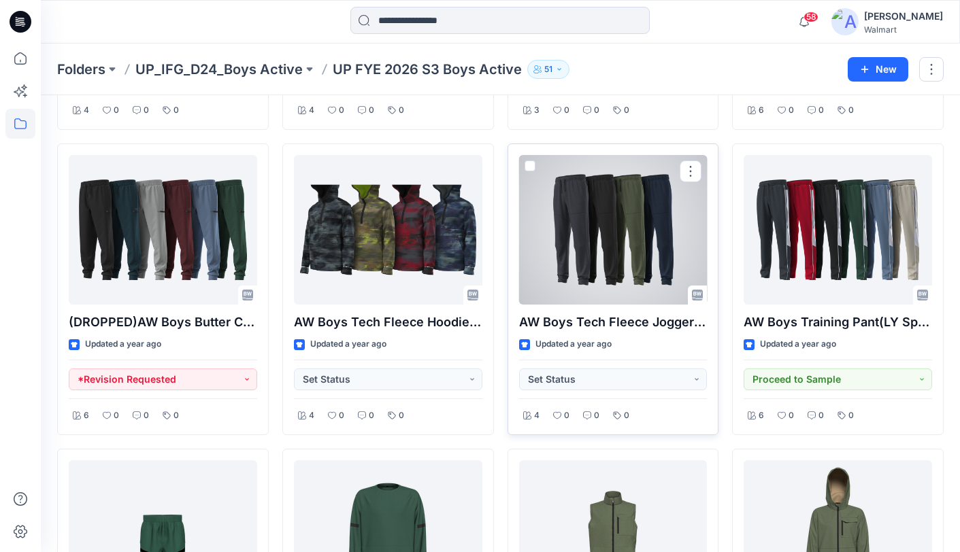
scroll to position [927, 0]
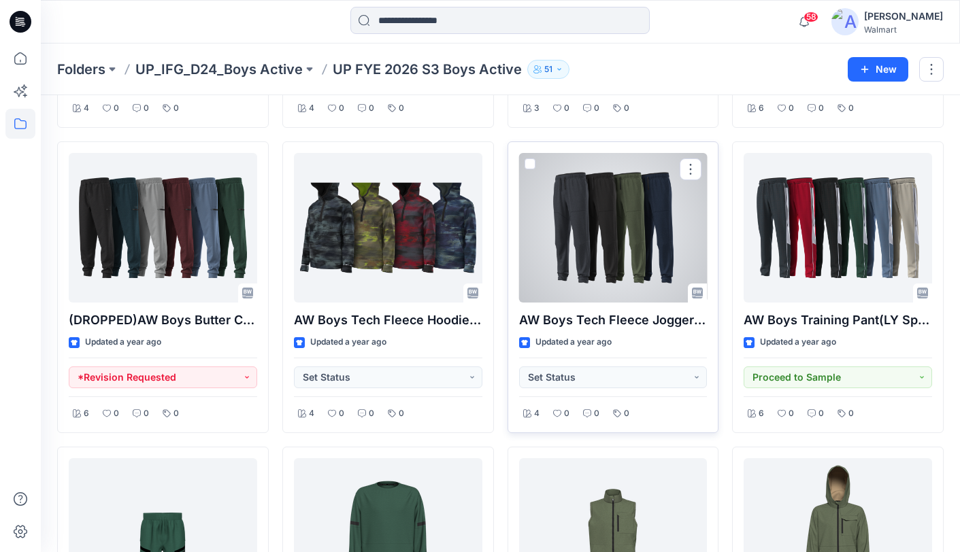
click at [641, 235] on div at bounding box center [613, 228] width 188 height 150
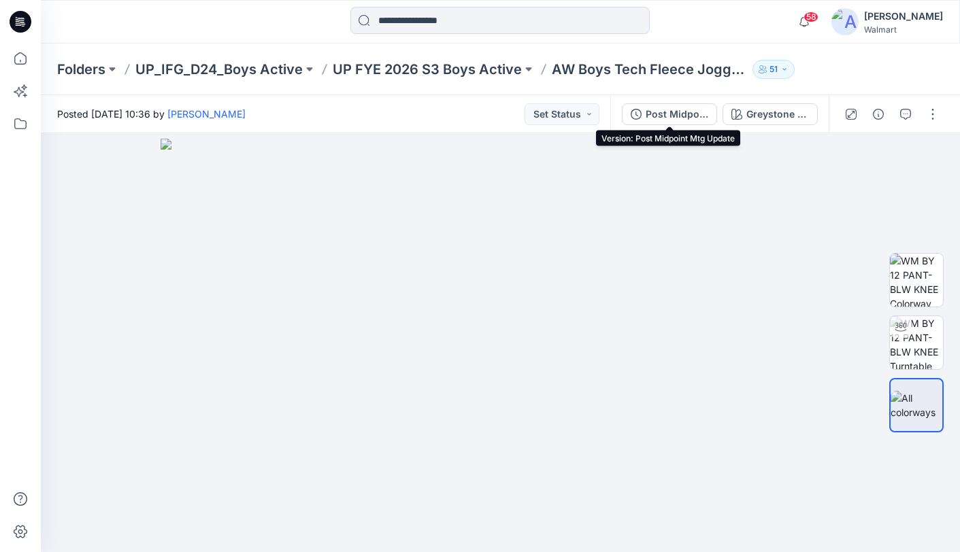
click at [672, 114] on div "Post Midpoint Mtg Update" at bounding box center [676, 114] width 63 height 15
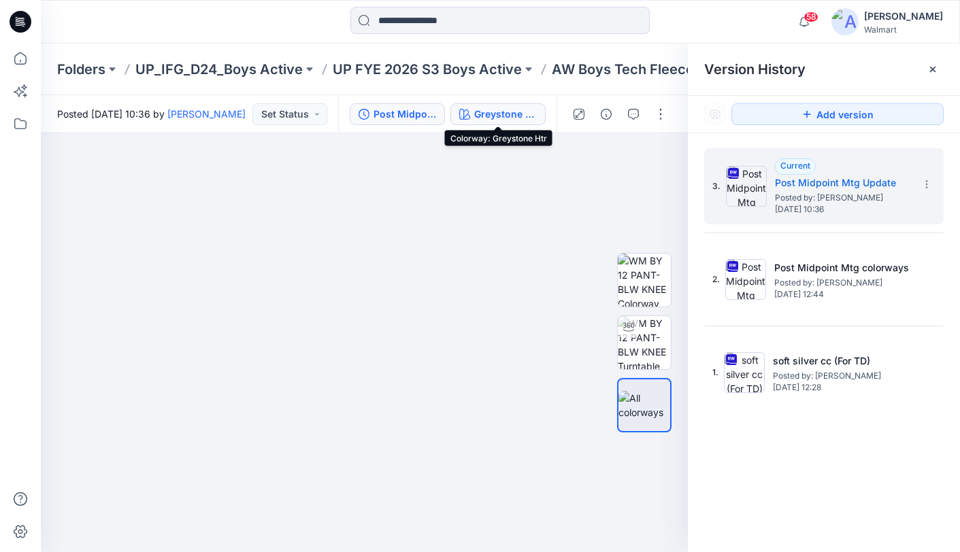
click at [514, 116] on div "Greystone Htr" at bounding box center [505, 114] width 63 height 15
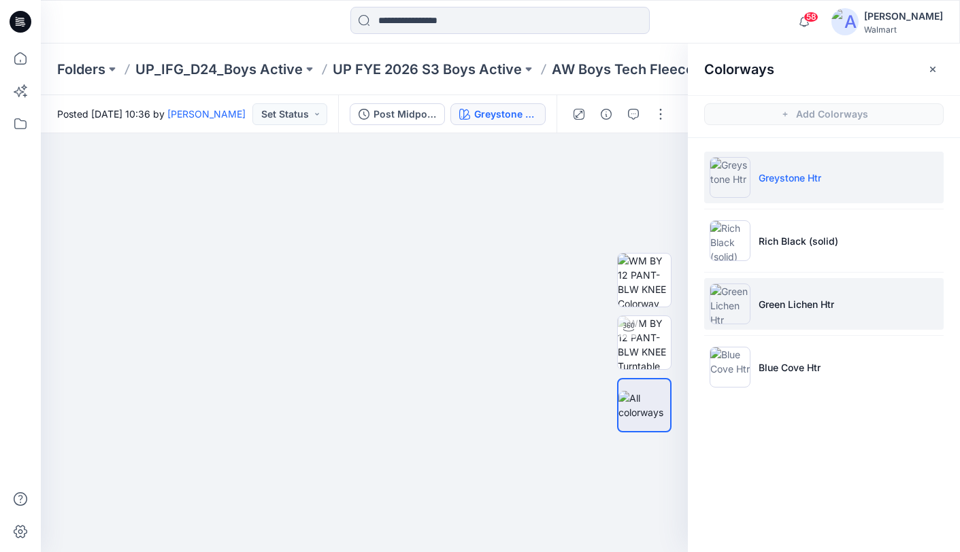
click at [854, 308] on li "Green Lichen Htr" at bounding box center [823, 304] width 239 height 52
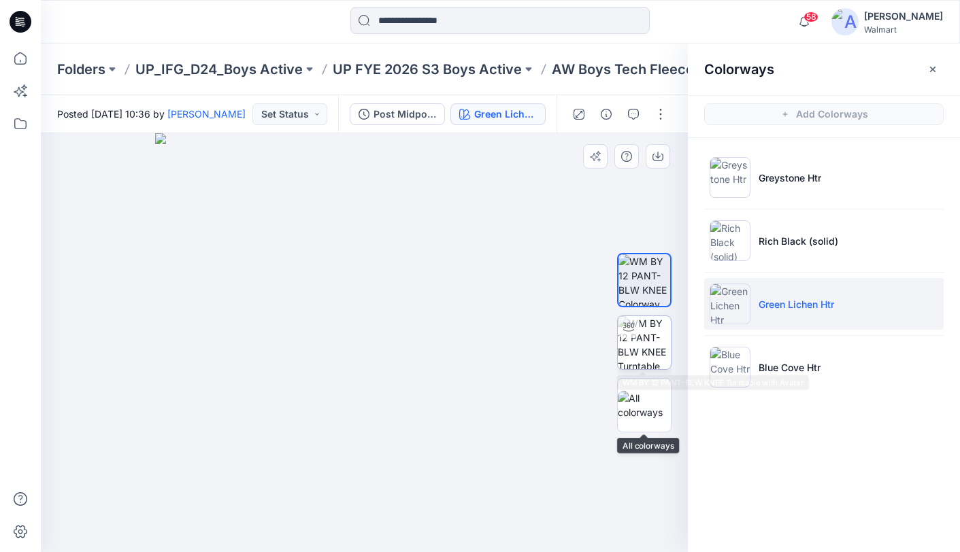
click at [641, 346] on img at bounding box center [644, 342] width 53 height 53
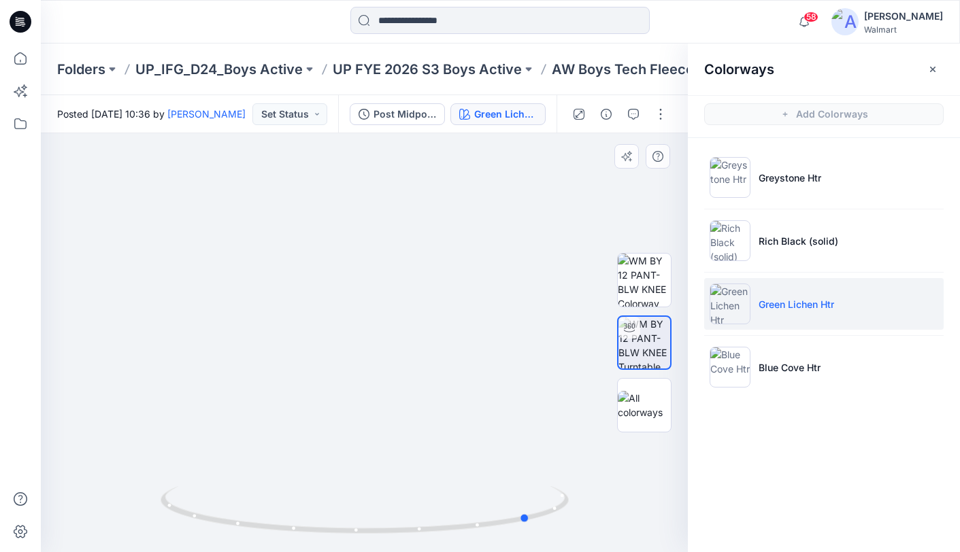
drag, startPoint x: 363, startPoint y: 533, endPoint x: 120, endPoint y: 499, distance: 245.8
click at [120, 503] on div at bounding box center [364, 342] width 647 height 419
drag, startPoint x: 473, startPoint y: 254, endPoint x: 445, endPoint y: 356, distance: 106.2
click at [434, 505] on div at bounding box center [364, 342] width 647 height 419
click at [456, 339] on img at bounding box center [323, 72] width 2083 height 960
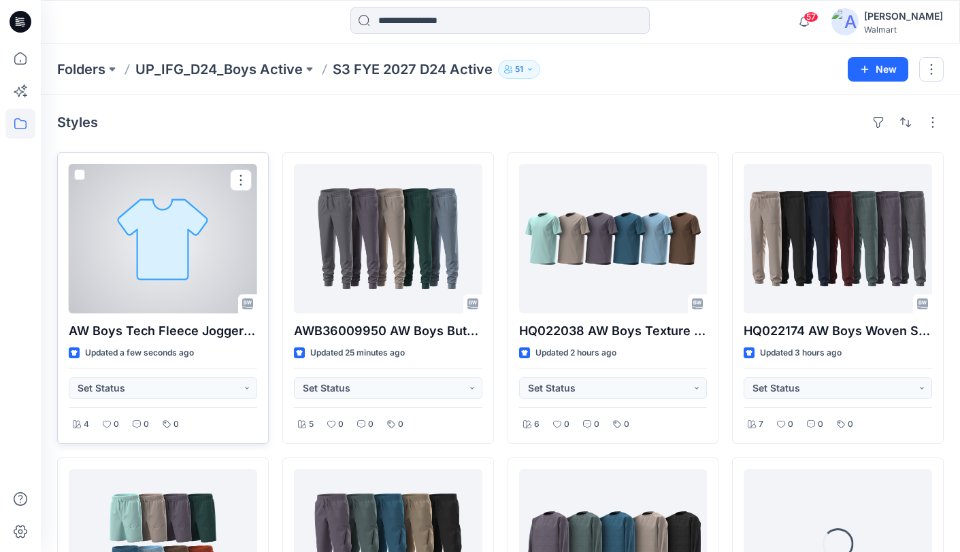
click at [199, 271] on div at bounding box center [163, 239] width 188 height 150
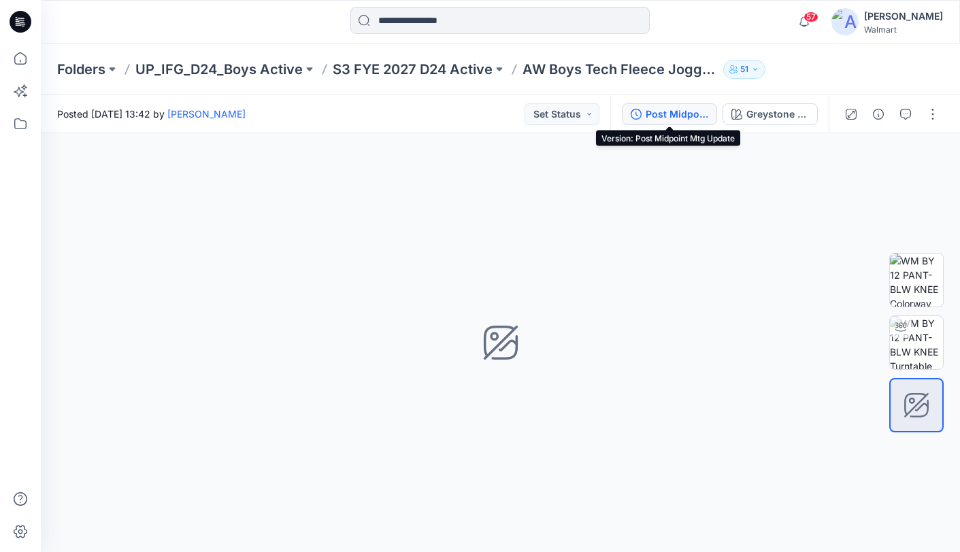
click at [645, 115] on button "Post Midpoint Mtg Update" at bounding box center [669, 114] width 95 height 22
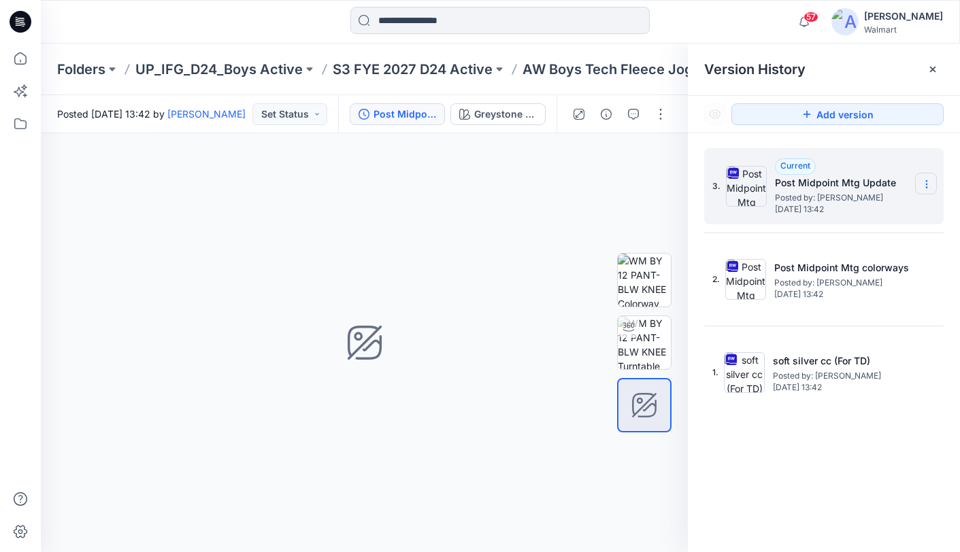
click at [931, 186] on icon at bounding box center [926, 184] width 11 height 11
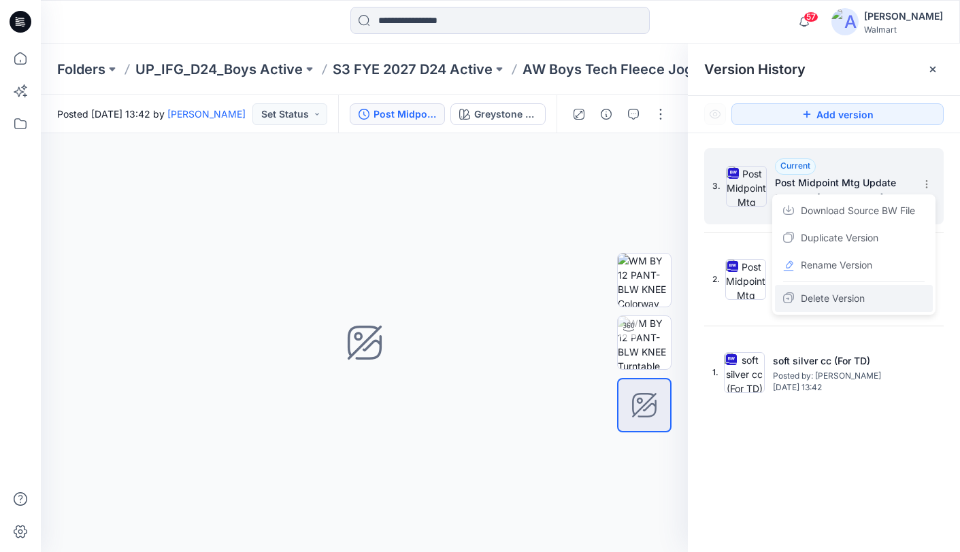
click at [849, 299] on span "Delete Version" at bounding box center [833, 298] width 64 height 16
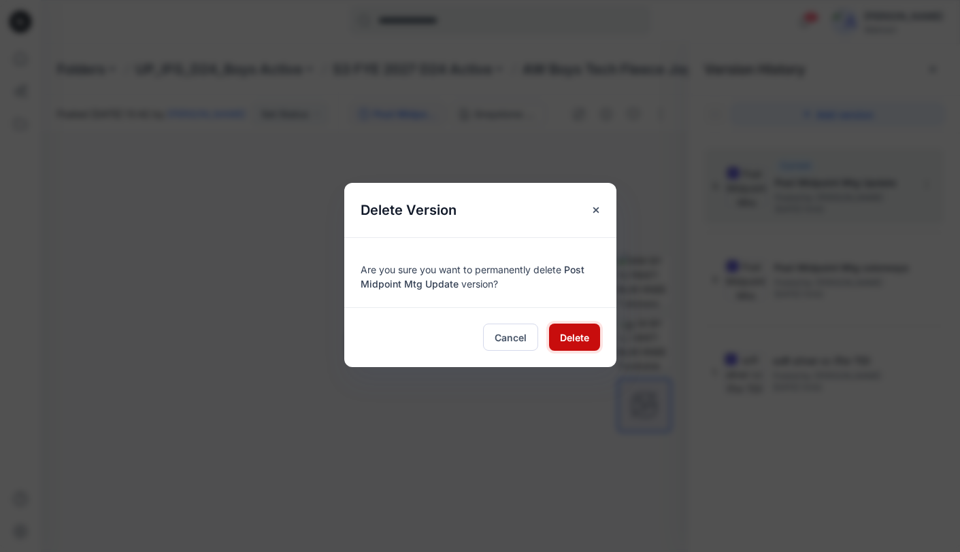
click at [575, 335] on span "Delete" at bounding box center [574, 338] width 29 height 14
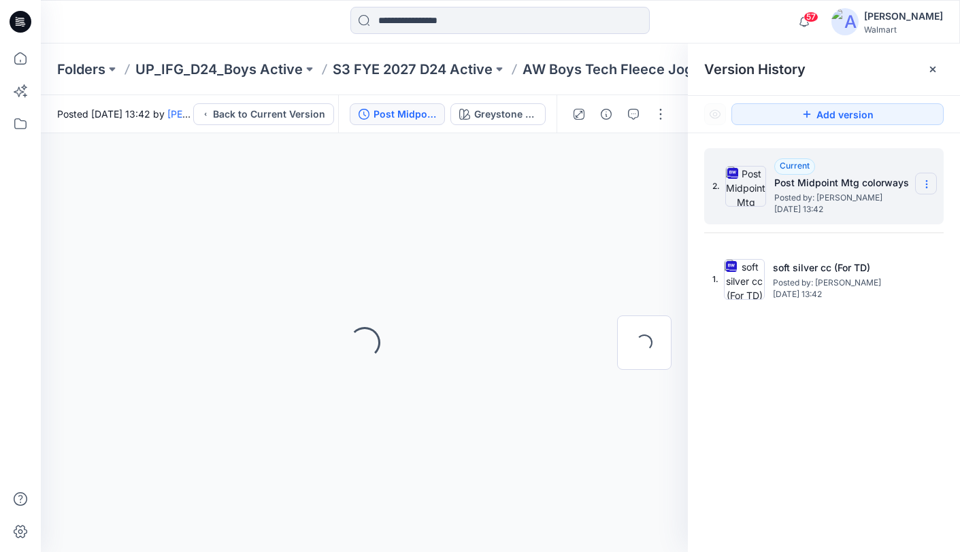
click at [928, 191] on section at bounding box center [926, 184] width 22 height 22
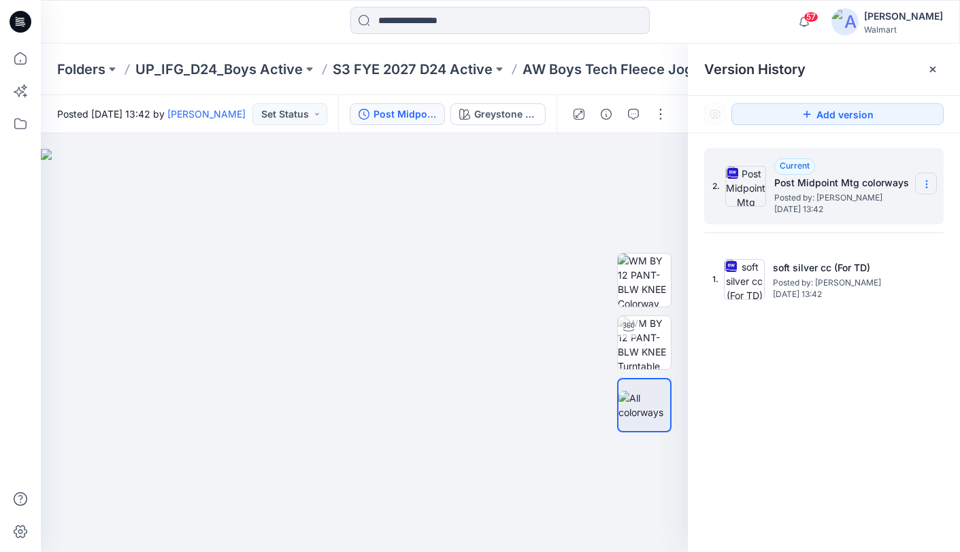
click at [926, 184] on icon at bounding box center [926, 184] width 1 height 1
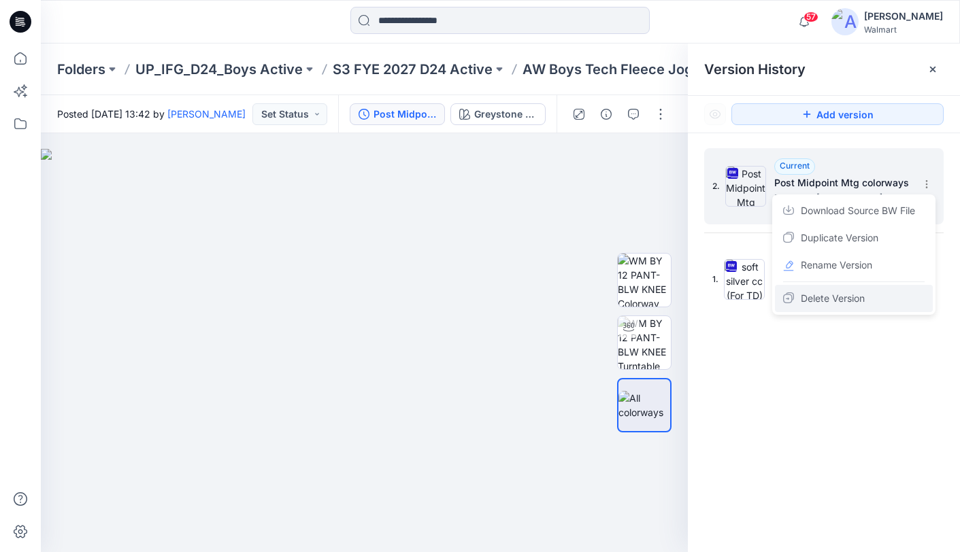
click at [832, 299] on span "Delete Version" at bounding box center [833, 298] width 64 height 16
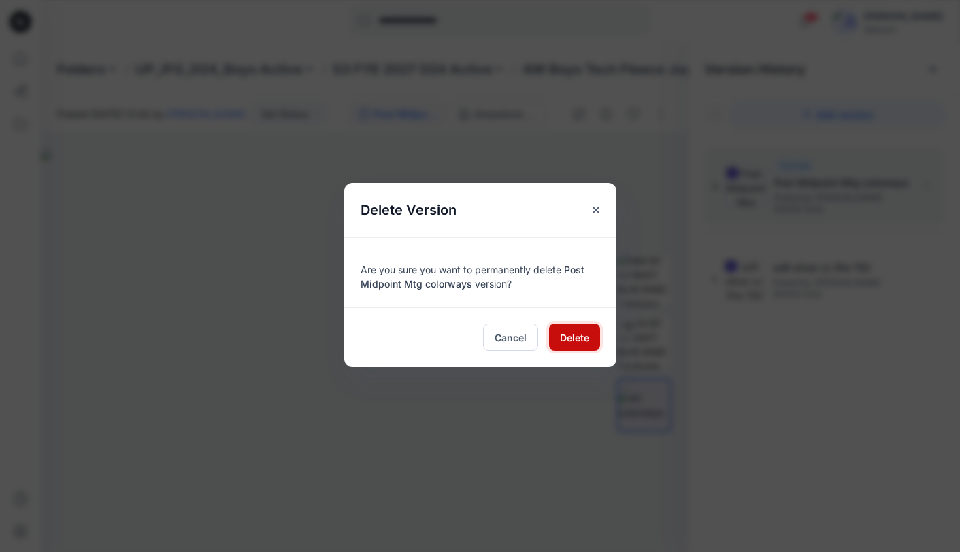
click at [572, 342] on span "Delete" at bounding box center [574, 338] width 29 height 14
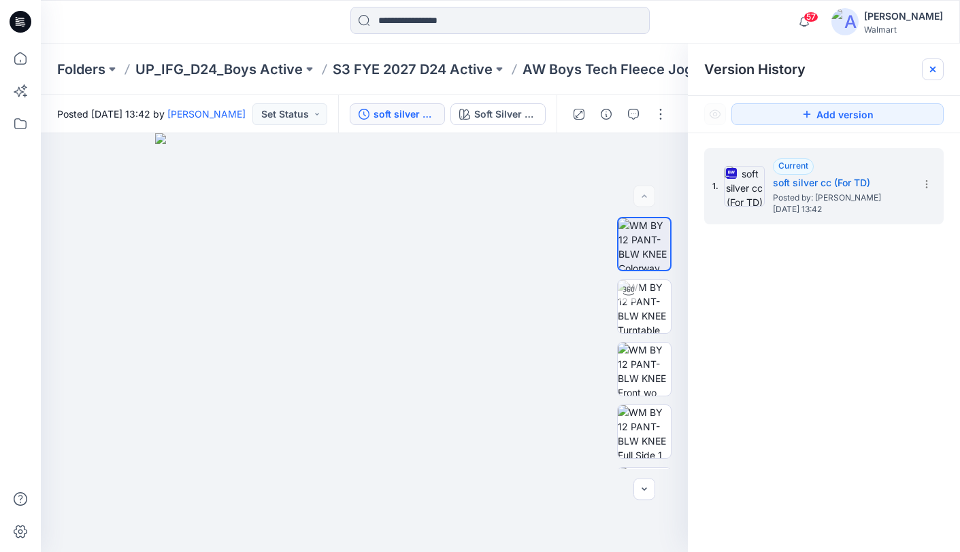
click at [930, 71] on icon at bounding box center [932, 69] width 11 height 11
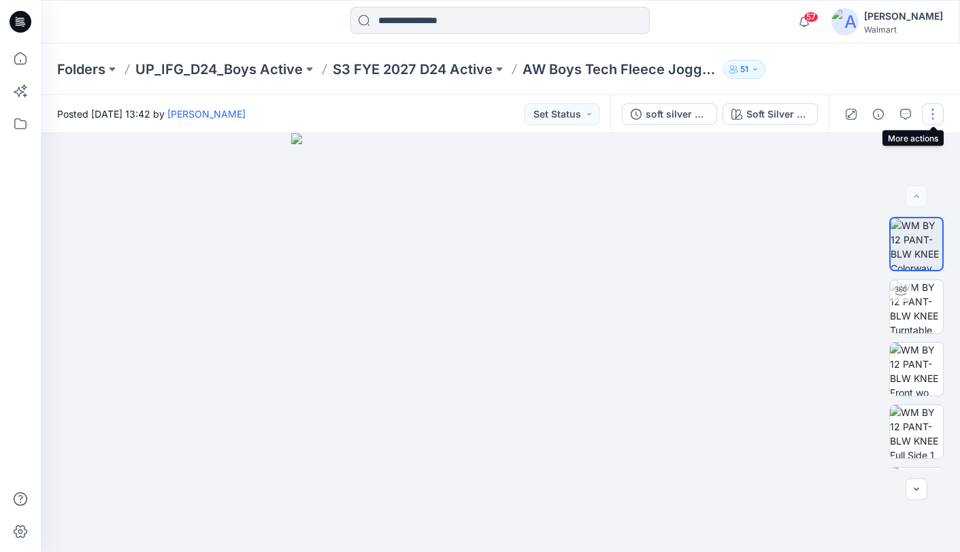
click at [932, 112] on button "button" at bounding box center [933, 114] width 22 height 22
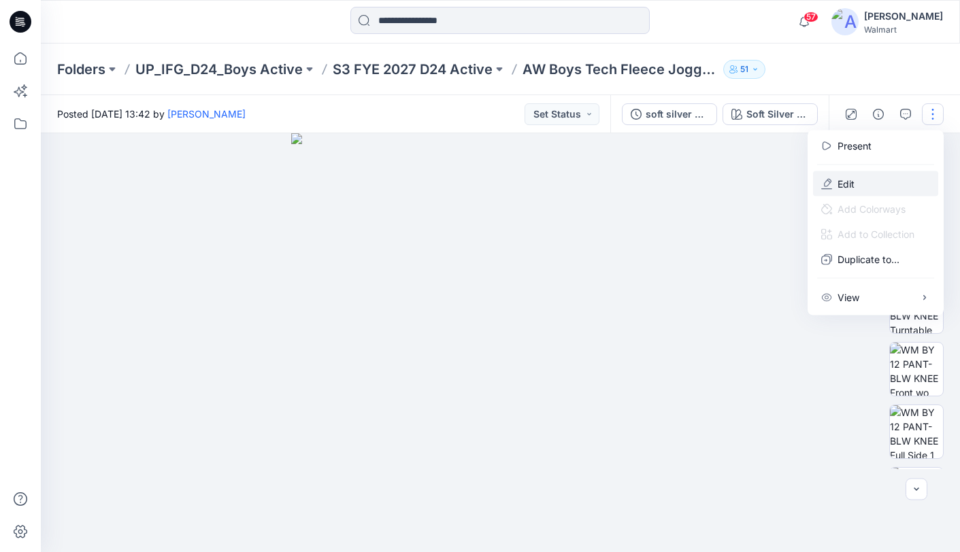
click at [840, 184] on p "Edit" at bounding box center [845, 184] width 17 height 14
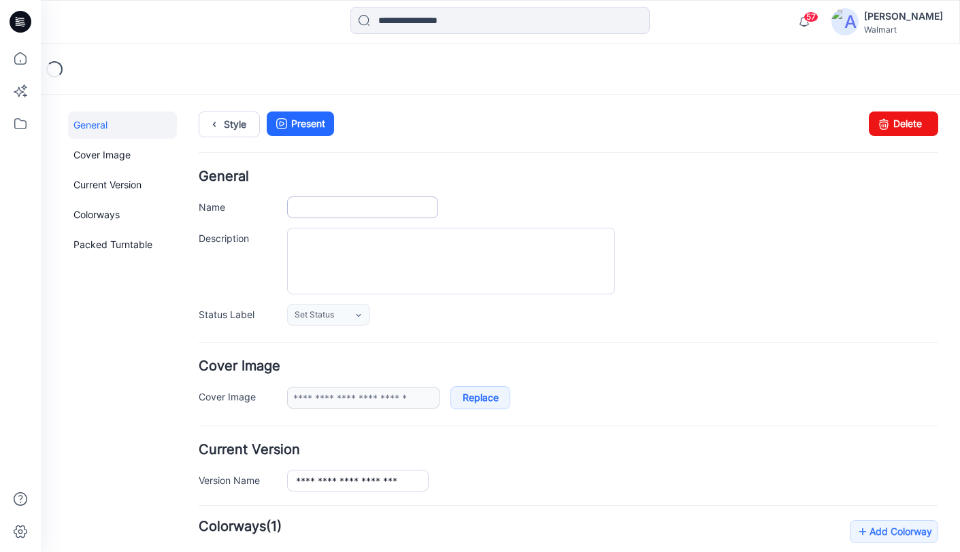
type input "**********"
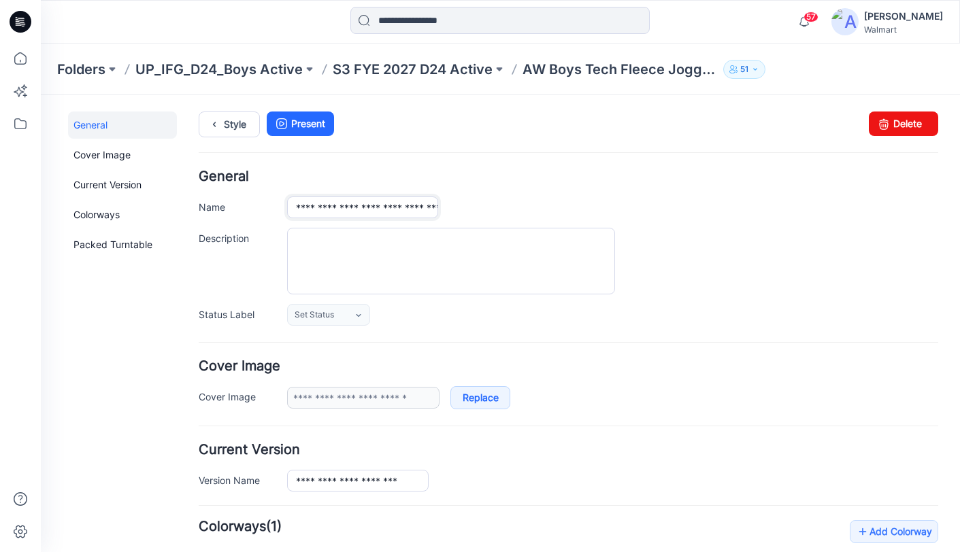
drag, startPoint x: 403, startPoint y: 209, endPoint x: 437, endPoint y: 209, distance: 34.0
click at [437, 209] on input "**********" at bounding box center [362, 208] width 151 height 22
drag, startPoint x: 426, startPoint y: 207, endPoint x: 469, endPoint y: 205, distance: 42.9
click at [471, 207] on div "**********" at bounding box center [612, 208] width 651 height 22
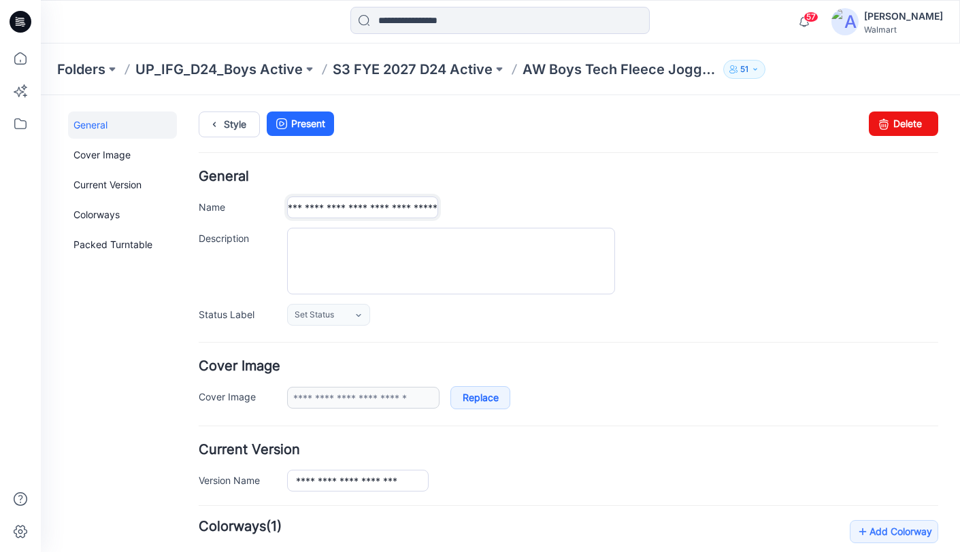
scroll to position [0, 74]
type input "**********"
click at [794, 251] on div at bounding box center [612, 261] width 651 height 67
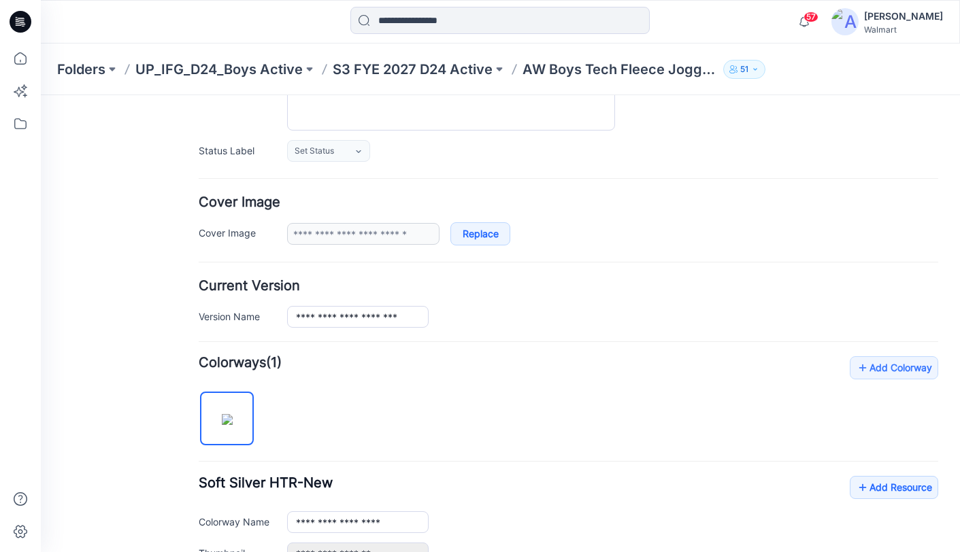
scroll to position [0, 0]
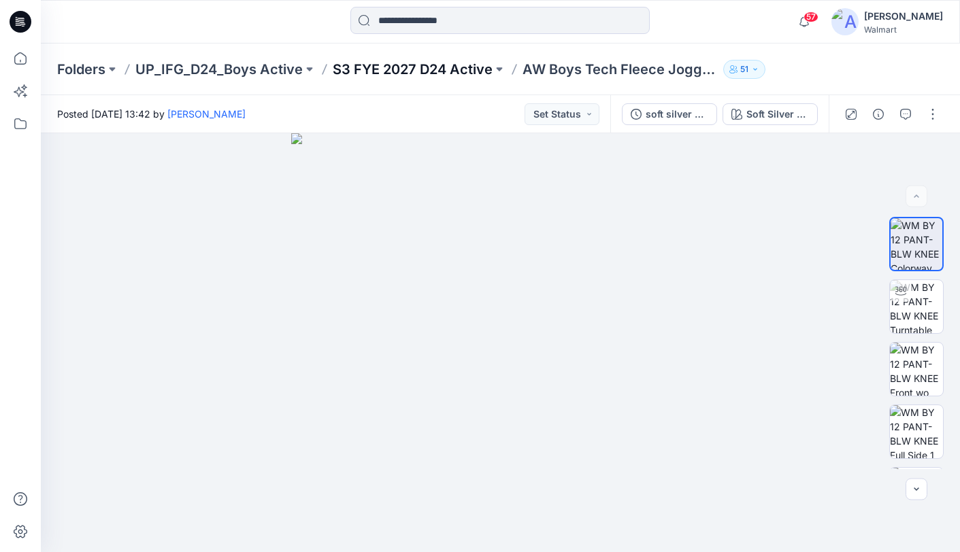
click at [416, 72] on p "S3 FYE 2027 D24 Active" at bounding box center [413, 69] width 160 height 19
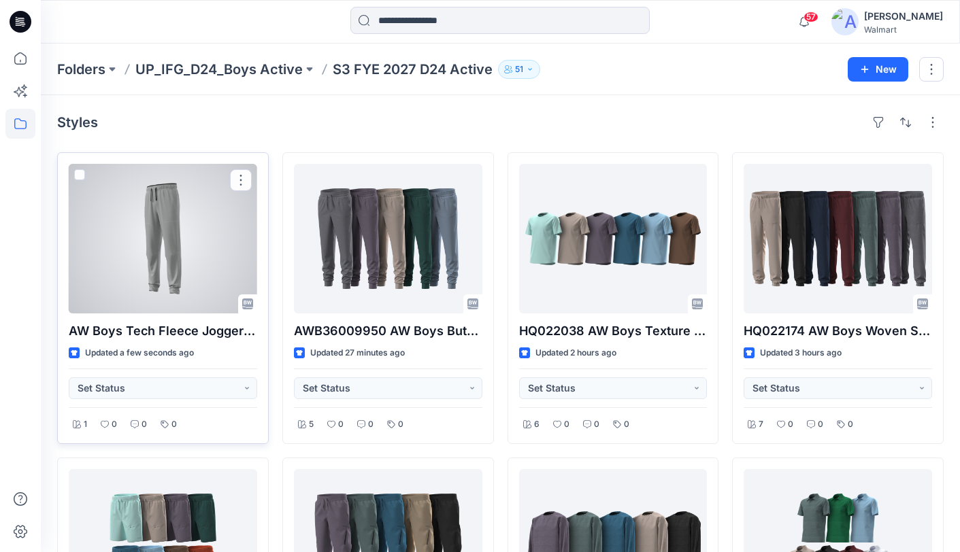
click at [201, 219] on div at bounding box center [163, 239] width 188 height 150
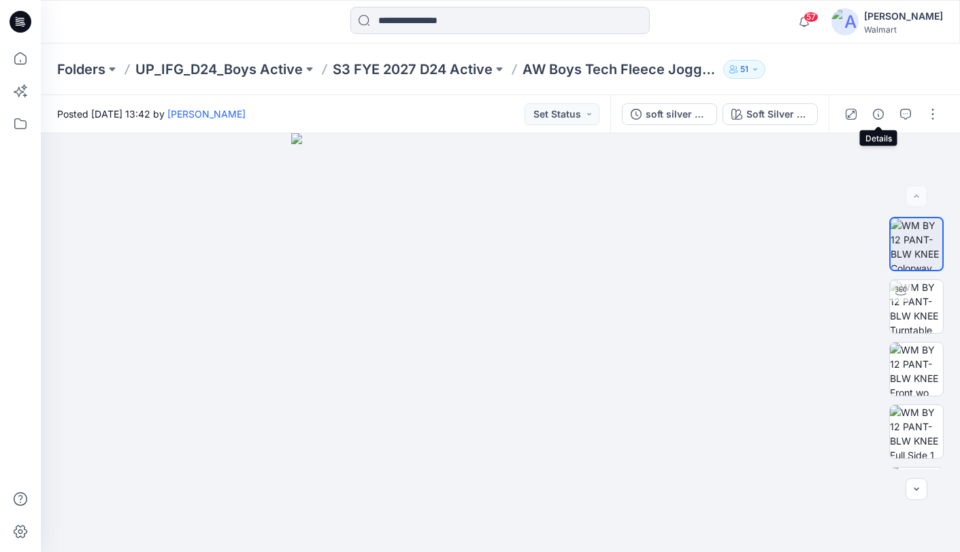
click at [881, 115] on icon "button" at bounding box center [878, 114] width 11 height 11
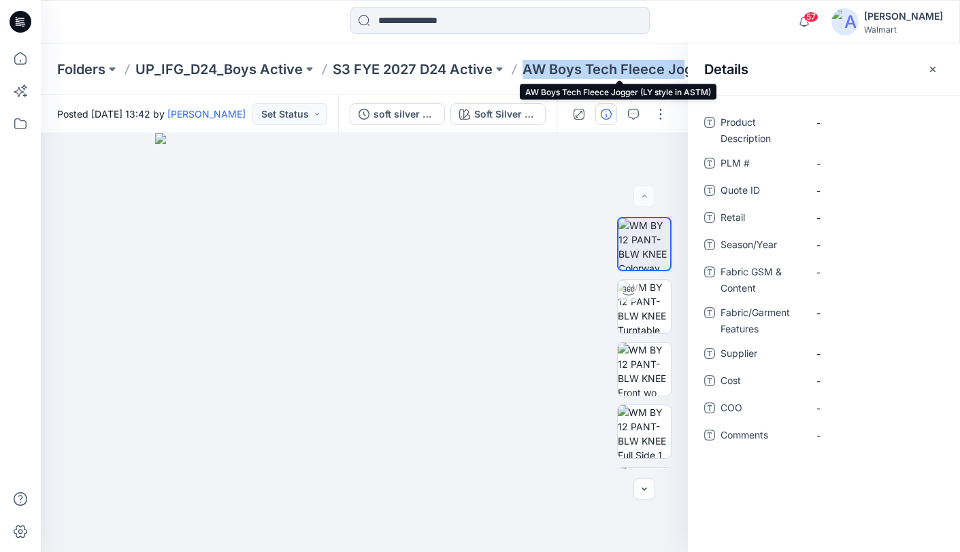
drag, startPoint x: 521, startPoint y: 70, endPoint x: 686, endPoint y: 68, distance: 164.6
click at [686, 69] on p "AW Boys Tech Fleece Jogger (LY style in ASTM)" at bounding box center [619, 69] width 195 height 19
copy p "AW Boys Tech Fleece Jo"
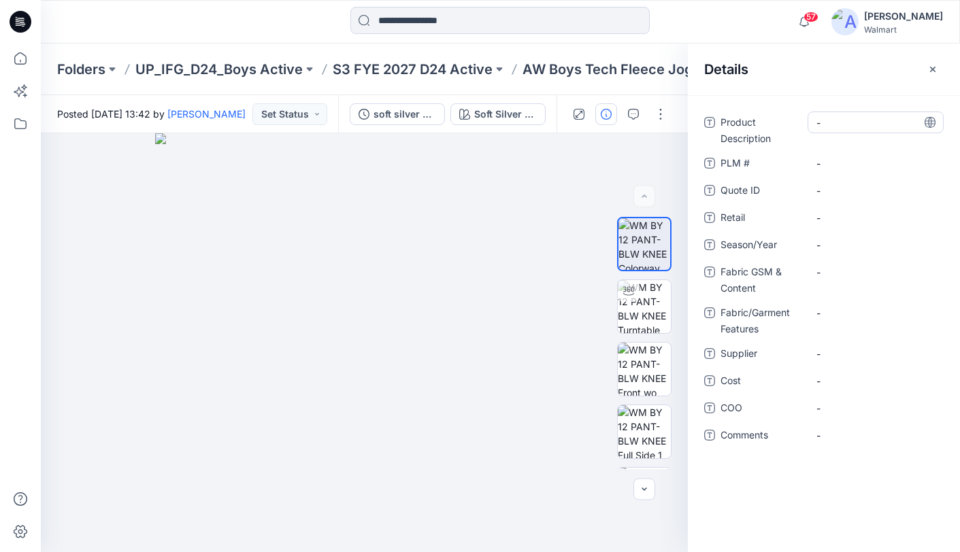
click at [854, 126] on Description "-" at bounding box center [875, 123] width 118 height 14
type textarea "**********"
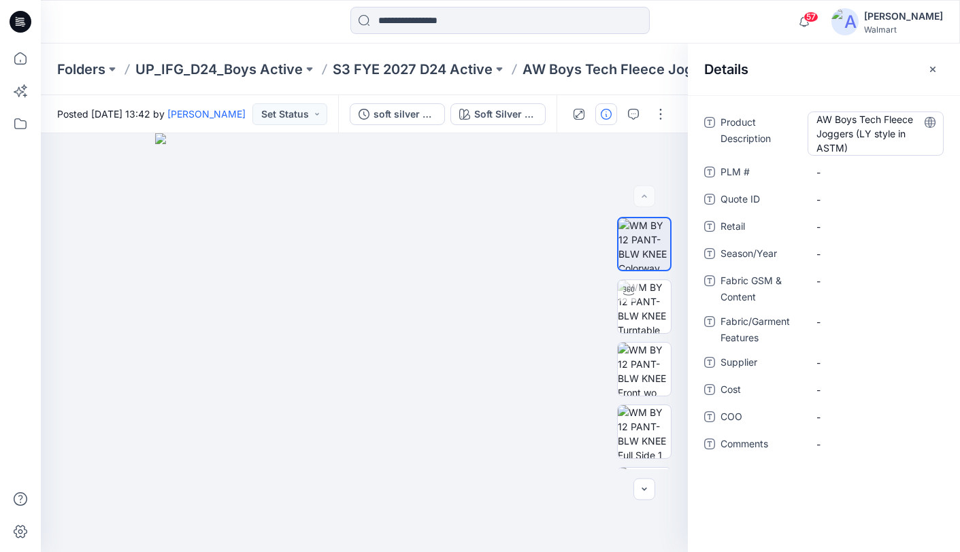
drag, startPoint x: 930, startPoint y: 124, endPoint x: 912, endPoint y: 139, distance: 24.1
click at [931, 124] on icon at bounding box center [929, 122] width 3 height 11
click at [839, 254] on span "-" at bounding box center [875, 254] width 118 height 14
type textarea "**********"
click at [869, 285] on Content "-" at bounding box center [875, 281] width 118 height 14
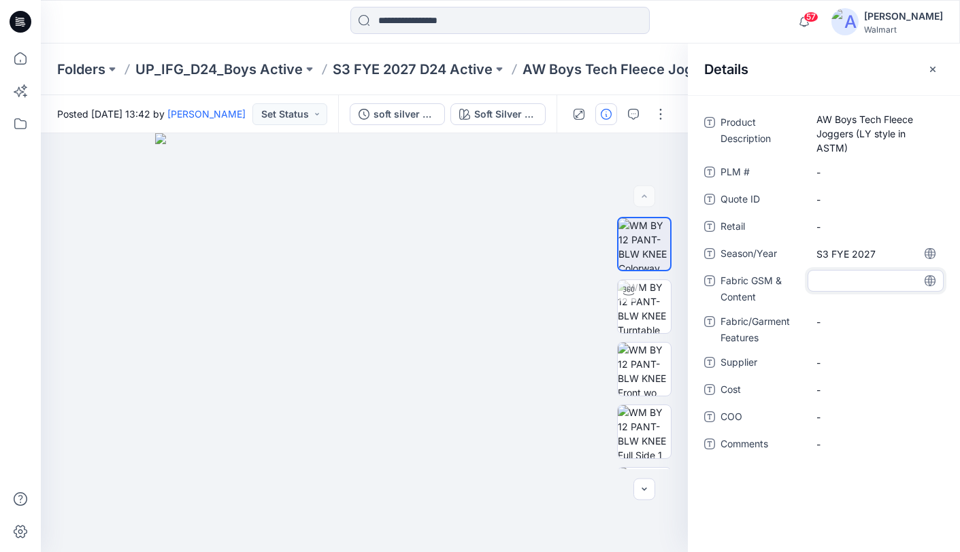
type textarea "**********"
click at [931, 282] on icon at bounding box center [929, 280] width 11 height 11
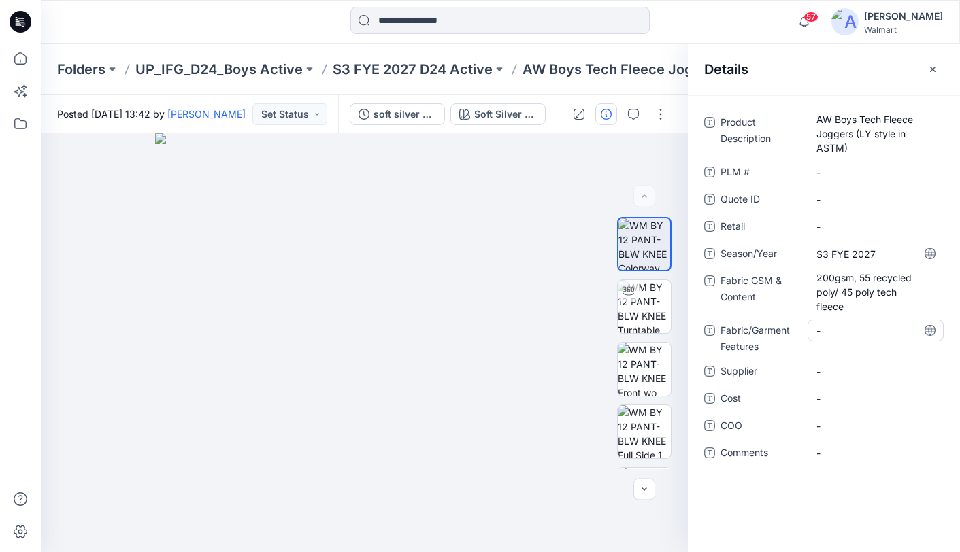
click at [873, 333] on Features "-" at bounding box center [875, 331] width 118 height 14
type textarea "**********"
drag, startPoint x: 933, startPoint y: 335, endPoint x: 929, endPoint y: 320, distance: 14.9
click at [933, 335] on icon at bounding box center [929, 330] width 11 height 11
click at [871, 371] on span "-" at bounding box center [875, 372] width 118 height 14
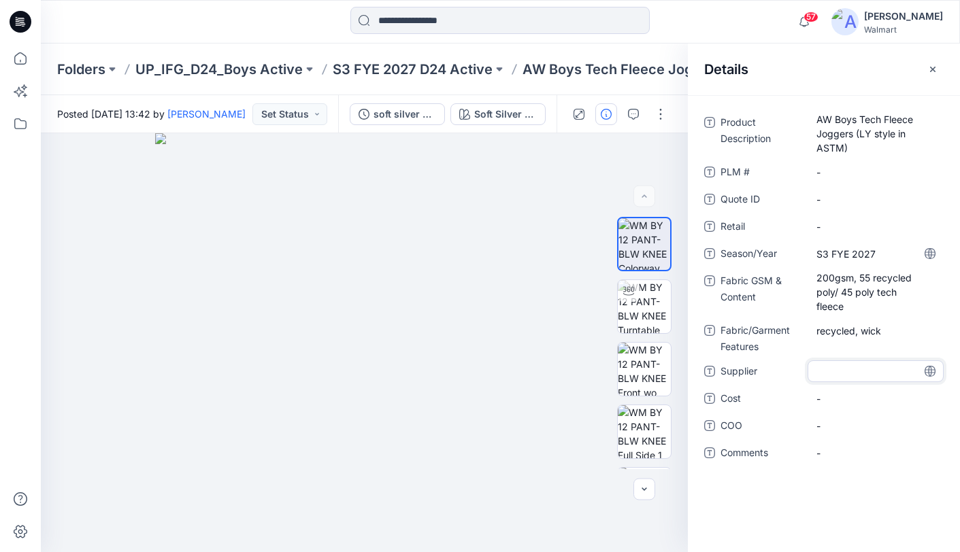
type textarea "********"
click at [939, 373] on textarea "********" at bounding box center [875, 371] width 136 height 22
click at [929, 375] on icon at bounding box center [929, 371] width 11 height 11
click at [848, 147] on Description "AW Boys Tech Fleece Joggers (LY style in ASTM)" at bounding box center [875, 133] width 118 height 43
click at [869, 150] on textarea "**********" at bounding box center [875, 133] width 136 height 43
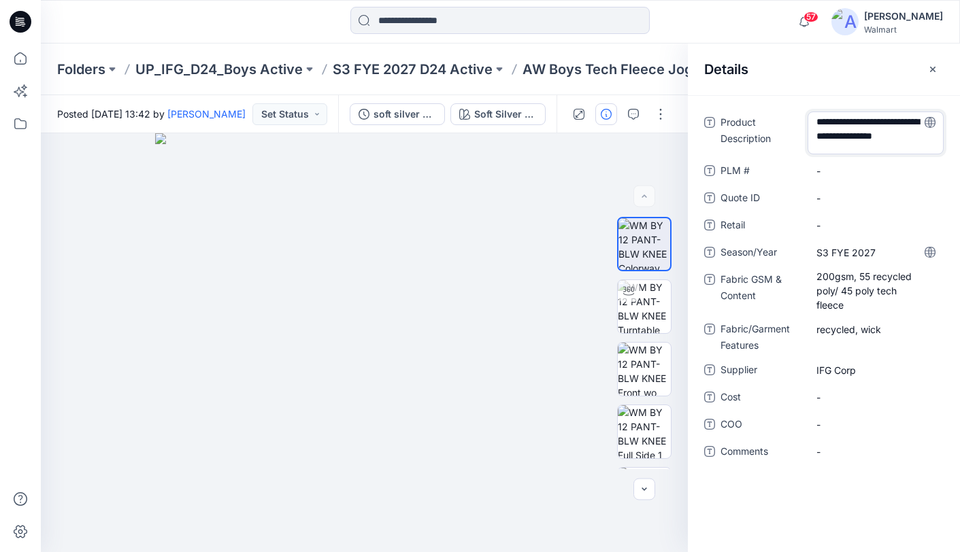
drag, startPoint x: 862, startPoint y: 150, endPoint x: 855, endPoint y: 141, distance: 11.1
click at [855, 141] on textarea "**********" at bounding box center [875, 133] width 136 height 43
click at [838, 447] on span "-" at bounding box center [875, 453] width 118 height 14
click at [820, 455] on textarea "**********" at bounding box center [875, 453] width 136 height 22
click at [905, 456] on textarea "**********" at bounding box center [875, 453] width 136 height 22
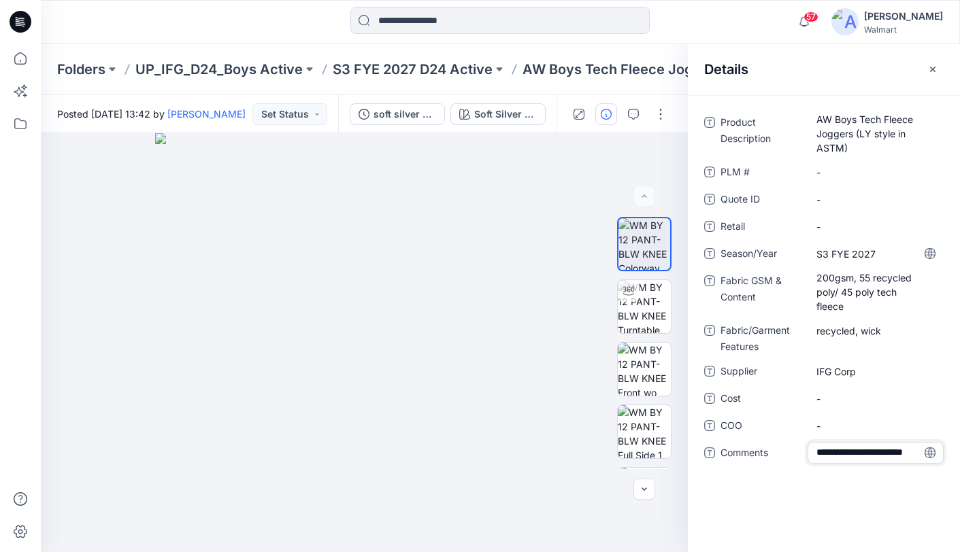
scroll to position [10, 0]
type textarea "**********"
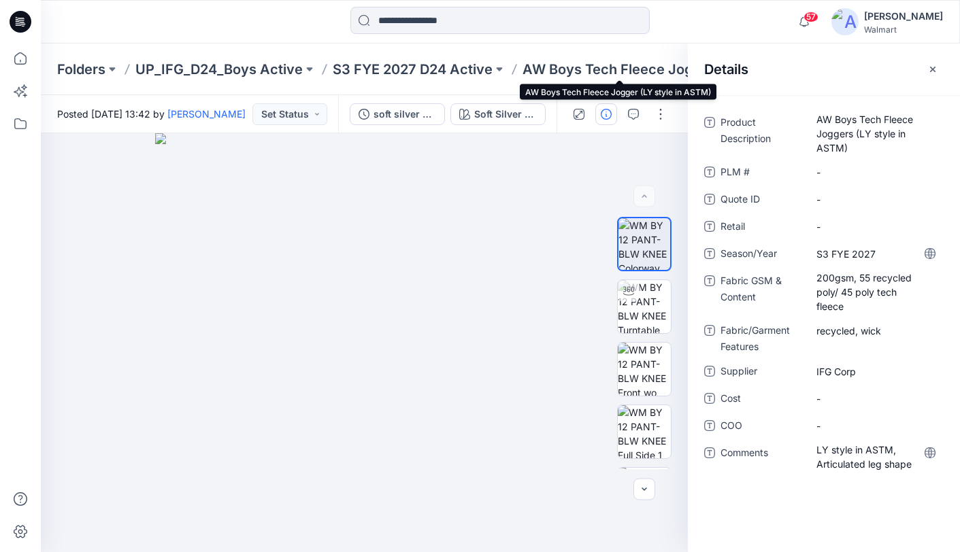
click at [635, 71] on p "AW Boys Tech Fleece Jogger (LY style in ASTM)" at bounding box center [619, 69] width 195 height 19
click at [936, 69] on icon "button" at bounding box center [932, 69] width 11 height 11
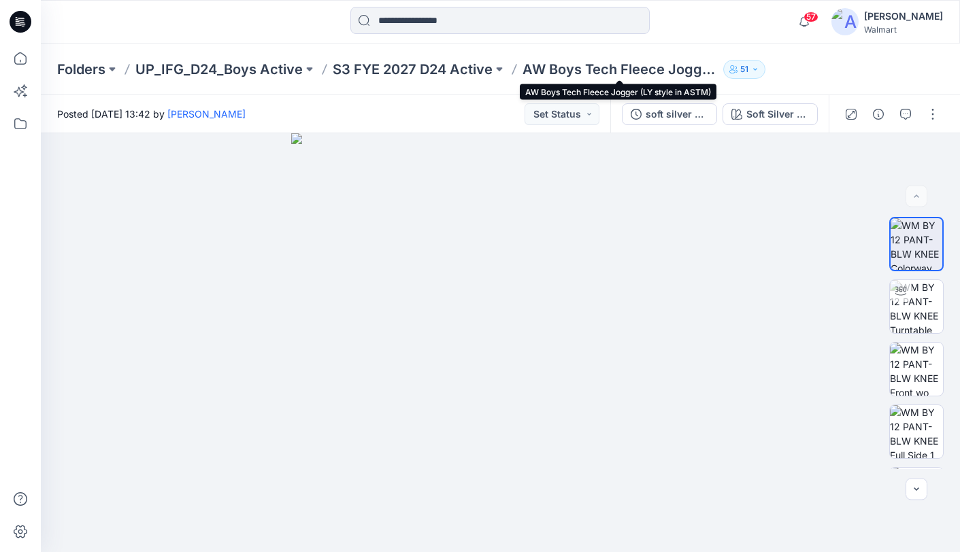
click at [677, 68] on p "AW Boys Tech Fleece Jogger (LY style in ASTM)" at bounding box center [619, 69] width 195 height 19
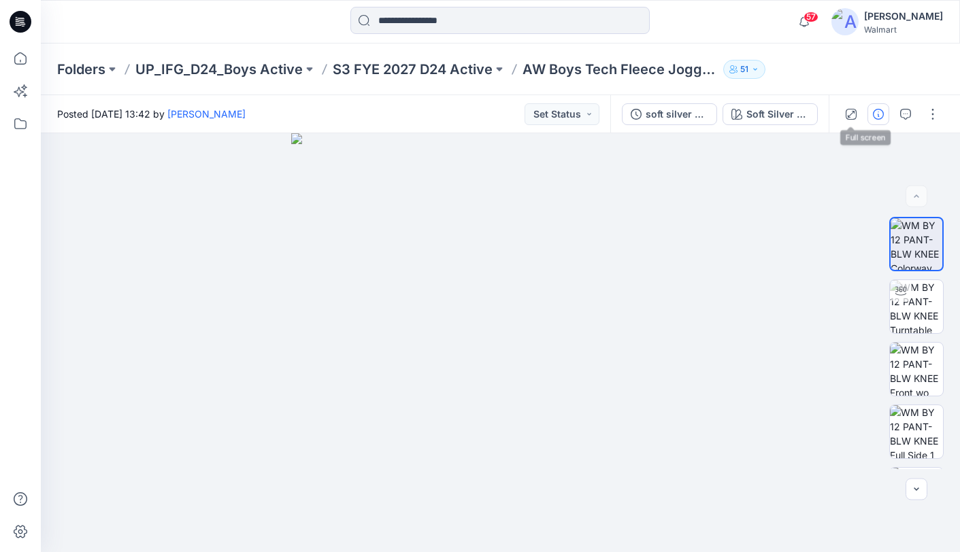
click at [879, 116] on icon "button" at bounding box center [878, 114] width 11 height 11
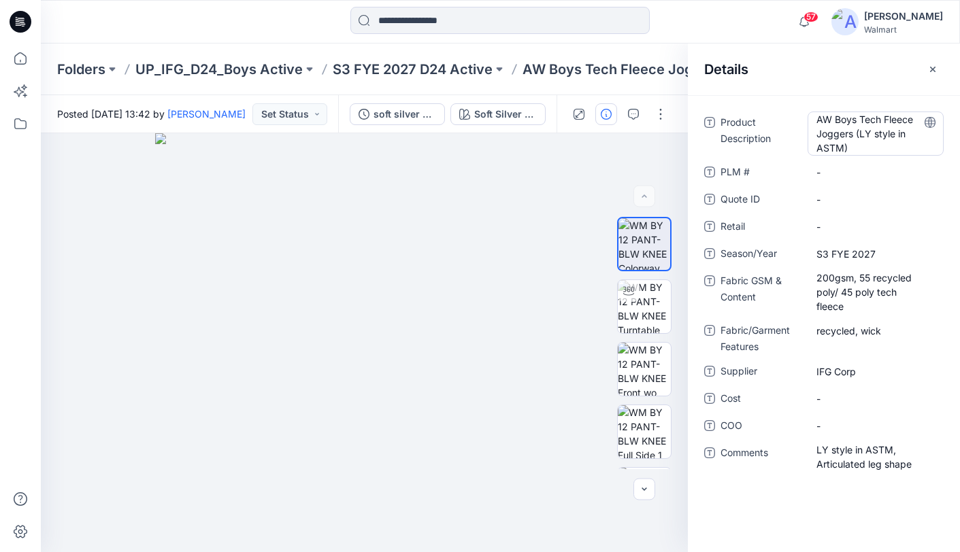
click at [853, 135] on Description "AW Boys Tech Fleece Joggers (LY style in ASTM)" at bounding box center [875, 133] width 118 height 43
click at [618, 168] on button "button" at bounding box center [626, 156] width 24 height 24
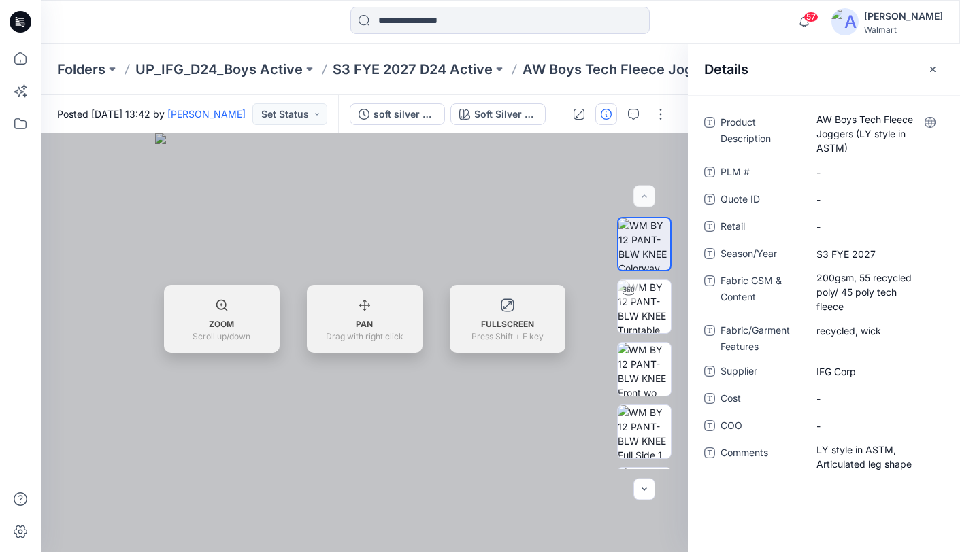
click at [938, 67] on button "button" at bounding box center [933, 69] width 22 height 22
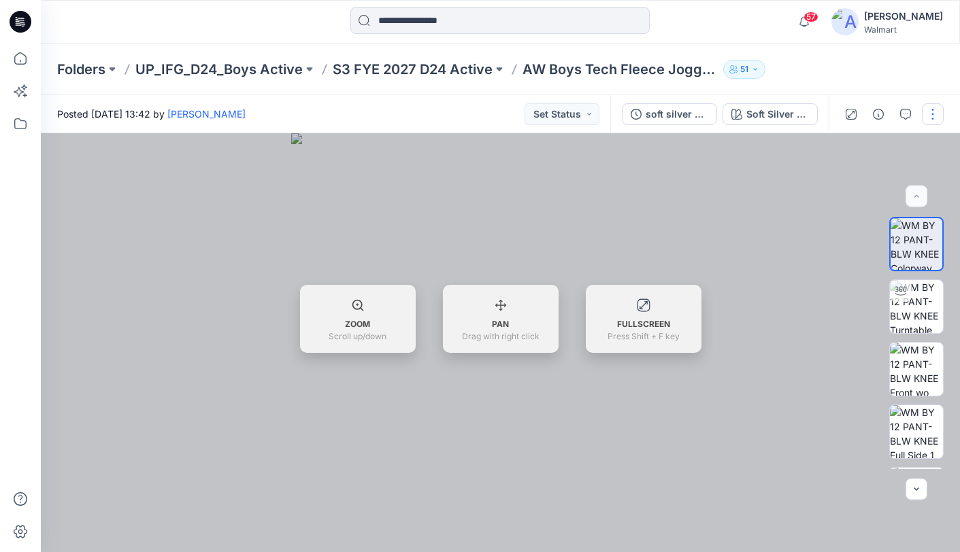
click at [928, 113] on button "button" at bounding box center [933, 114] width 22 height 22
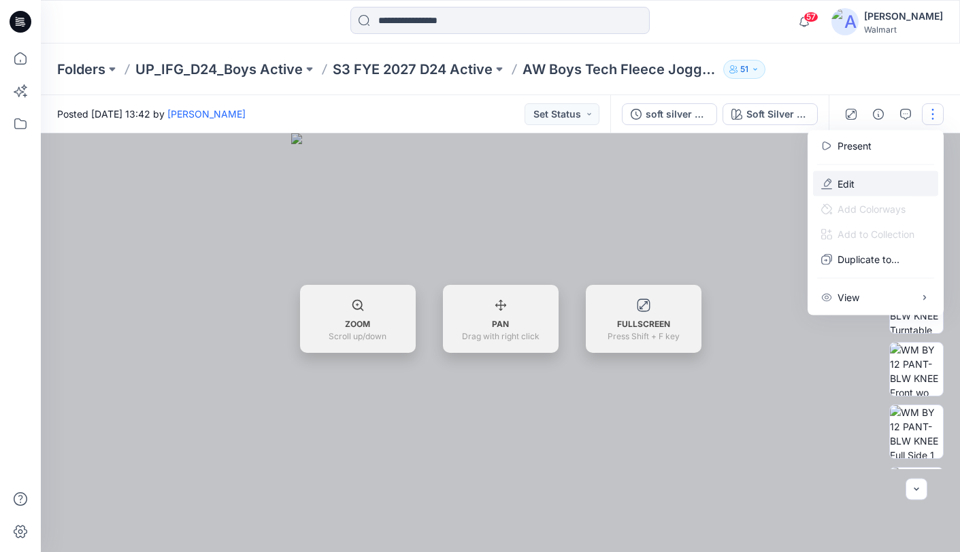
click at [845, 181] on p "Edit" at bounding box center [845, 184] width 17 height 14
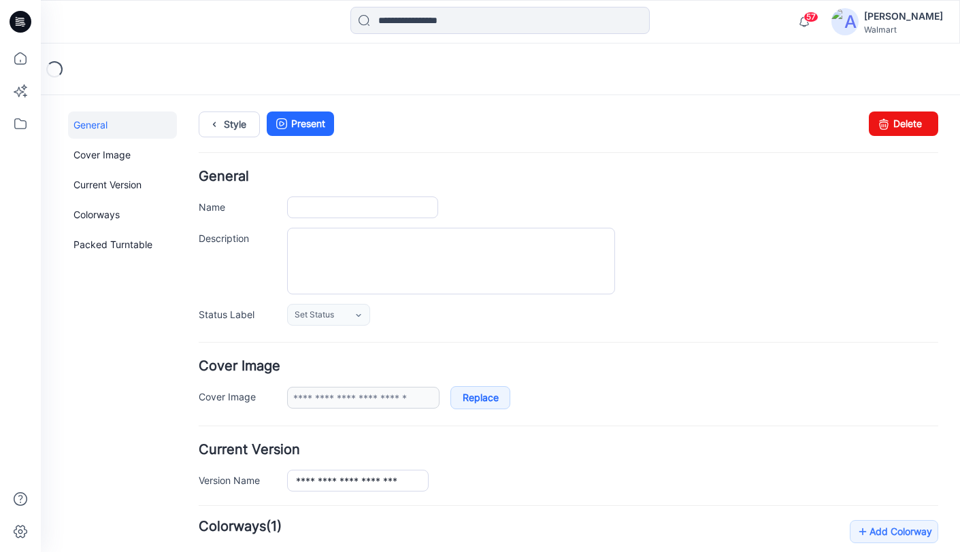
type input "**********"
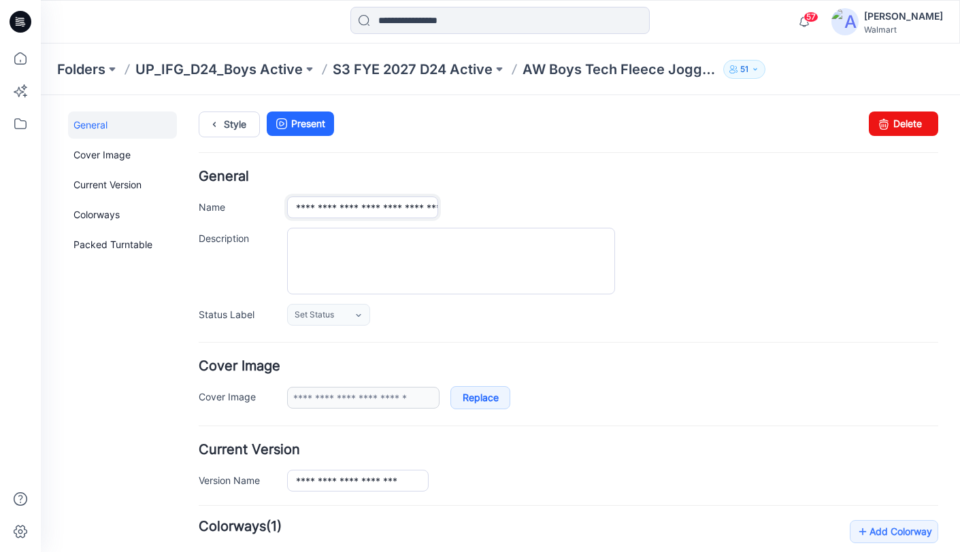
click at [426, 209] on input "**********" at bounding box center [362, 208] width 151 height 22
type input "**********"
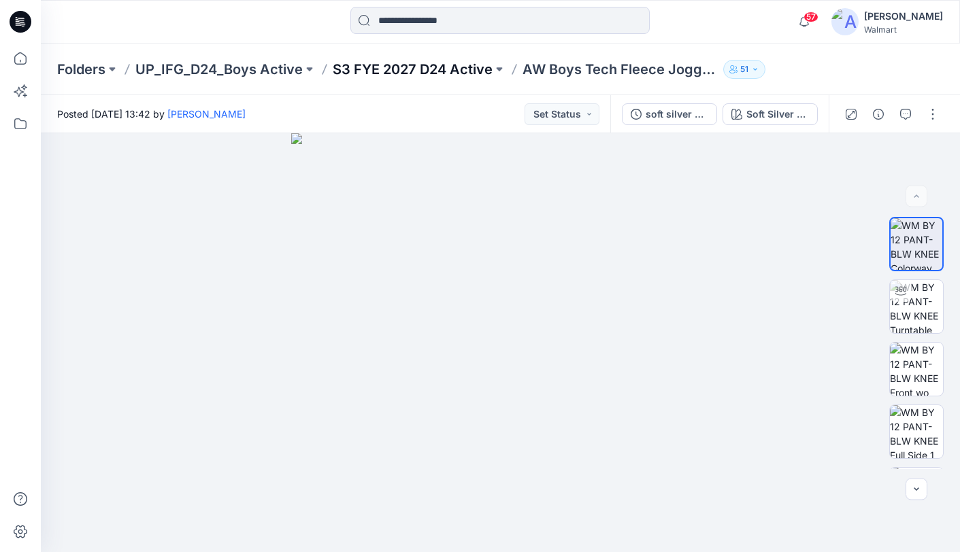
click at [382, 73] on p "S3 FYE 2027 D24 Active" at bounding box center [413, 69] width 160 height 19
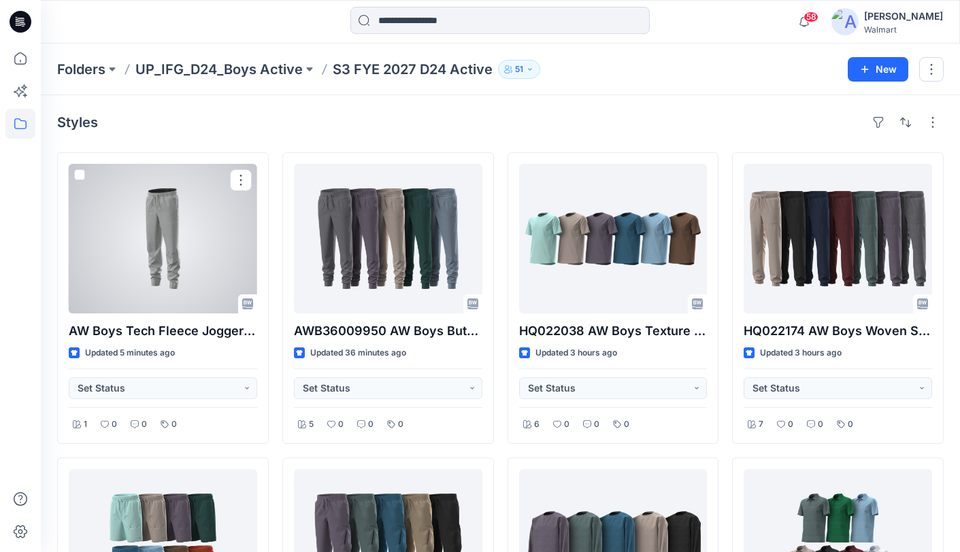
drag, startPoint x: 186, startPoint y: 229, endPoint x: 200, endPoint y: 224, distance: 14.7
click at [186, 229] on div at bounding box center [163, 239] width 188 height 150
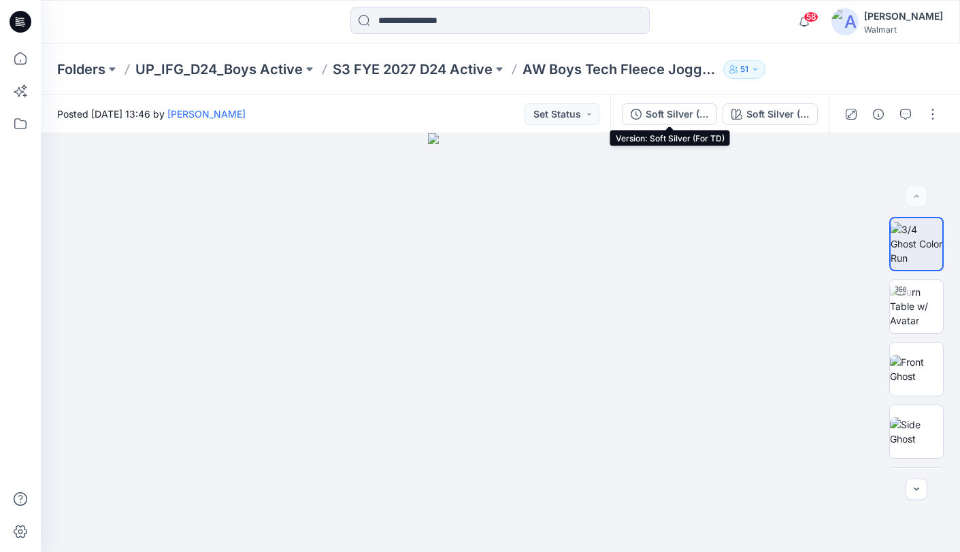
drag, startPoint x: 674, startPoint y: 116, endPoint x: 686, endPoint y: 116, distance: 12.2
click at [674, 116] on div "Soft Silver (For TD)" at bounding box center [676, 114] width 63 height 15
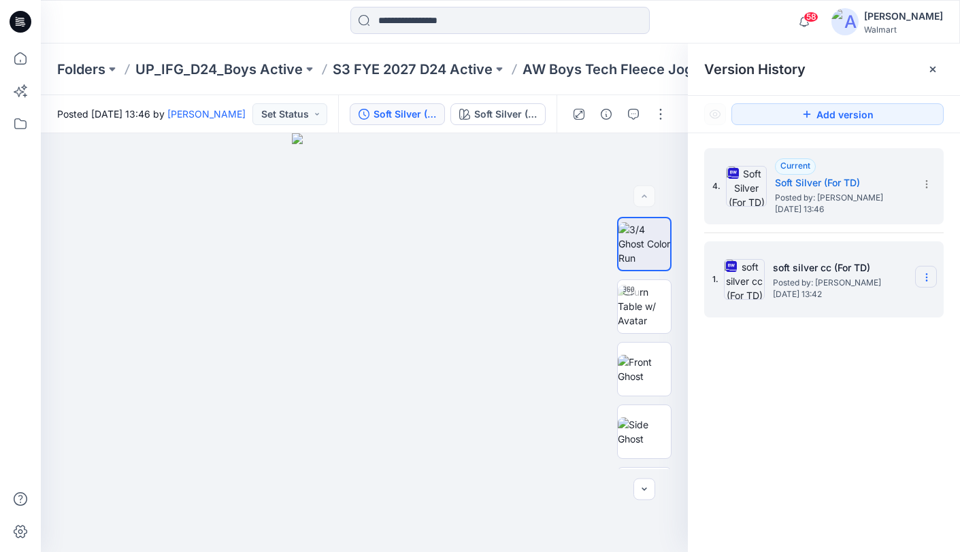
click at [928, 277] on icon at bounding box center [926, 277] width 11 height 11
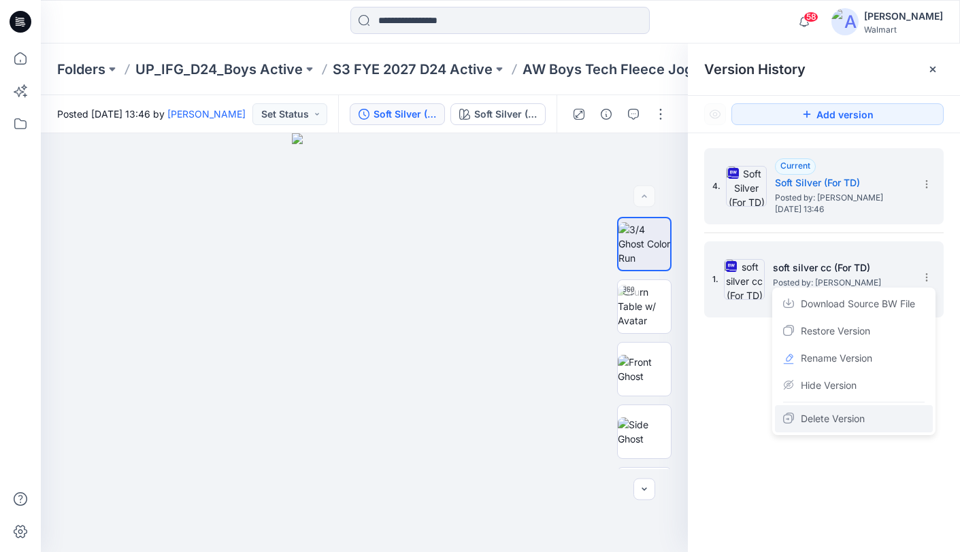
click at [833, 420] on span "Delete Version" at bounding box center [833, 419] width 64 height 16
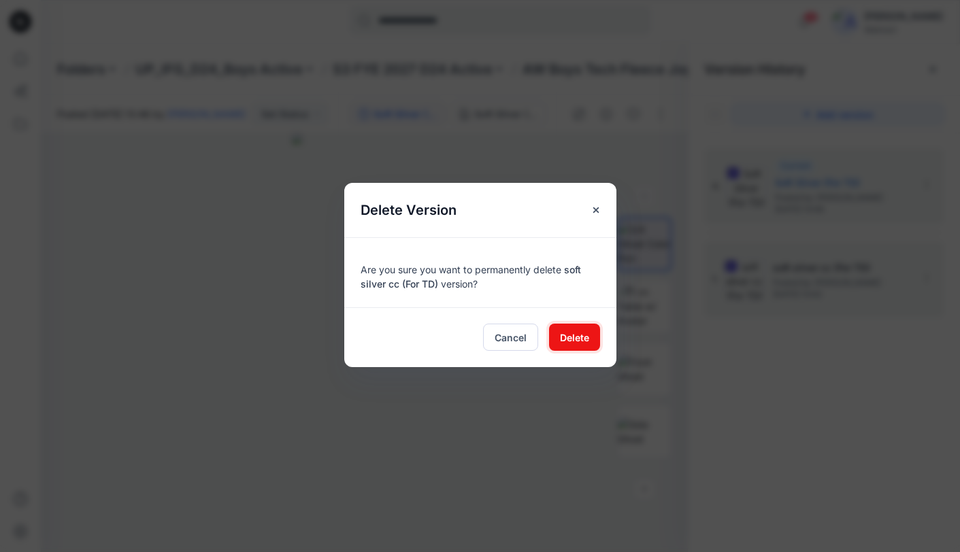
drag, startPoint x: 579, startPoint y: 339, endPoint x: 614, endPoint y: 335, distance: 34.9
click at [579, 339] on span "Delete" at bounding box center [574, 338] width 29 height 14
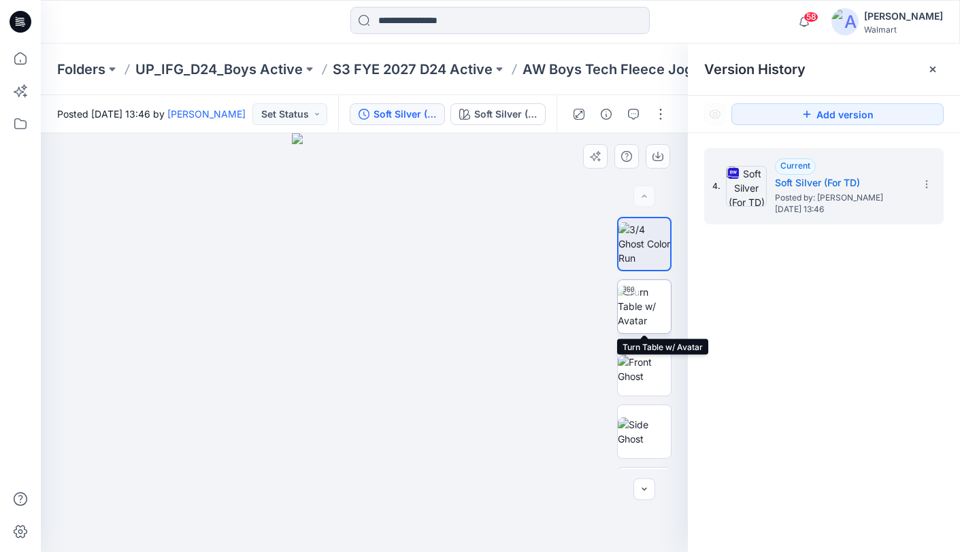
click at [649, 303] on img at bounding box center [644, 306] width 53 height 43
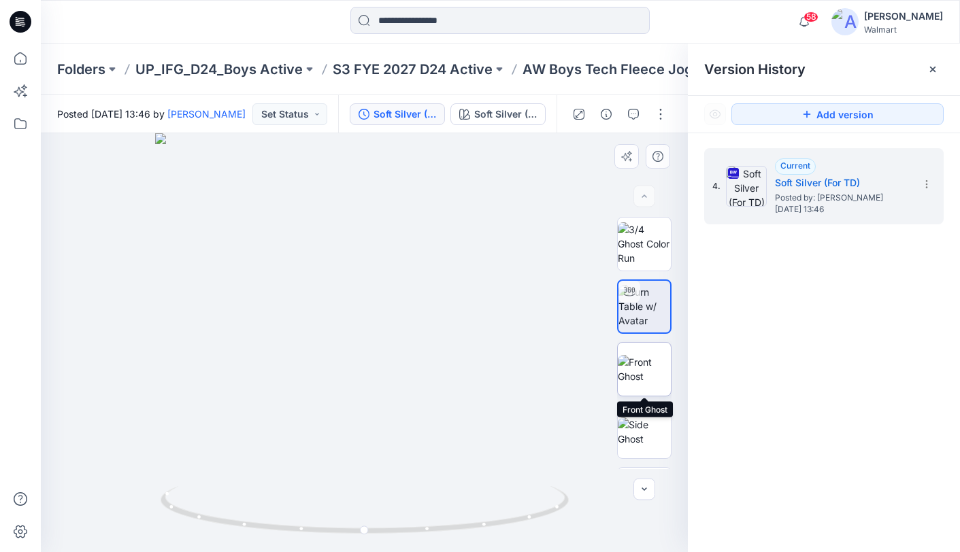
click at [647, 363] on img at bounding box center [644, 369] width 53 height 29
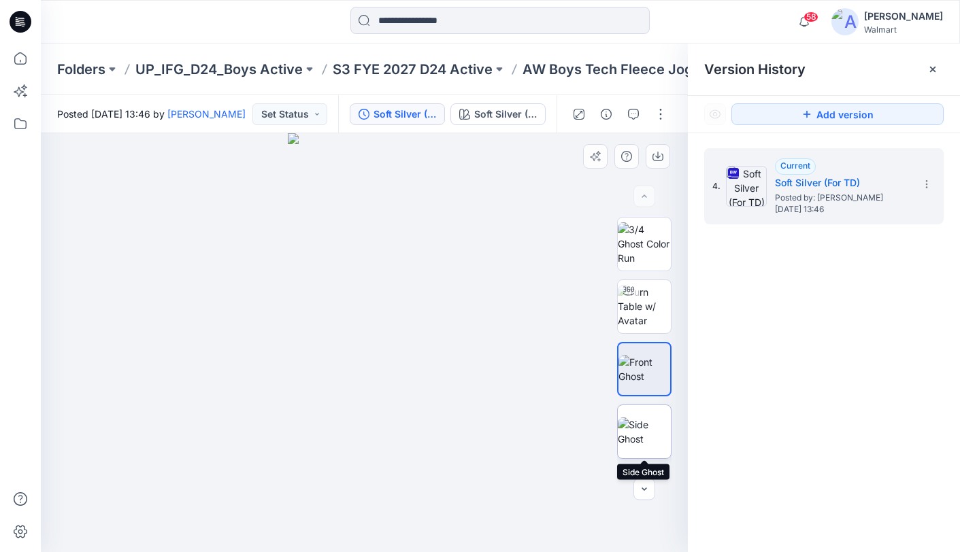
click at [643, 426] on img at bounding box center [644, 432] width 53 height 29
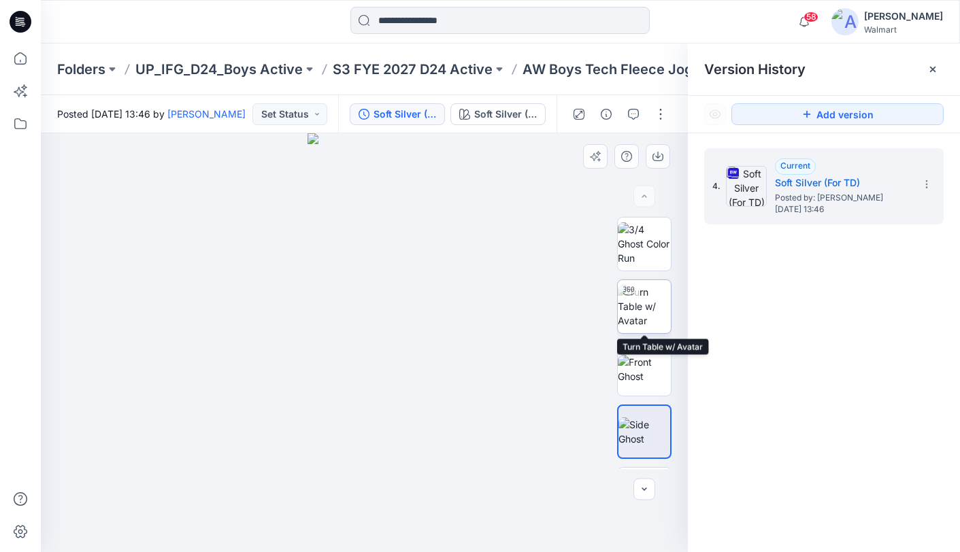
click at [640, 312] on img at bounding box center [644, 306] width 53 height 43
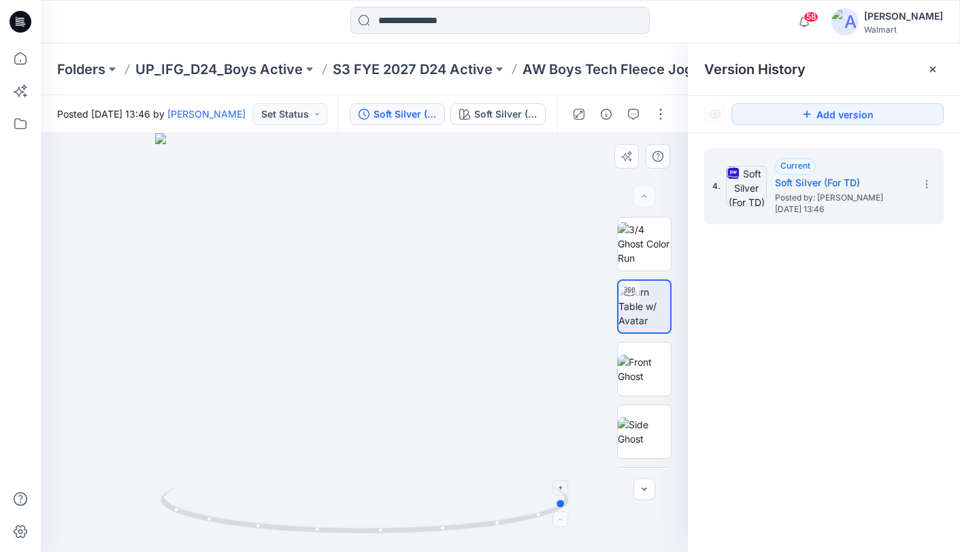
drag, startPoint x: 368, startPoint y: 531, endPoint x: 560, endPoint y: 514, distance: 192.5
click at [568, 516] on icon at bounding box center [366, 511] width 411 height 51
click at [394, 71] on p "S3 FYE 2027 D24 Active" at bounding box center [413, 69] width 160 height 19
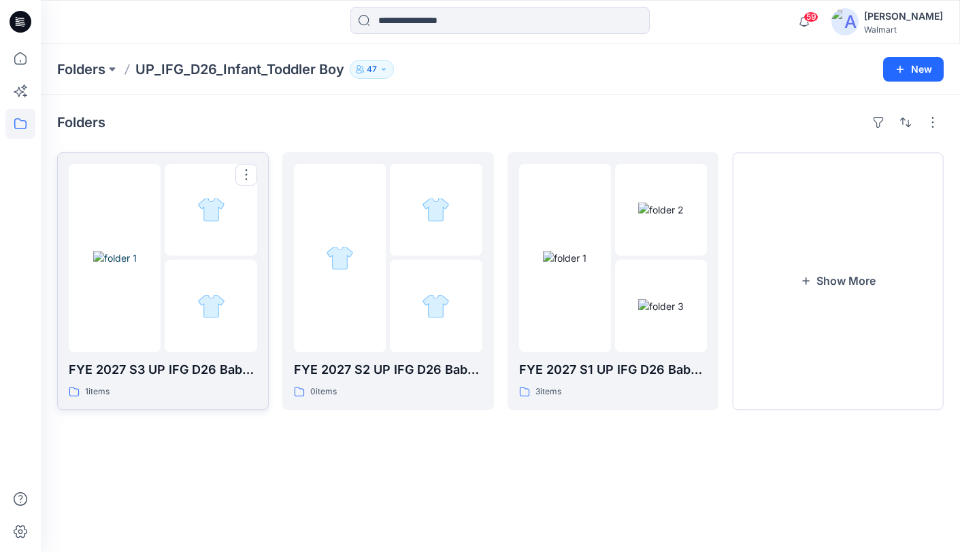
click at [173, 265] on div at bounding box center [211, 306] width 92 height 92
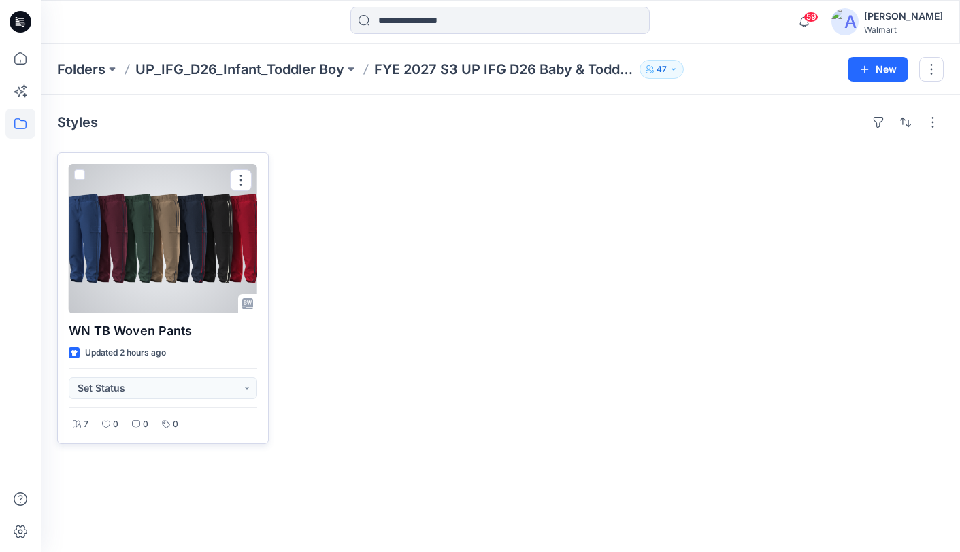
click at [163, 242] on div at bounding box center [163, 239] width 188 height 150
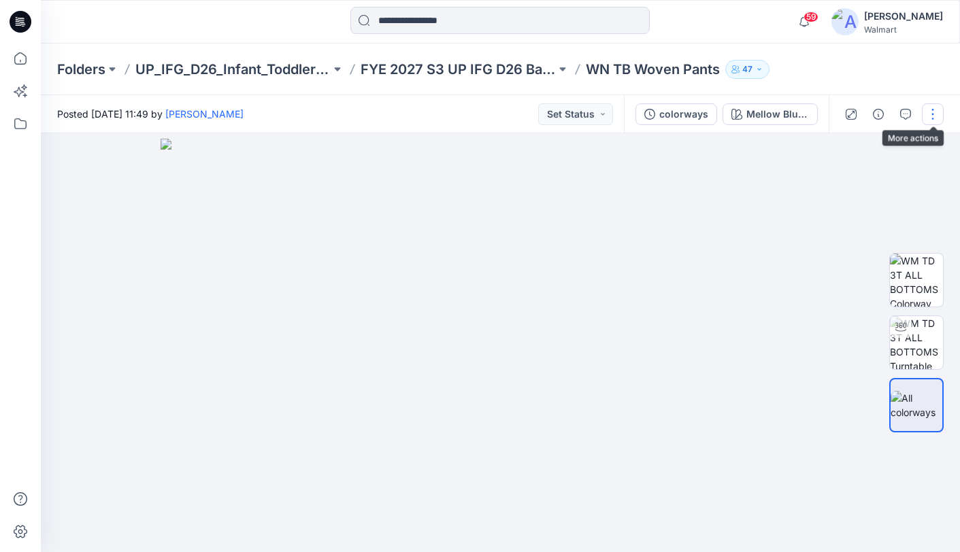
click at [936, 116] on button "button" at bounding box center [933, 114] width 22 height 22
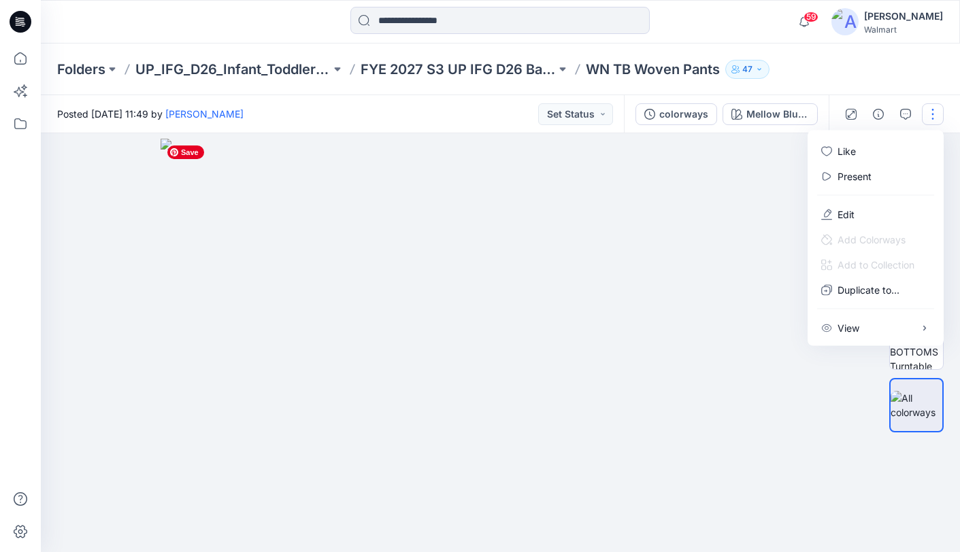
click at [688, 160] on img at bounding box center [501, 346] width 680 height 414
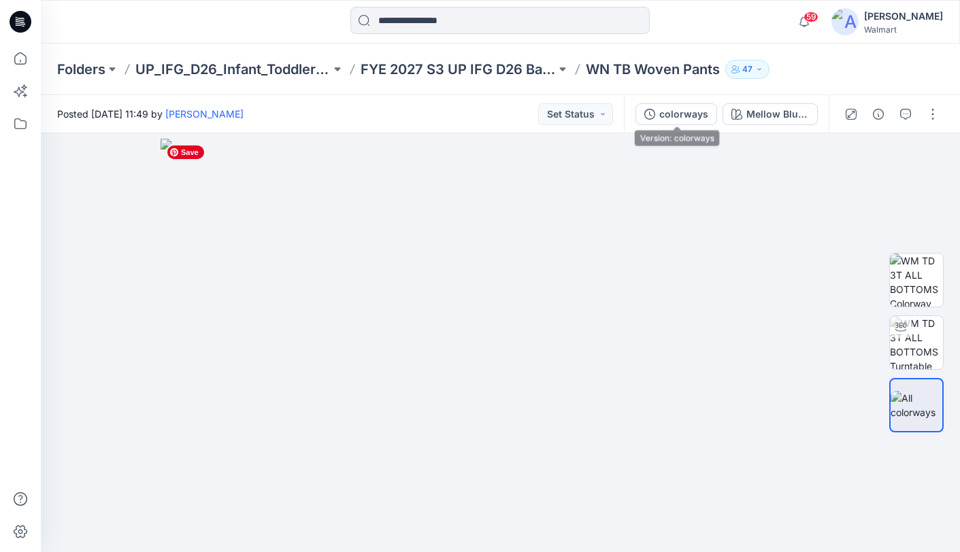
click at [681, 117] on div "colorways" at bounding box center [683, 114] width 49 height 15
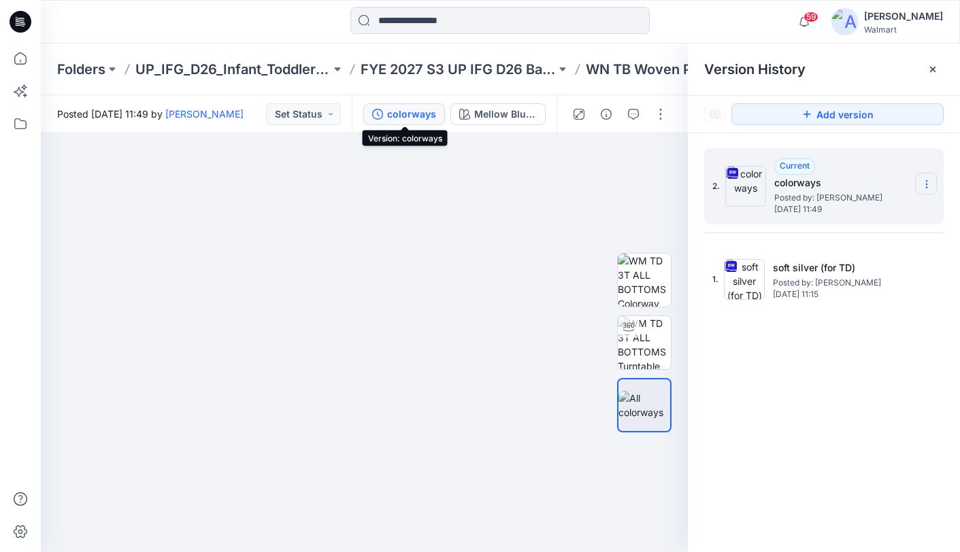
click at [930, 186] on icon at bounding box center [926, 184] width 11 height 11
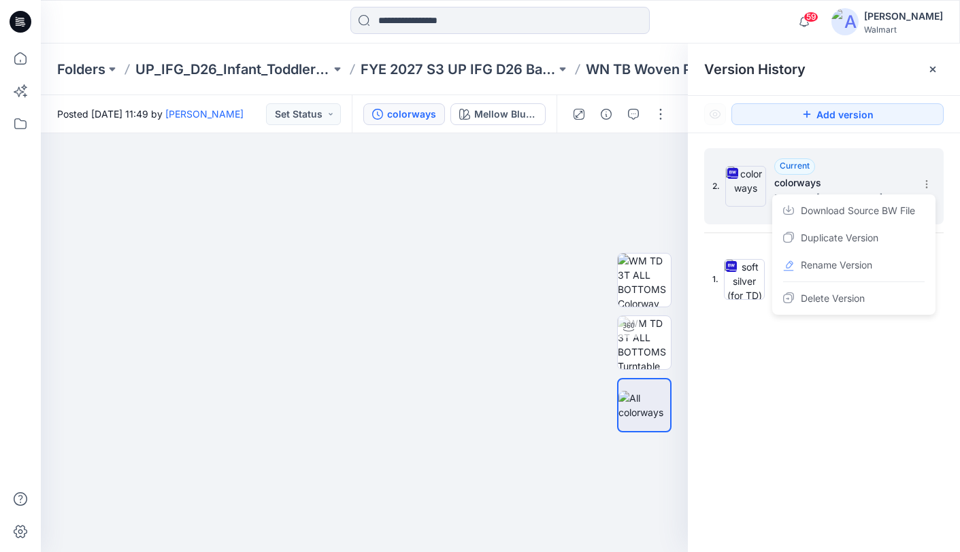
click at [881, 210] on span "Download Source BW File" at bounding box center [858, 211] width 114 height 16
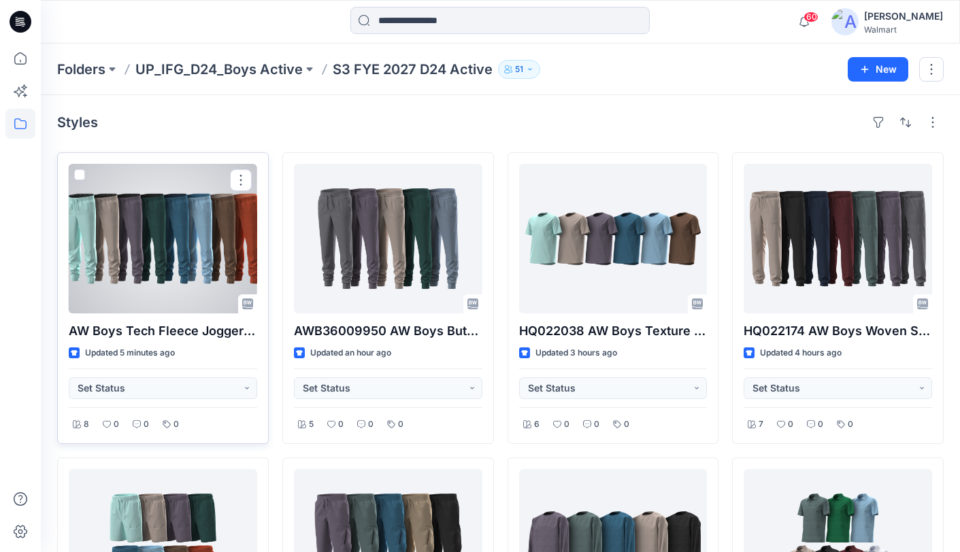
click at [169, 205] on div at bounding box center [163, 239] width 188 height 150
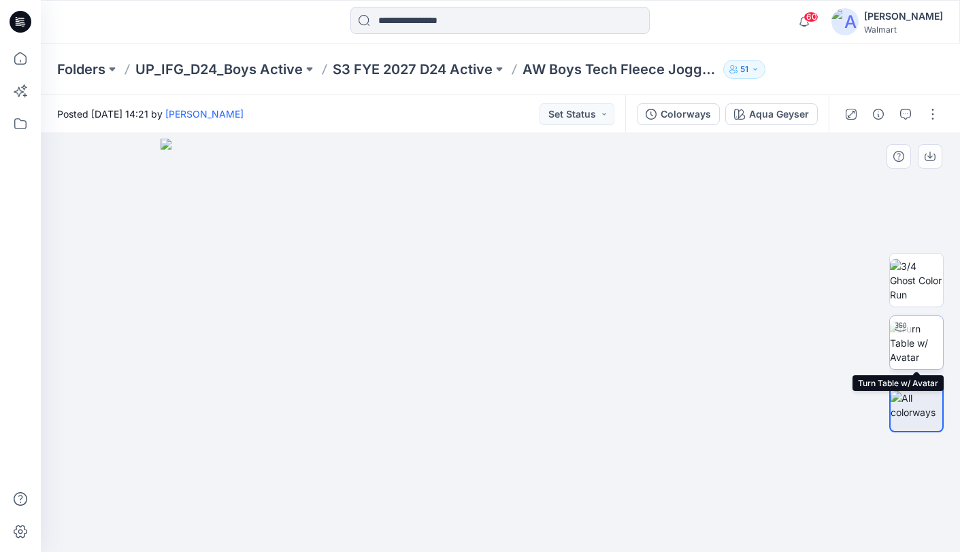
click at [920, 338] on img at bounding box center [916, 343] width 53 height 43
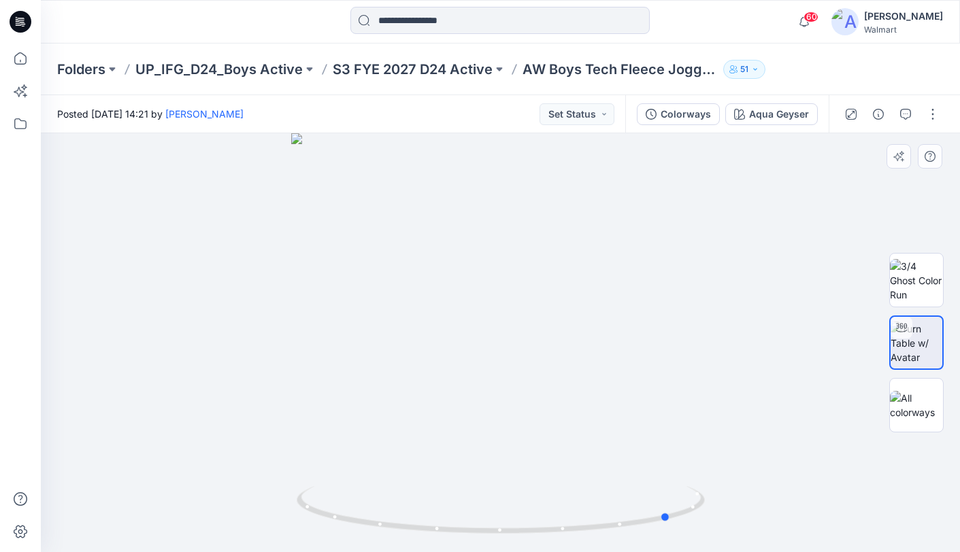
drag, startPoint x: 503, startPoint y: 532, endPoint x: 400, endPoint y: 469, distance: 120.8
click at [266, 520] on div at bounding box center [500, 342] width 919 height 419
drag, startPoint x: 666, startPoint y: 519, endPoint x: 667, endPoint y: 445, distance: 73.5
click at [556, 507] on icon at bounding box center [502, 511] width 411 height 51
click at [911, 286] on img at bounding box center [916, 280] width 53 height 43
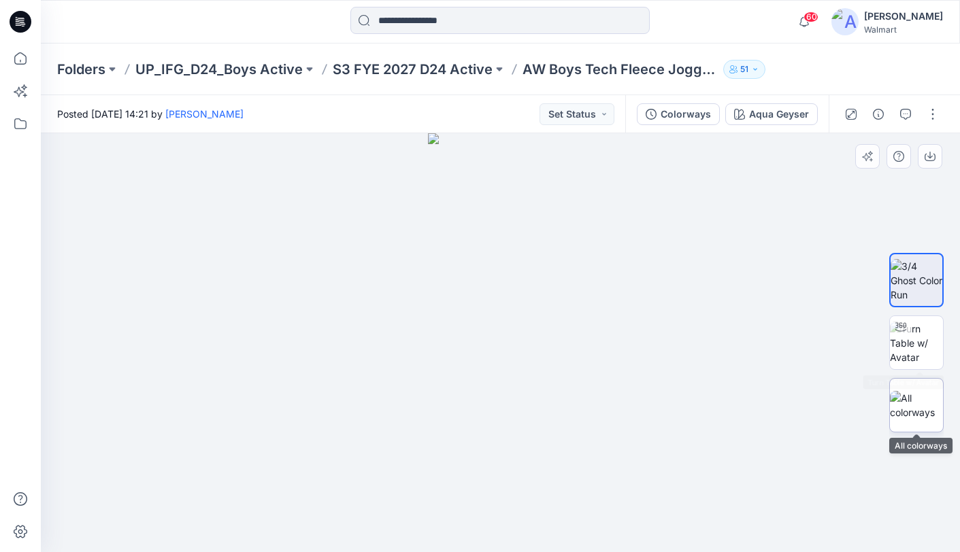
click at [911, 402] on img at bounding box center [916, 405] width 53 height 29
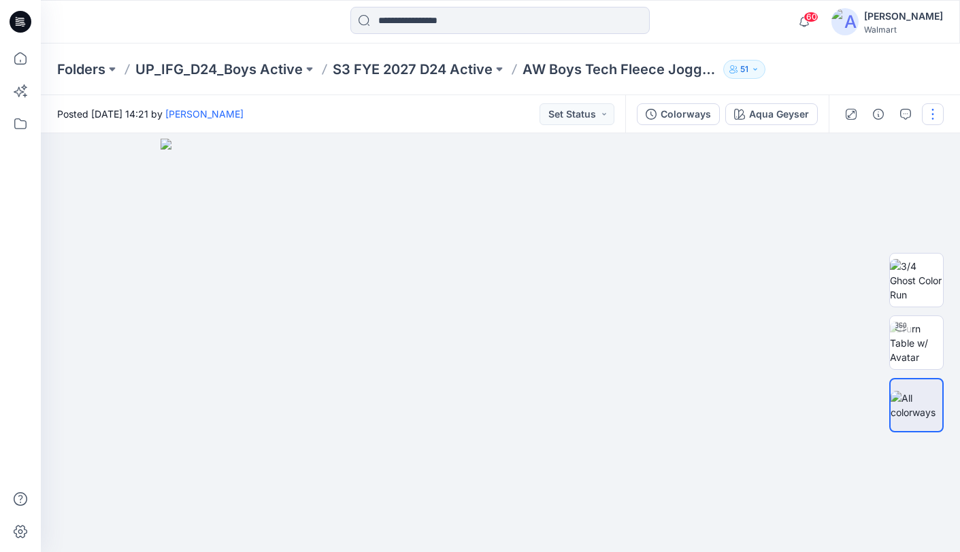
click at [927, 111] on button "button" at bounding box center [933, 114] width 22 height 22
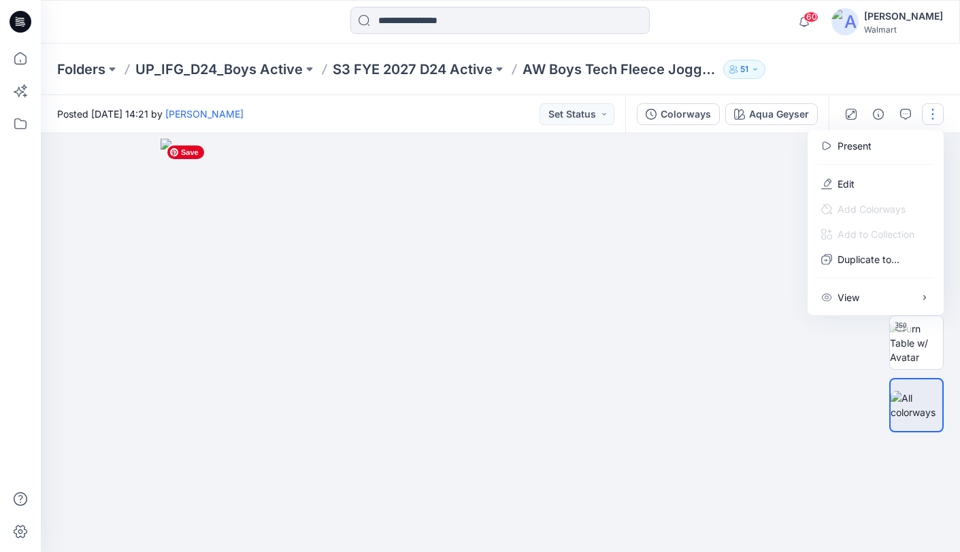
click at [681, 150] on img at bounding box center [501, 346] width 680 height 414
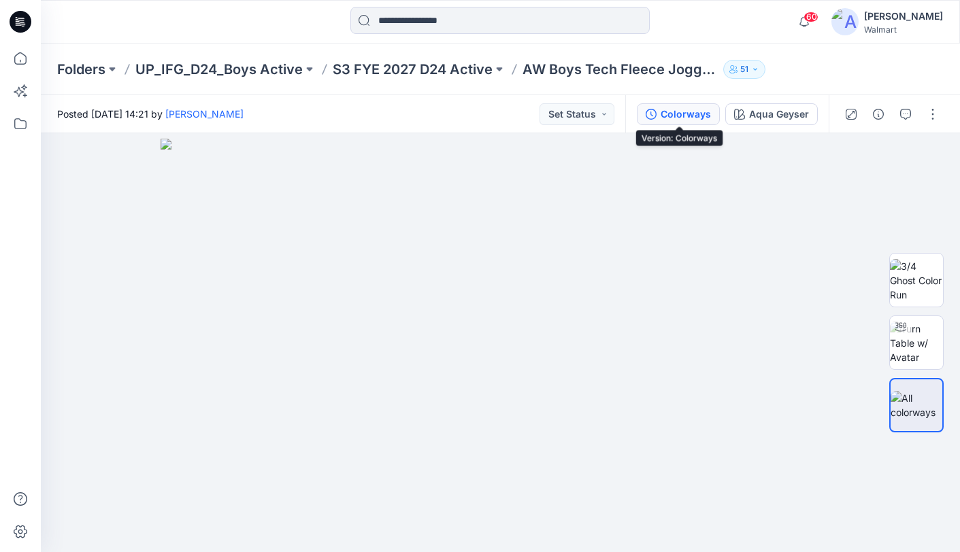
click at [681, 115] on div "Colorways" at bounding box center [685, 114] width 50 height 15
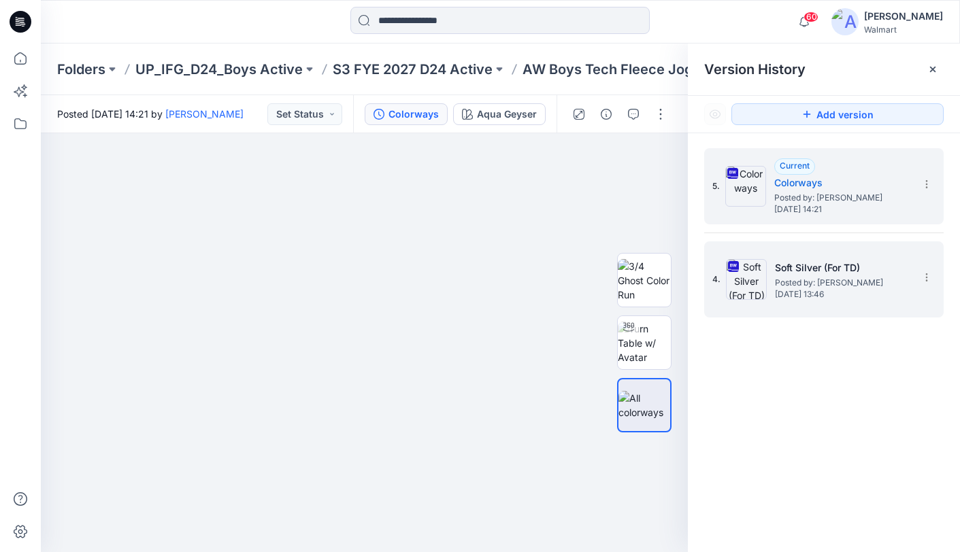
click at [815, 312] on div "4. Soft Silver (For TD) Posted by: [PERSON_NAME] [DATE] 13:46" at bounding box center [823, 279] width 239 height 76
click at [812, 311] on div "4. Soft Silver (For TD) Posted by: [PERSON_NAME] [DATE] 13:46" at bounding box center [814, 279] width 204 height 65
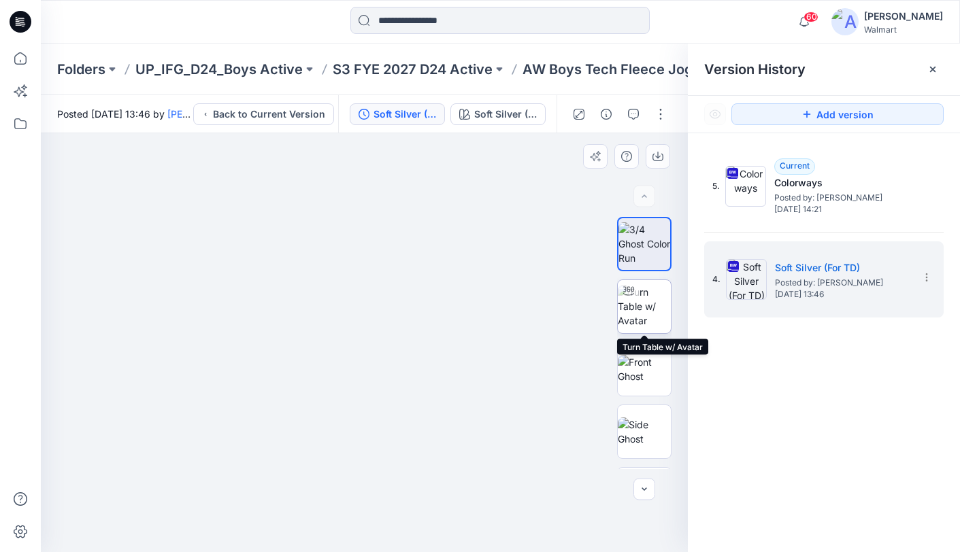
click at [641, 307] on img at bounding box center [644, 306] width 53 height 43
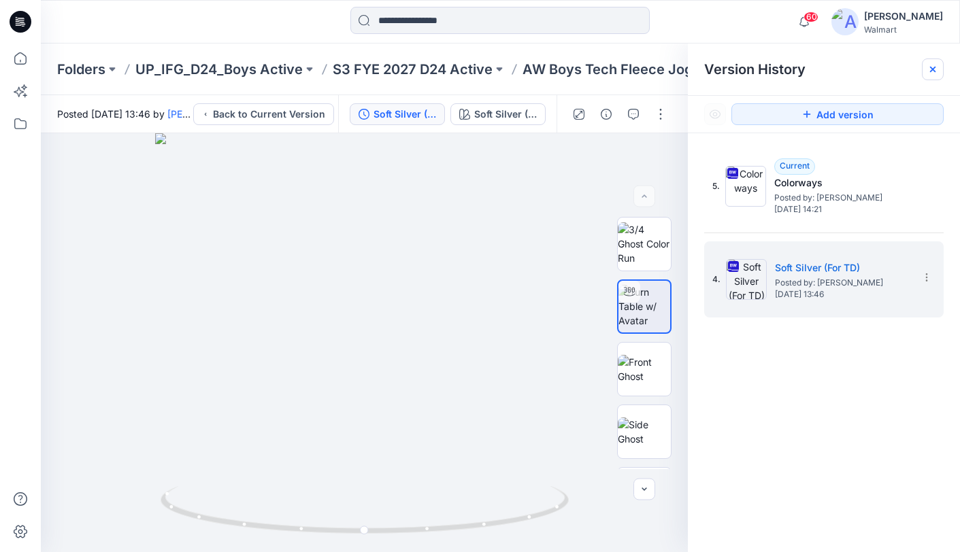
click at [931, 74] on icon at bounding box center [932, 69] width 11 height 11
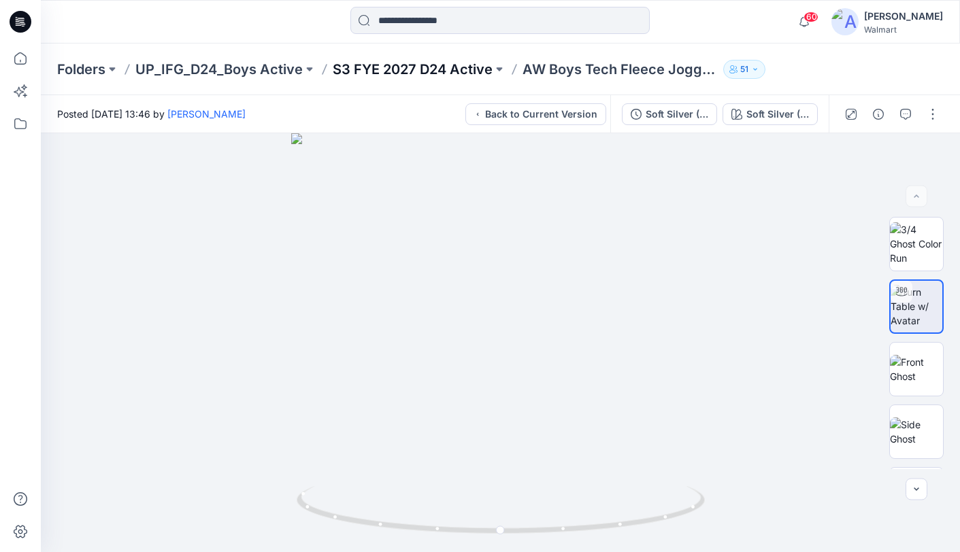
click at [392, 62] on p "S3 FYE 2027 D24 Active" at bounding box center [413, 69] width 160 height 19
